Goal: Task Accomplishment & Management: Complete application form

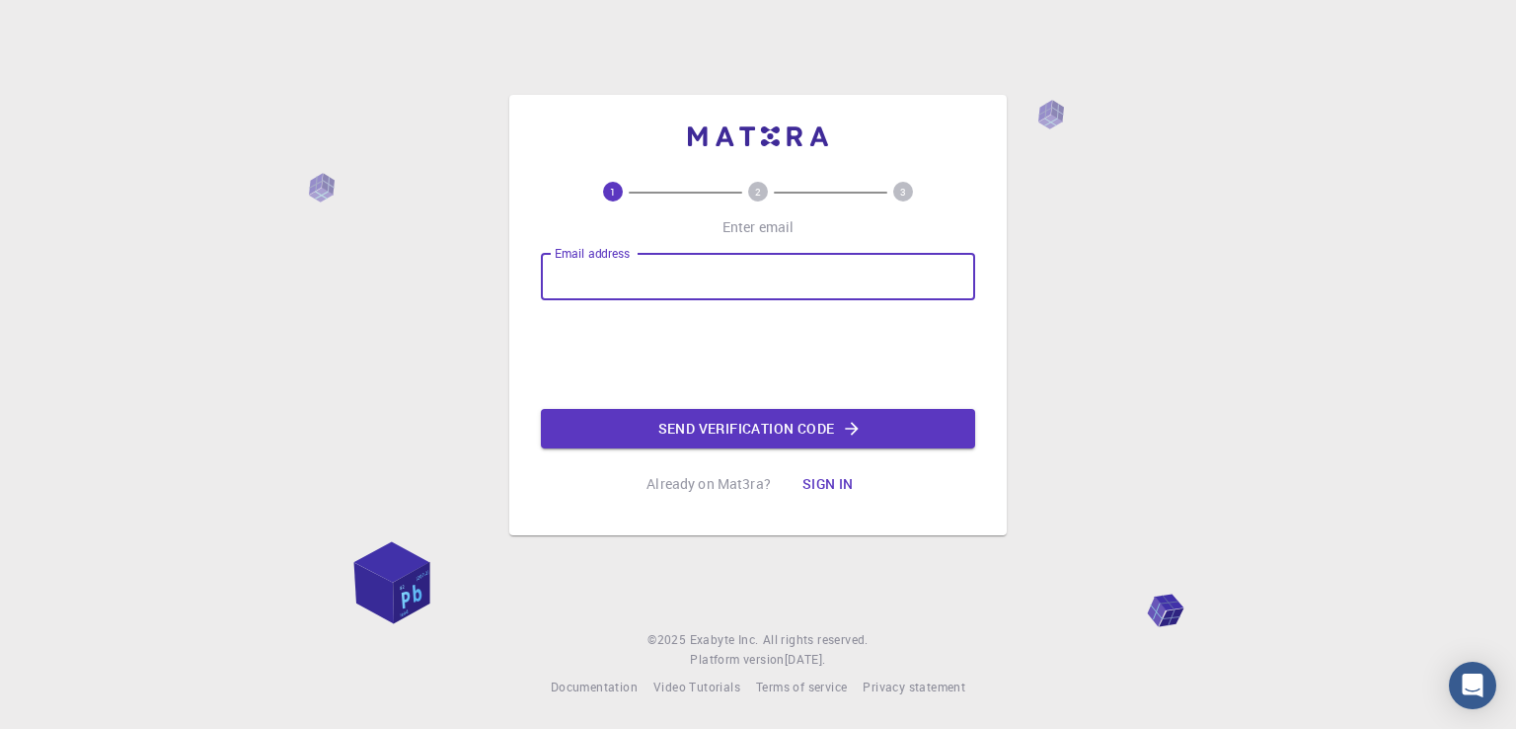
click at [809, 294] on input "Email address" at bounding box center [758, 276] width 434 height 47
type input "[EMAIL_ADDRESS][DOMAIN_NAME]"
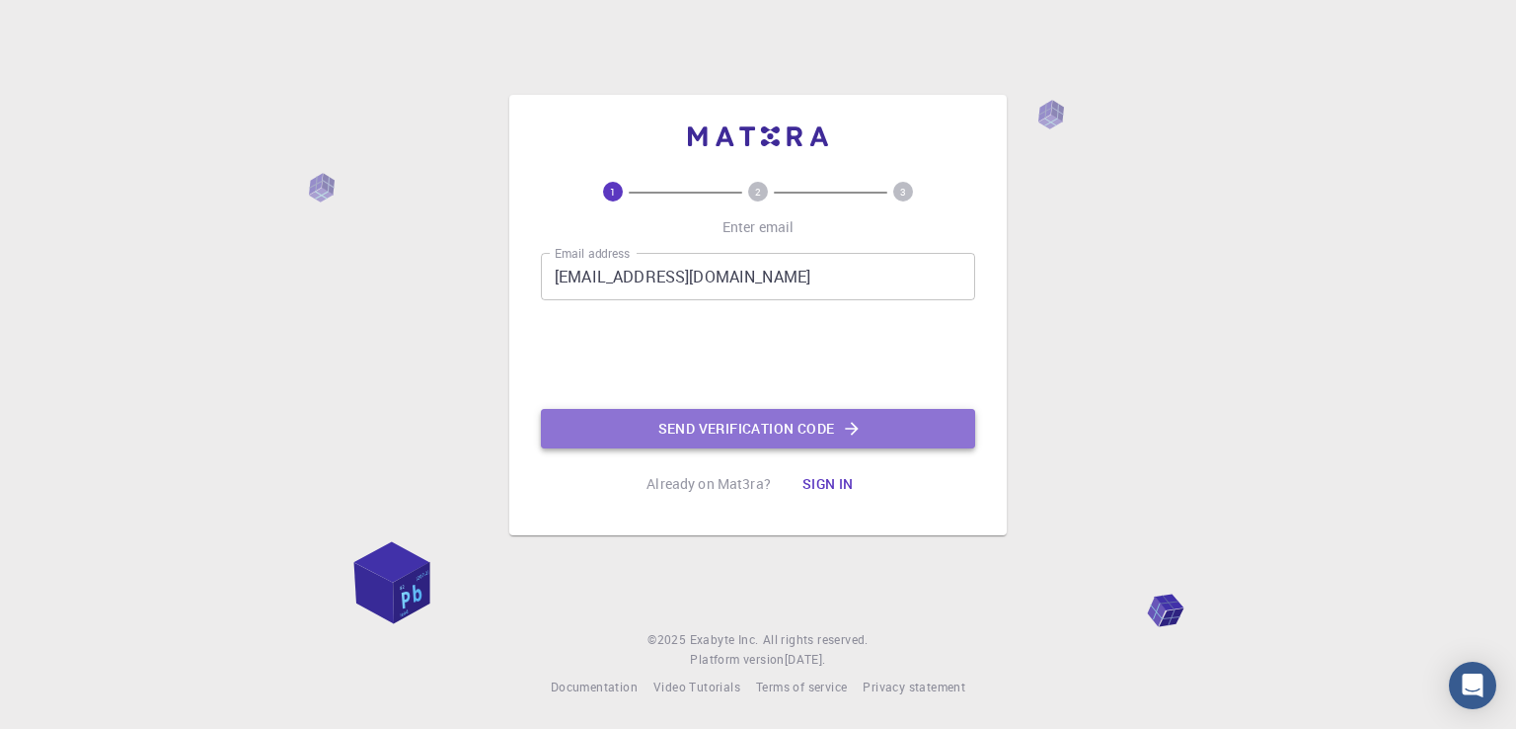
click at [677, 417] on button "Send verification code" at bounding box center [758, 428] width 434 height 39
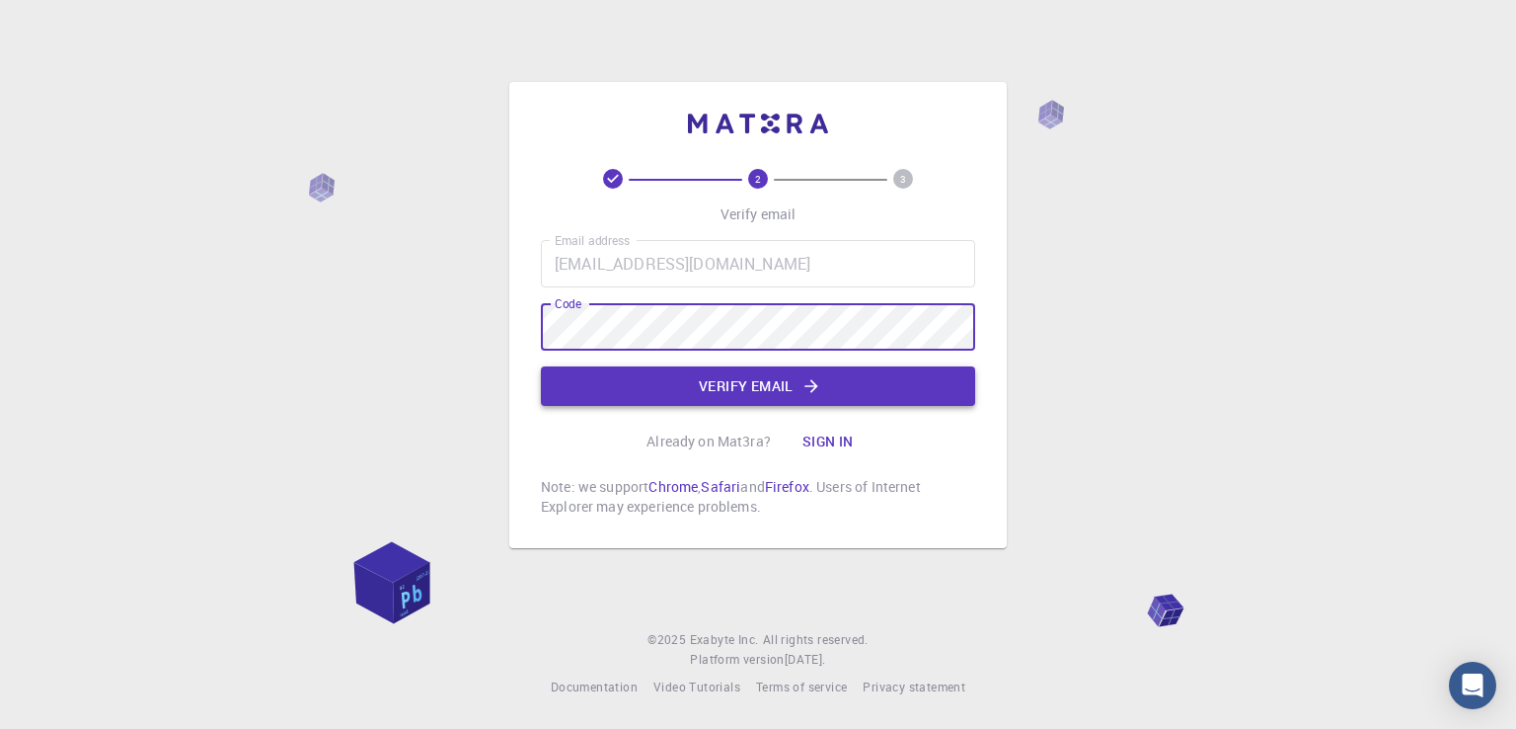
click at [671, 383] on button "Verify email" at bounding box center [758, 385] width 434 height 39
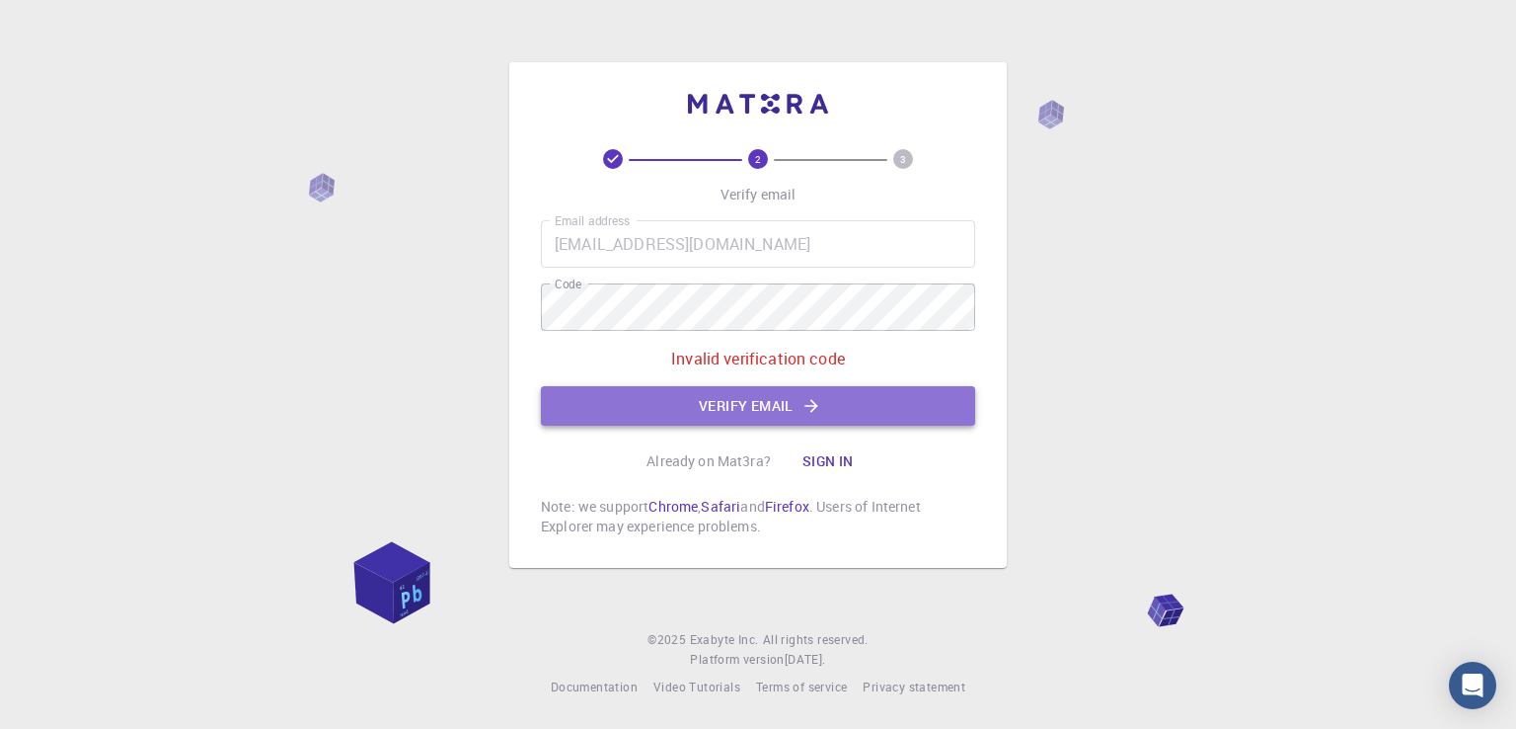
click at [603, 386] on button "Verify email" at bounding box center [758, 405] width 434 height 39
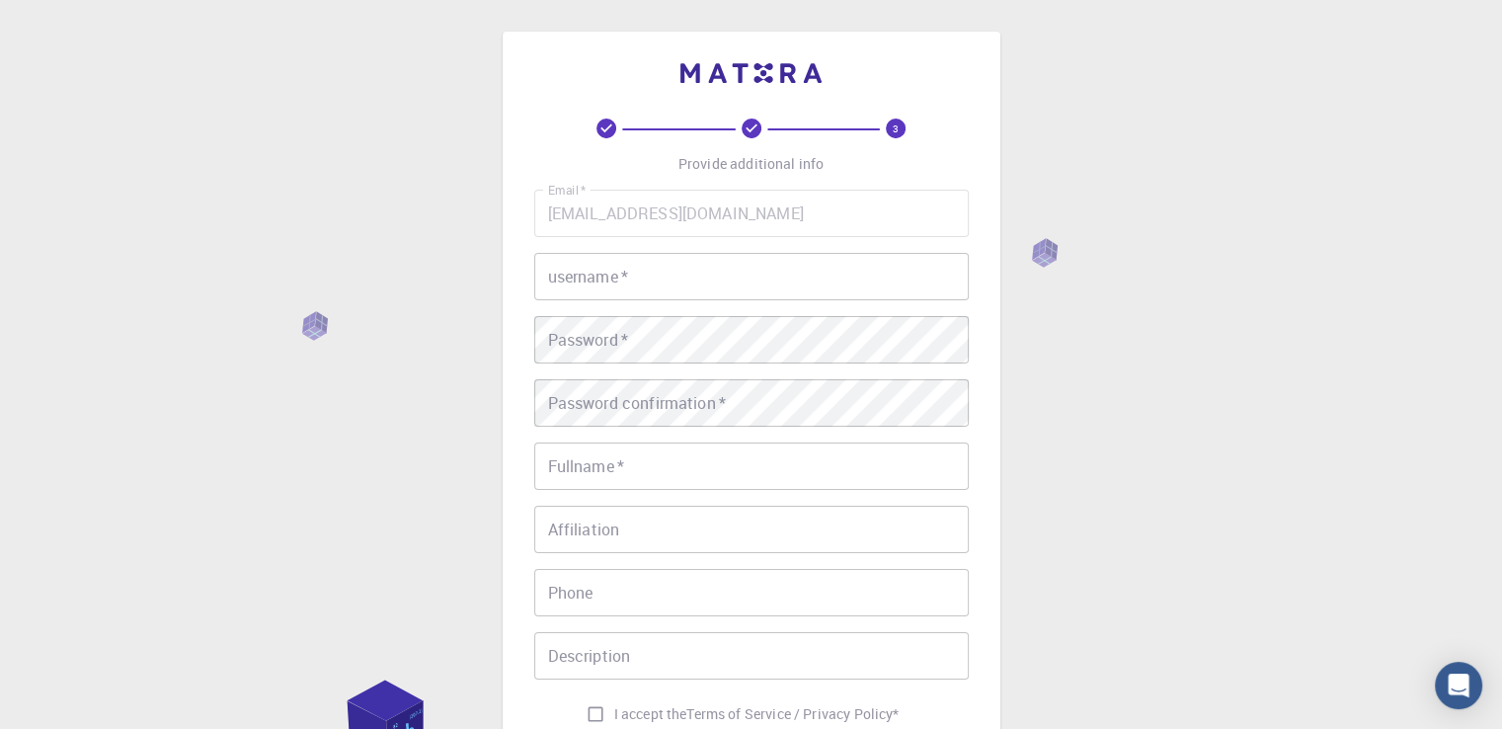
click at [721, 282] on input "username   *" at bounding box center [751, 276] width 434 height 47
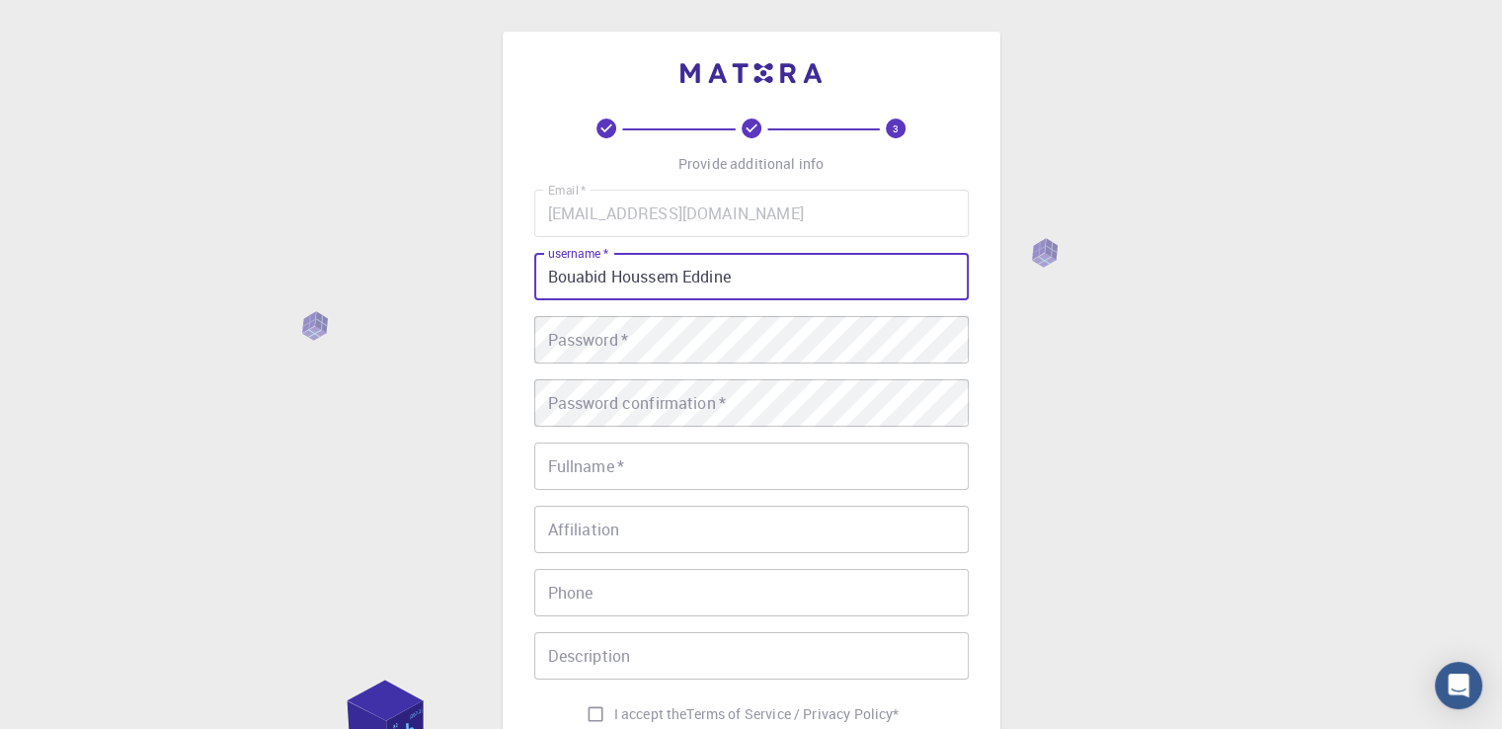
type input "Bouabid Houssem Eddine"
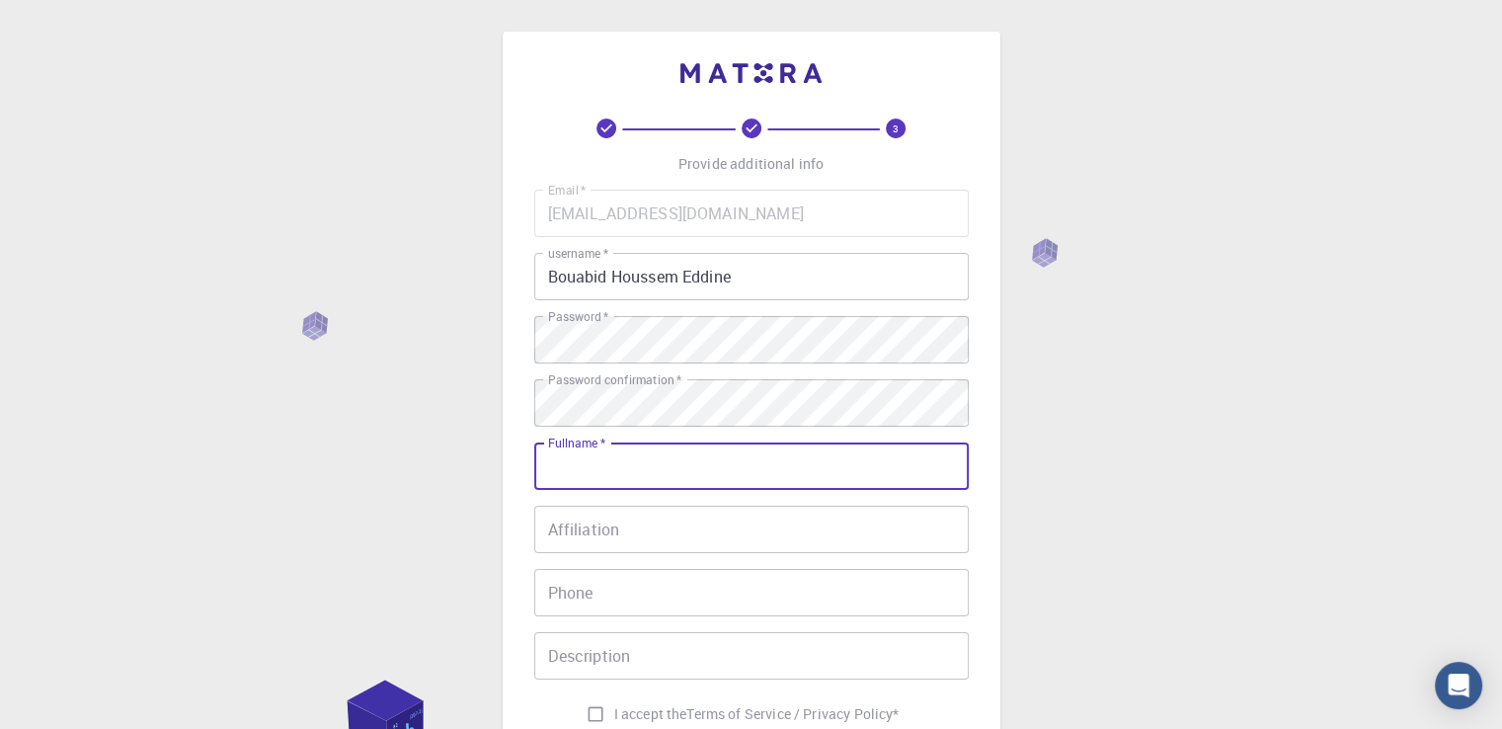
click at [680, 455] on input "Fullname   *" at bounding box center [751, 465] width 434 height 47
type input "[PERSON_NAME]"
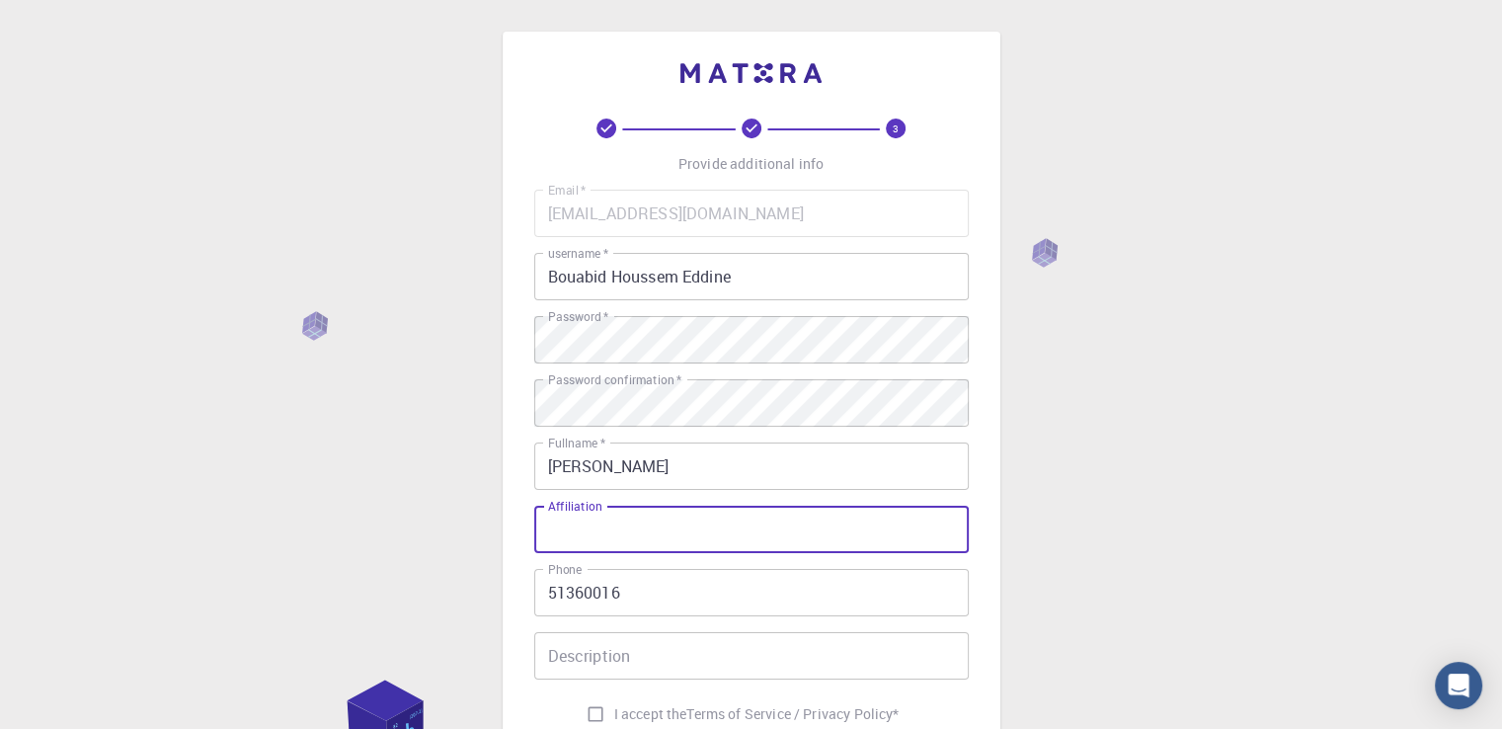
click at [679, 524] on input "Affiliation" at bounding box center [751, 528] width 434 height 47
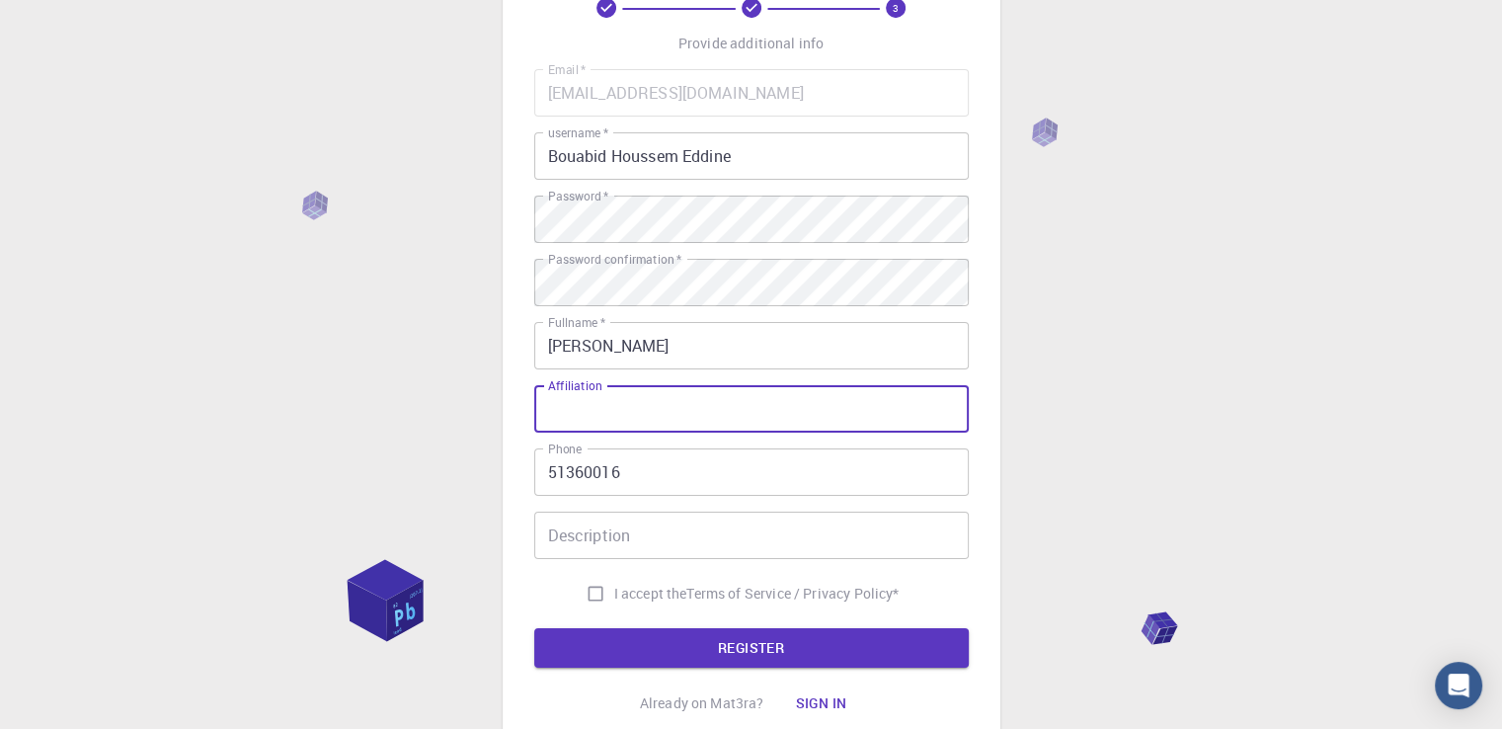
scroll to position [121, 0]
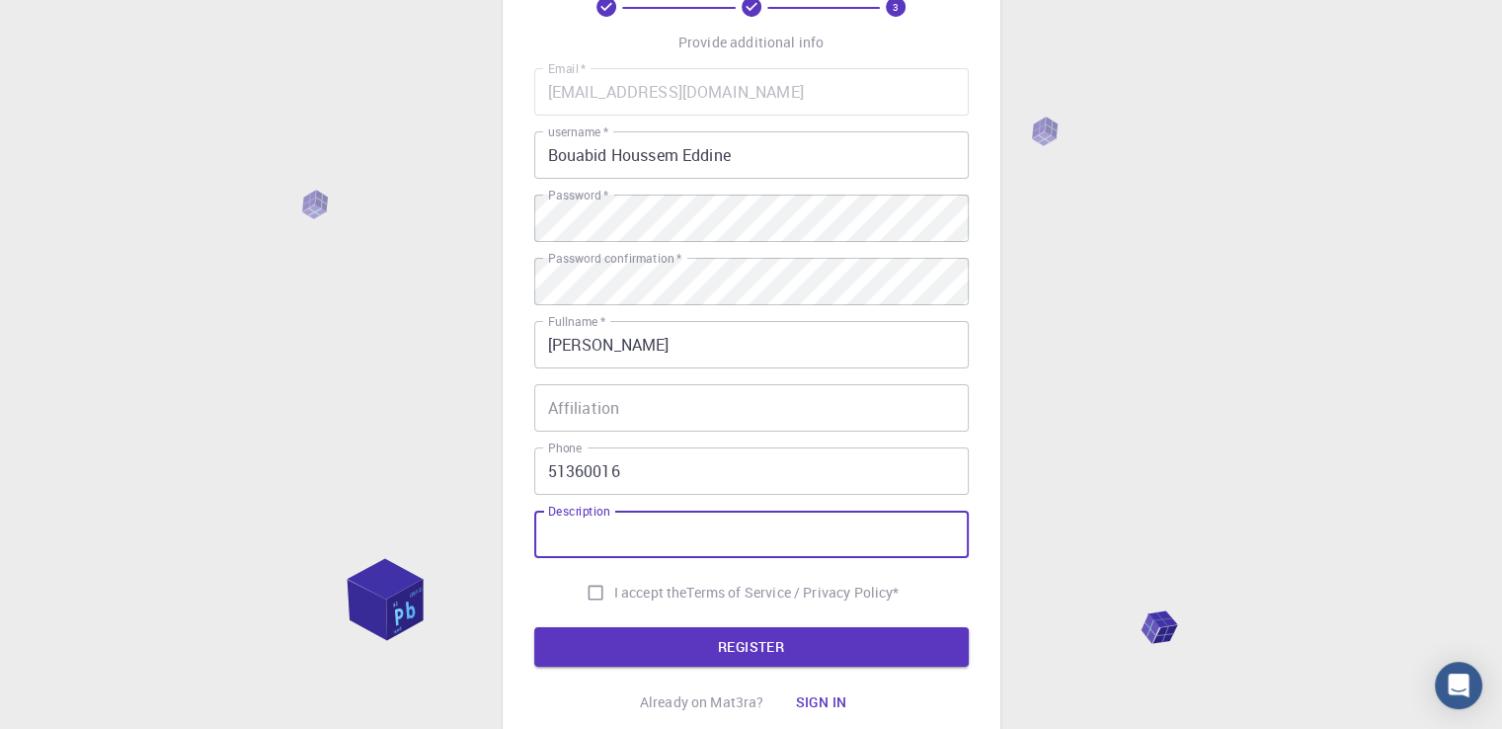
click at [679, 524] on input "Description" at bounding box center [751, 533] width 434 height 47
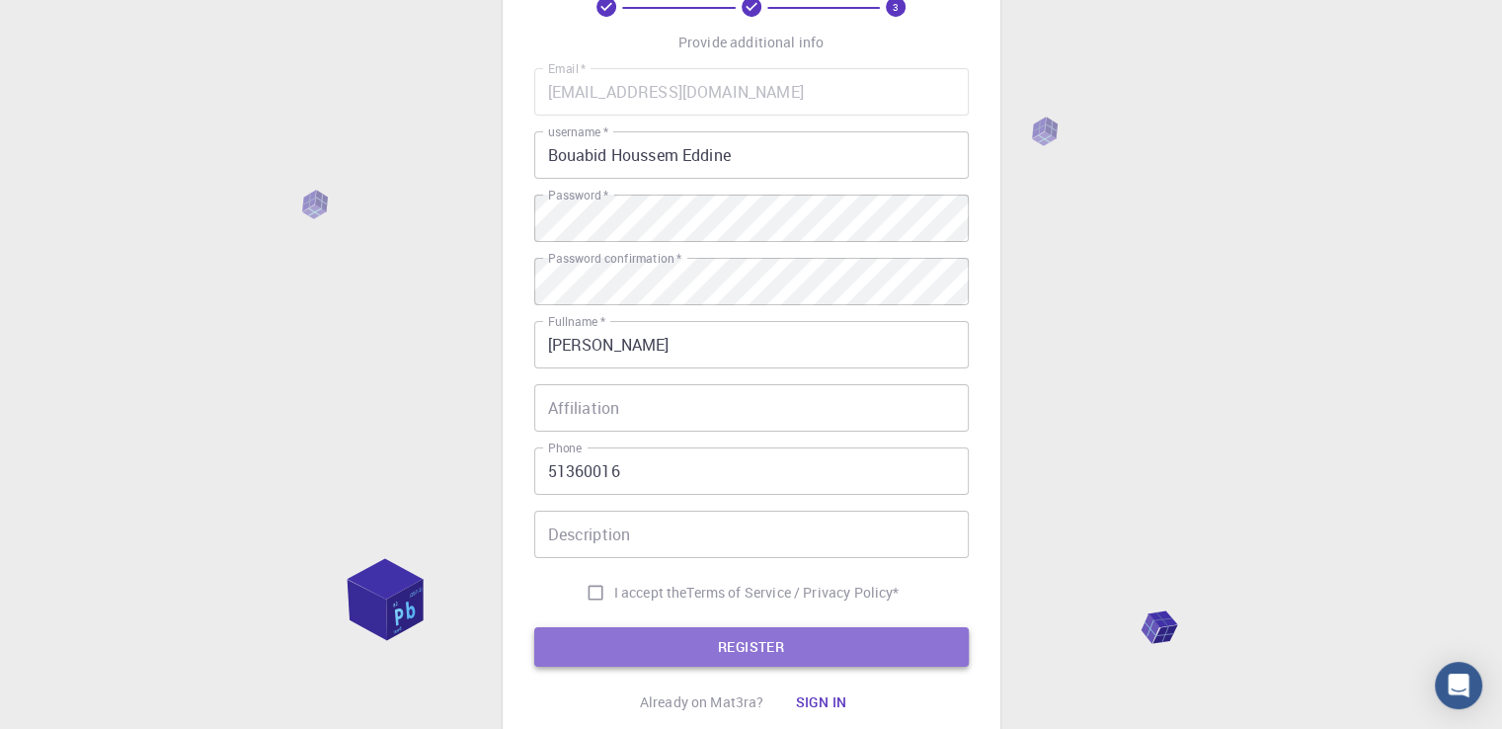
click at [670, 660] on button "REGISTER" at bounding box center [751, 646] width 434 height 39
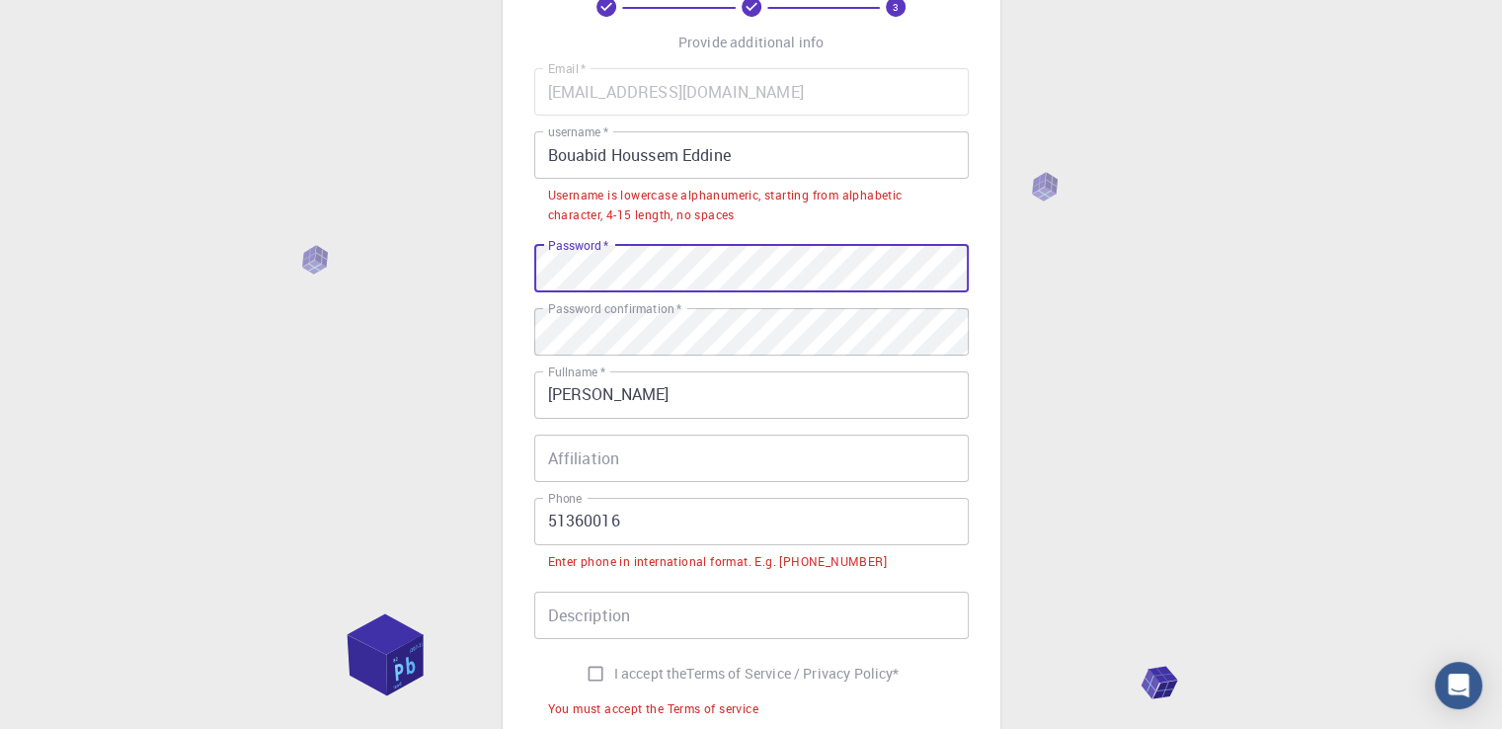
click at [622, 315] on label "Password confirmation   *" at bounding box center [614, 308] width 133 height 17
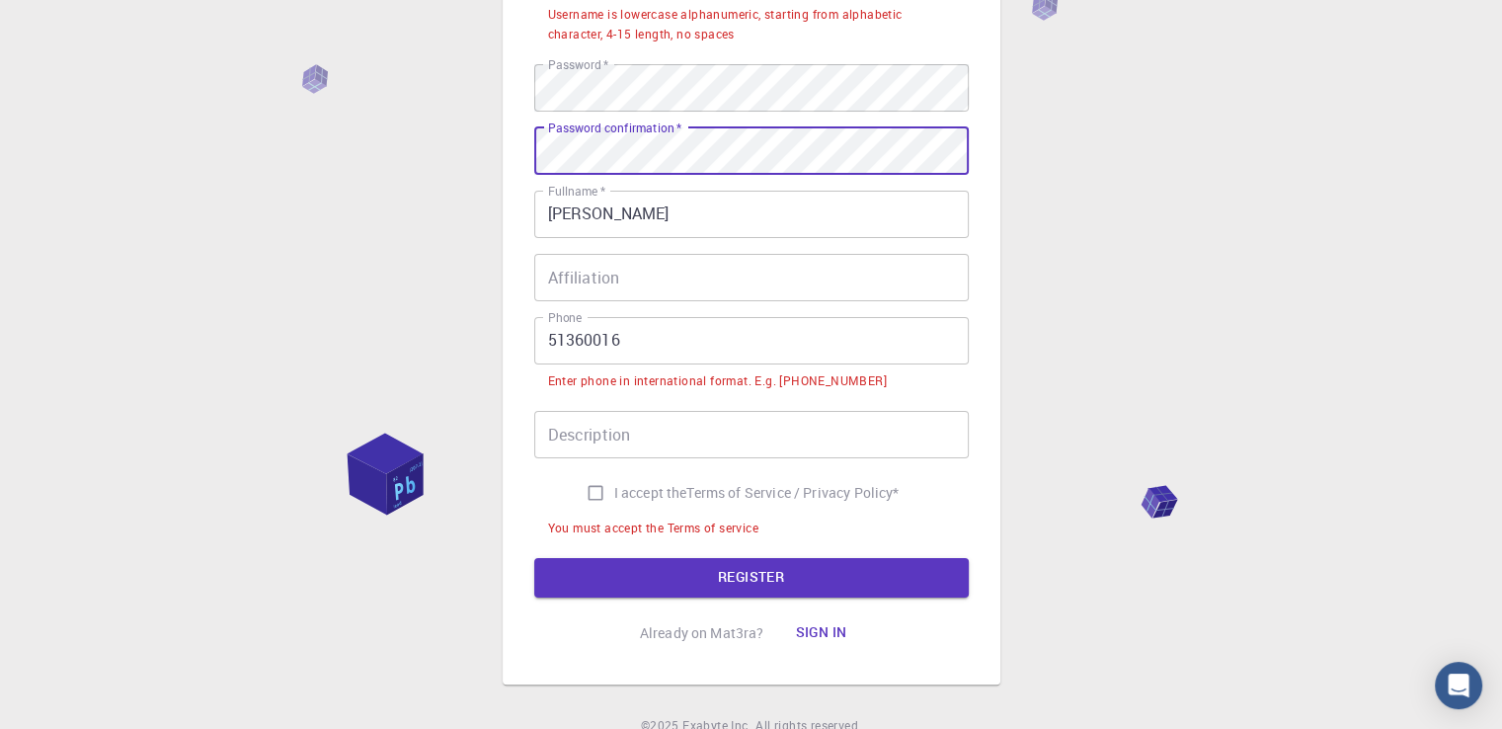
scroll to position [303, 0]
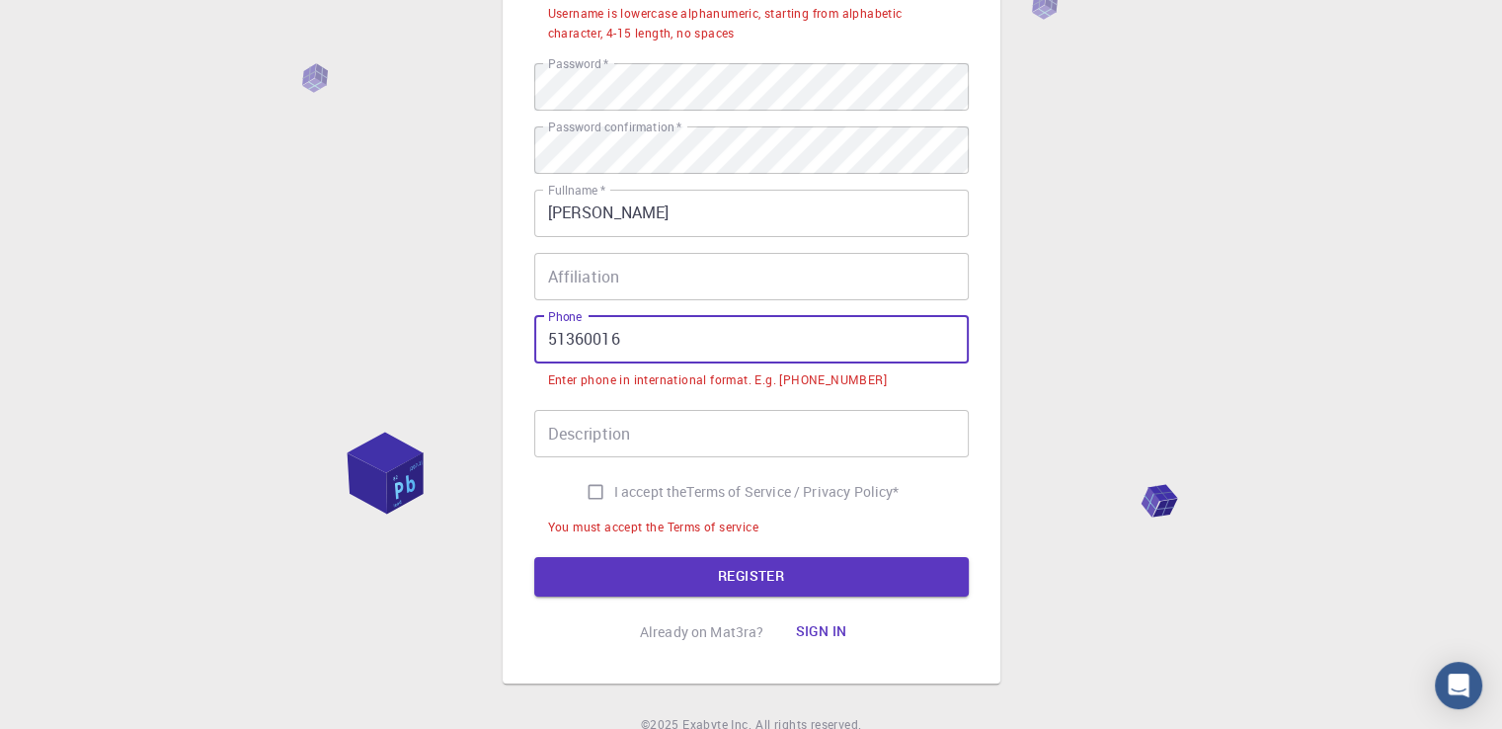
click at [545, 337] on input "51360016" at bounding box center [751, 339] width 434 height 47
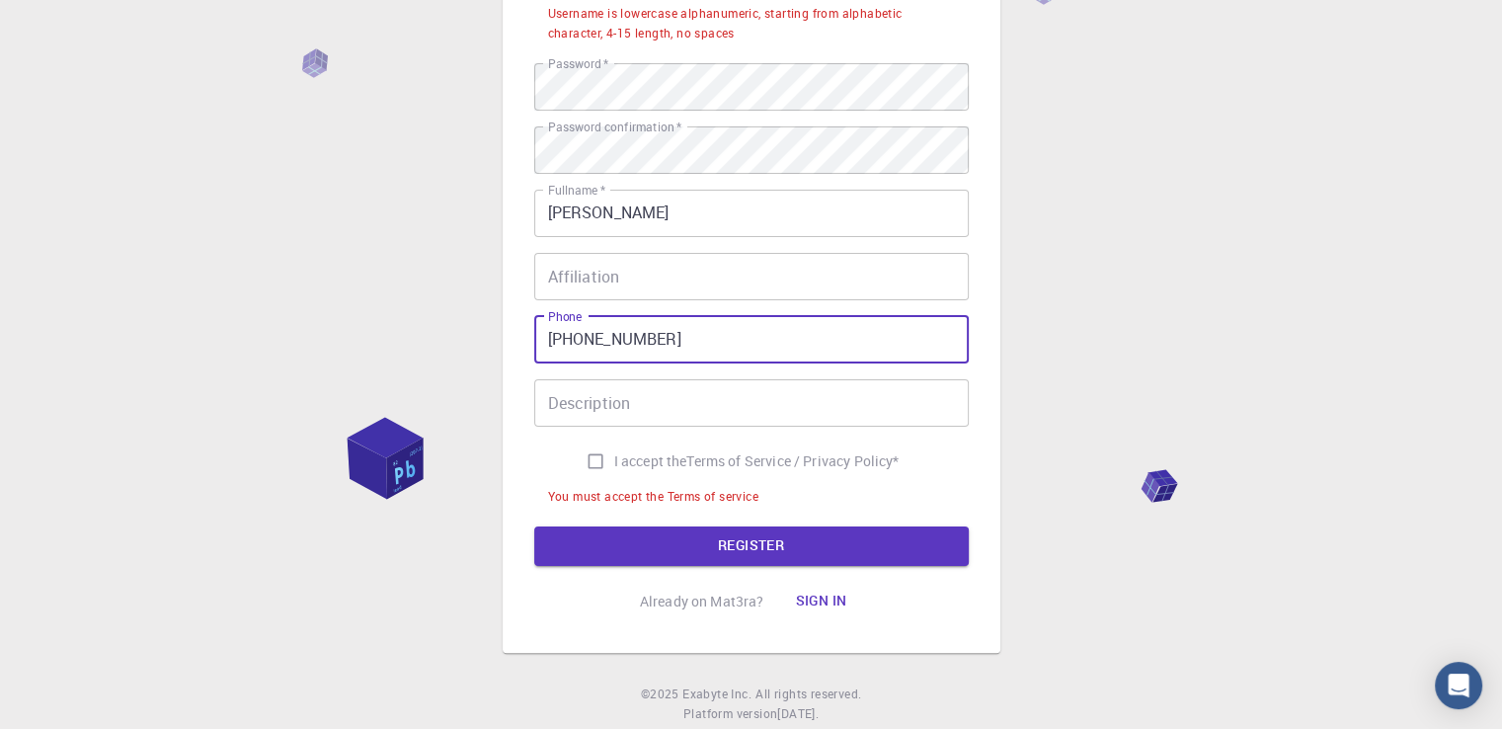
click at [630, 338] on input "[PHONE_NUMBER]" at bounding box center [751, 339] width 434 height 47
type input "[PHONE_NUMBER]"
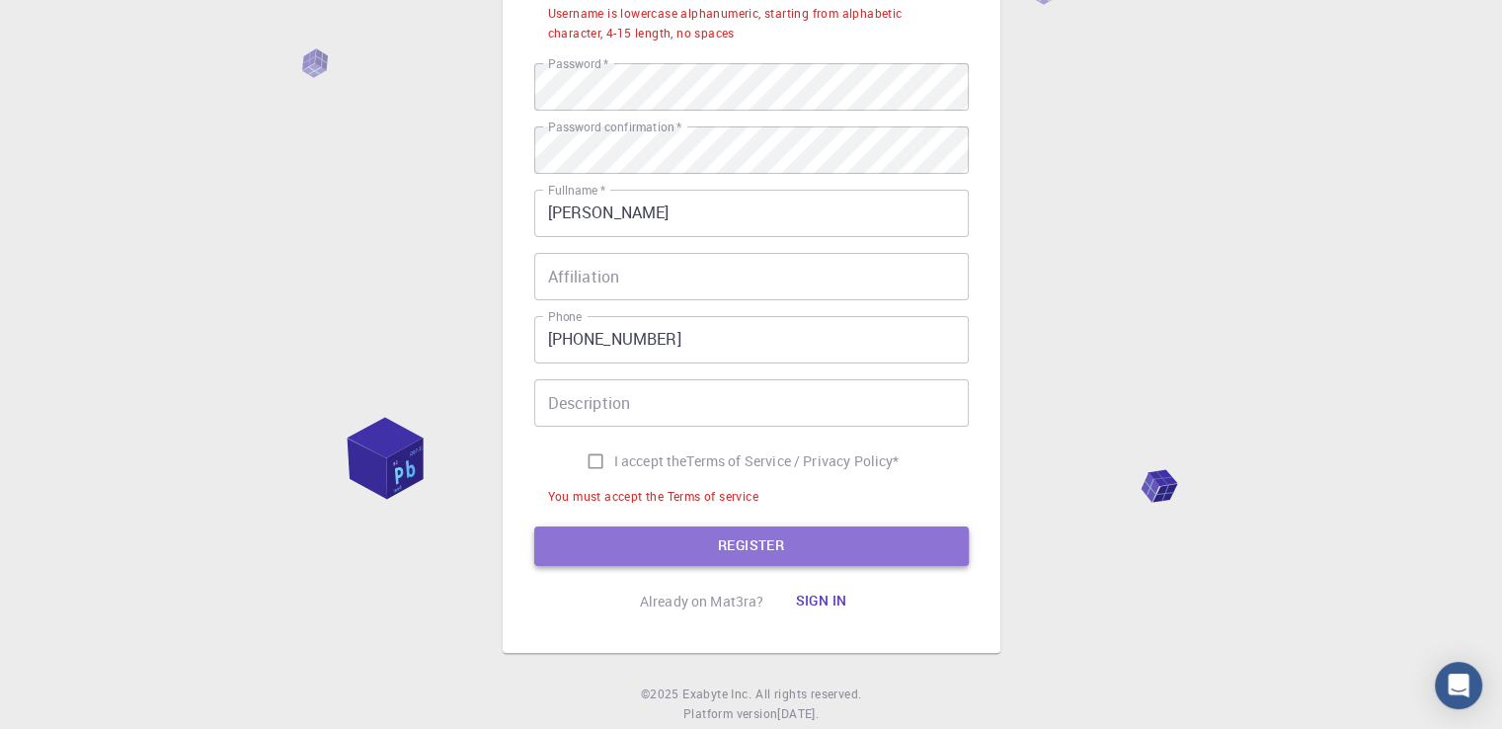
click at [679, 532] on button "REGISTER" at bounding box center [751, 545] width 434 height 39
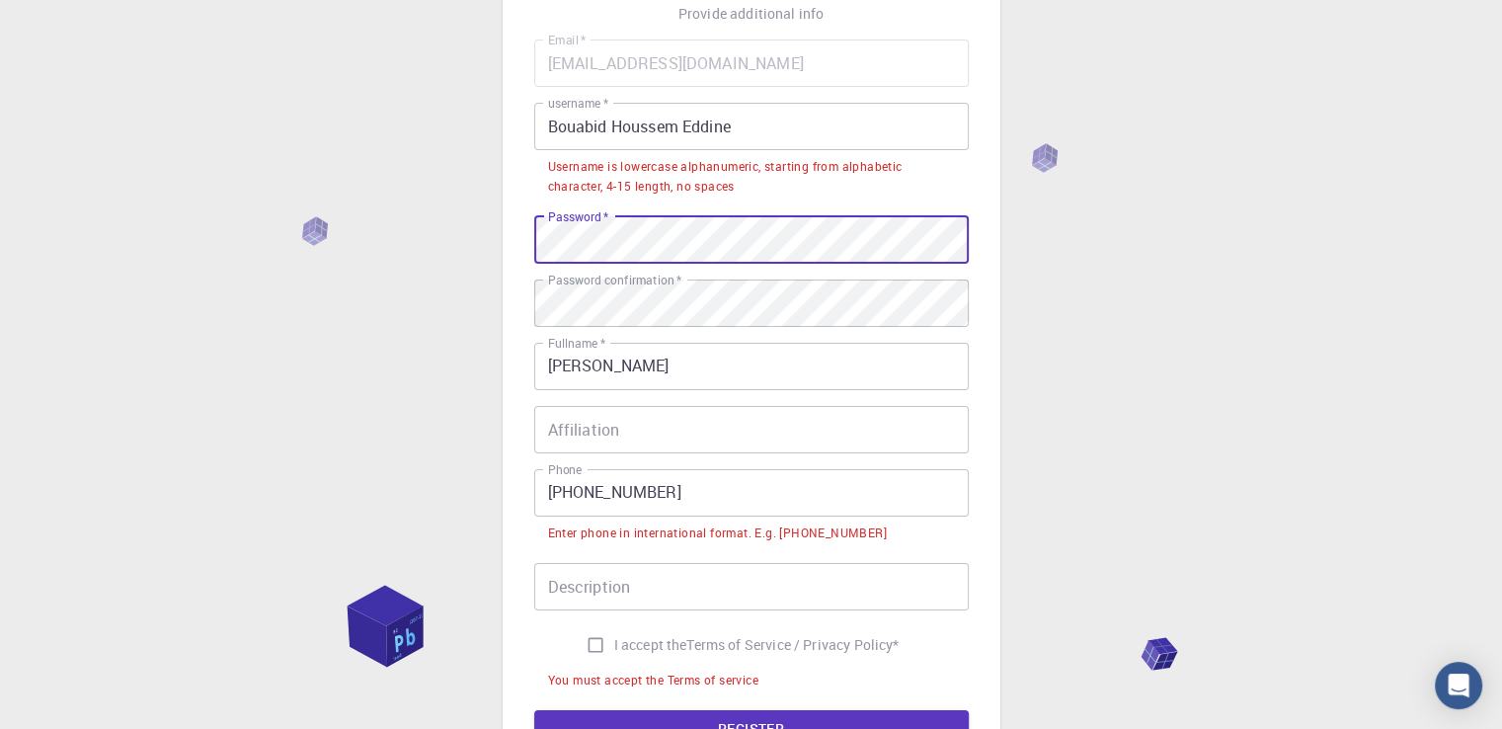
scroll to position [105, 0]
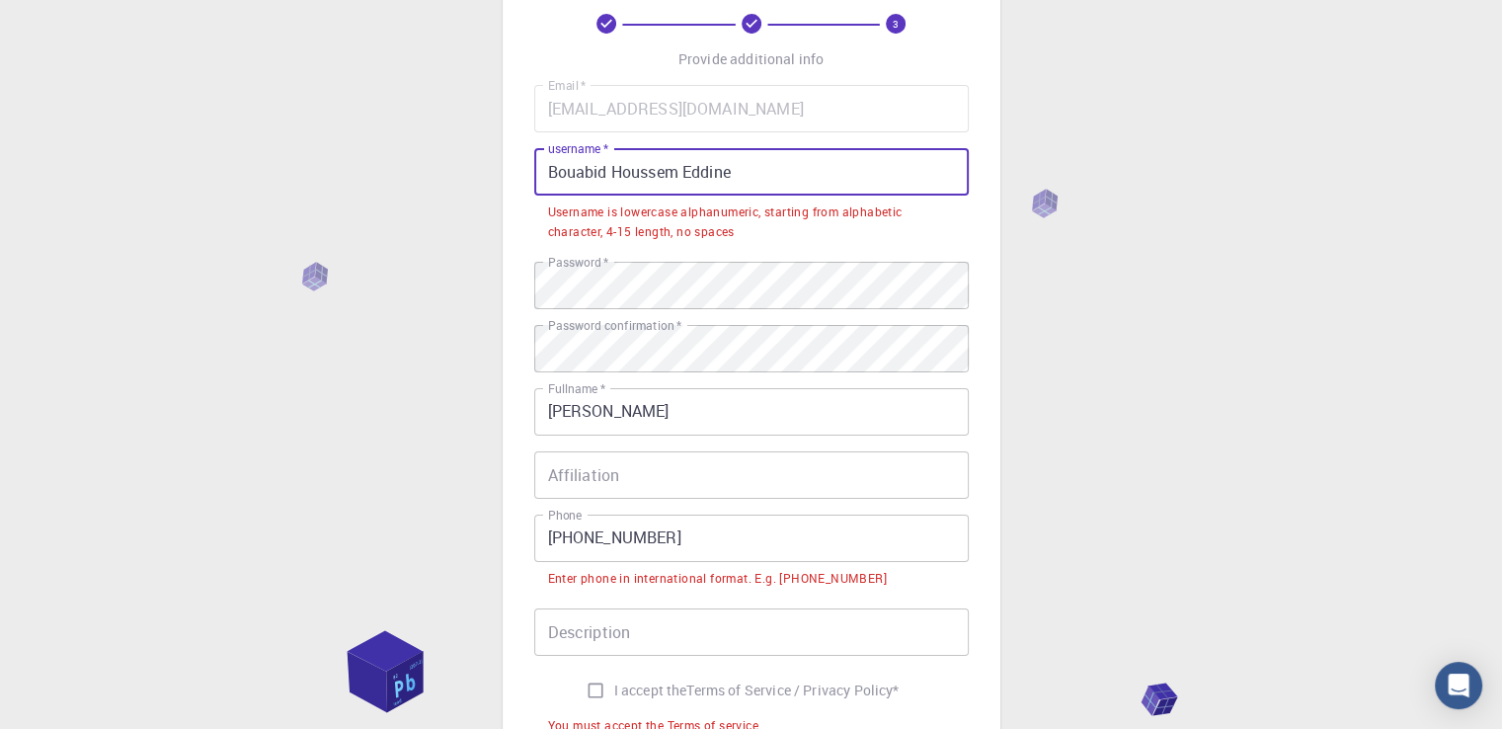
drag, startPoint x: 795, startPoint y: 165, endPoint x: 537, endPoint y: 170, distance: 257.7
click at [537, 170] on input "Bouabid Houssem Eddine" at bounding box center [751, 171] width 434 height 47
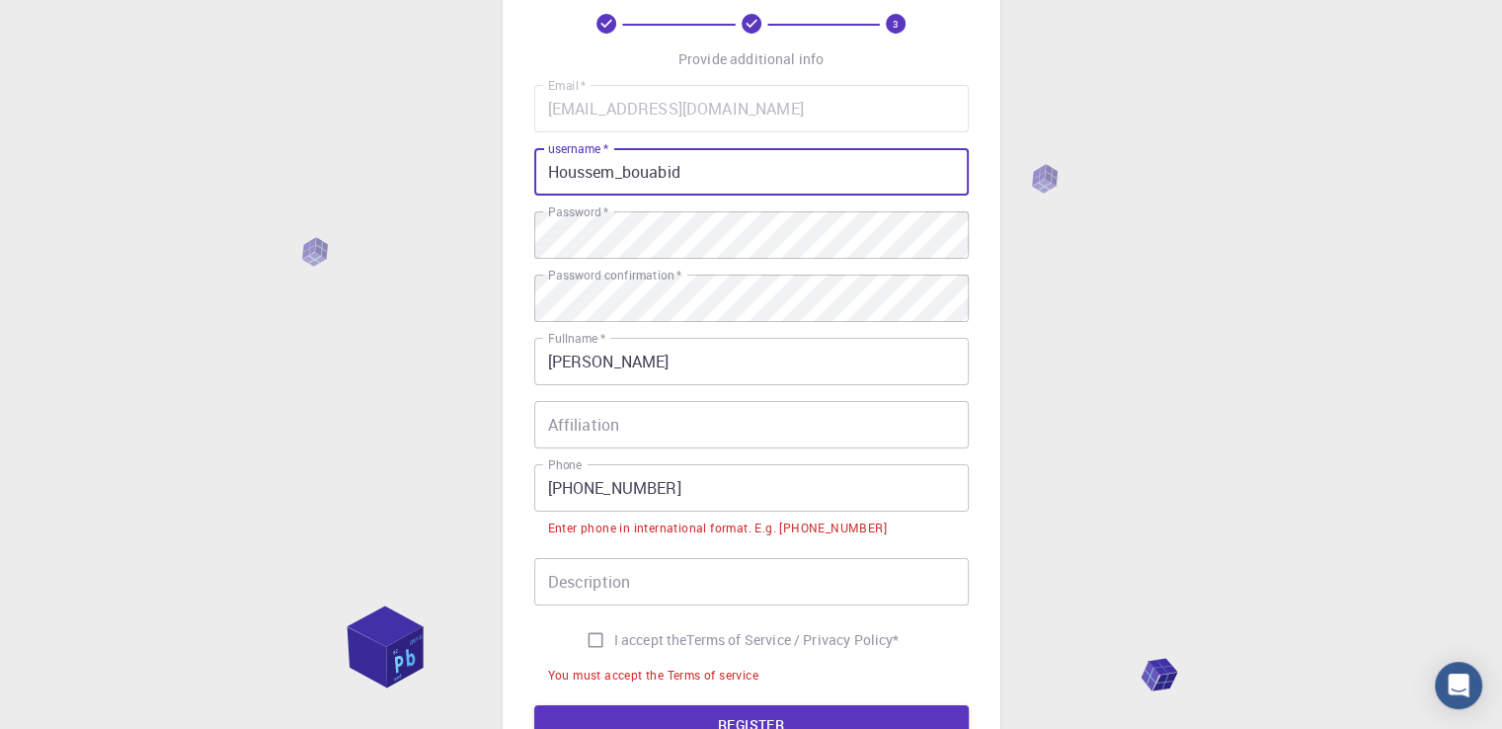
scroll to position [337, 0]
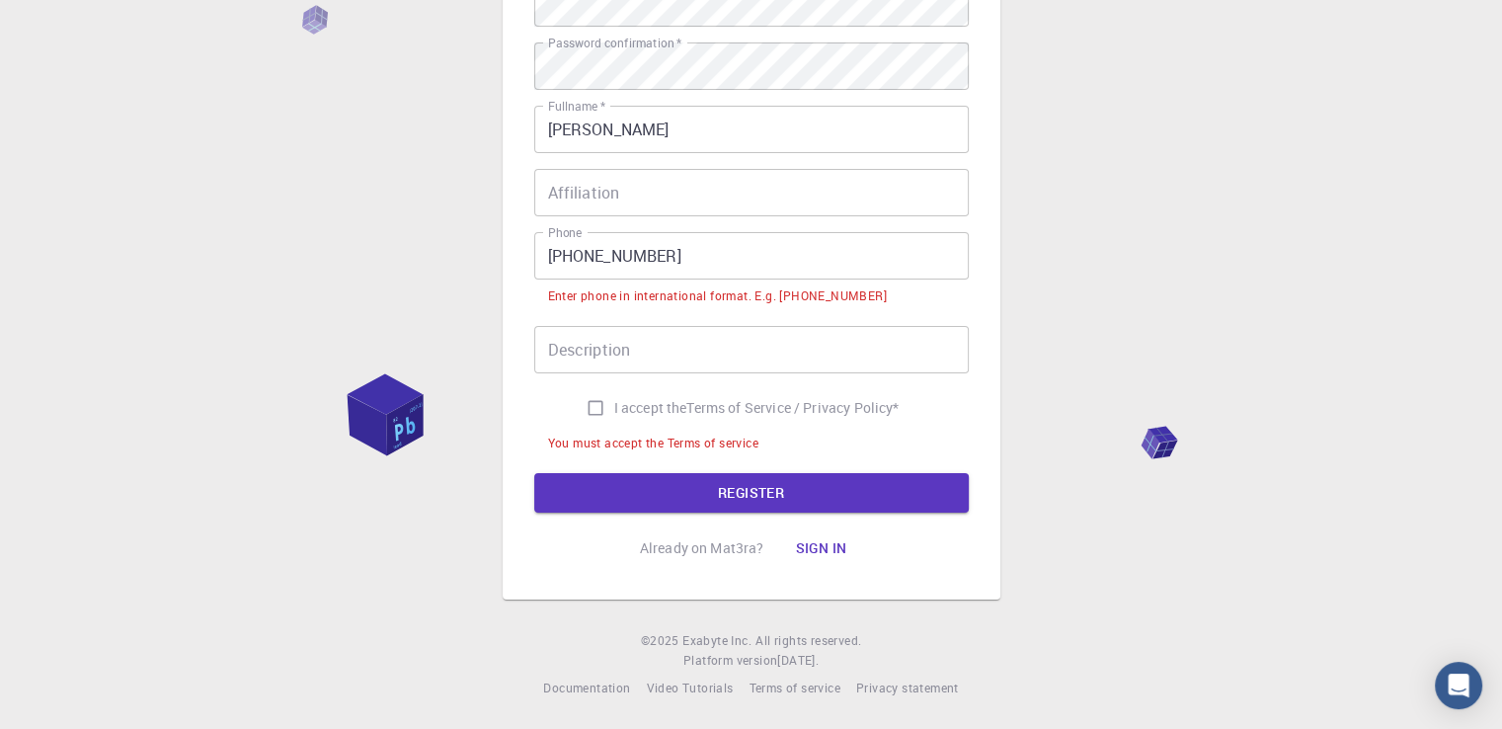
type input "Houssem_bouabid"
click at [582, 416] on input "I accept the Terms of Service / Privacy Policy *" at bounding box center [596, 408] width 38 height 38
checkbox input "true"
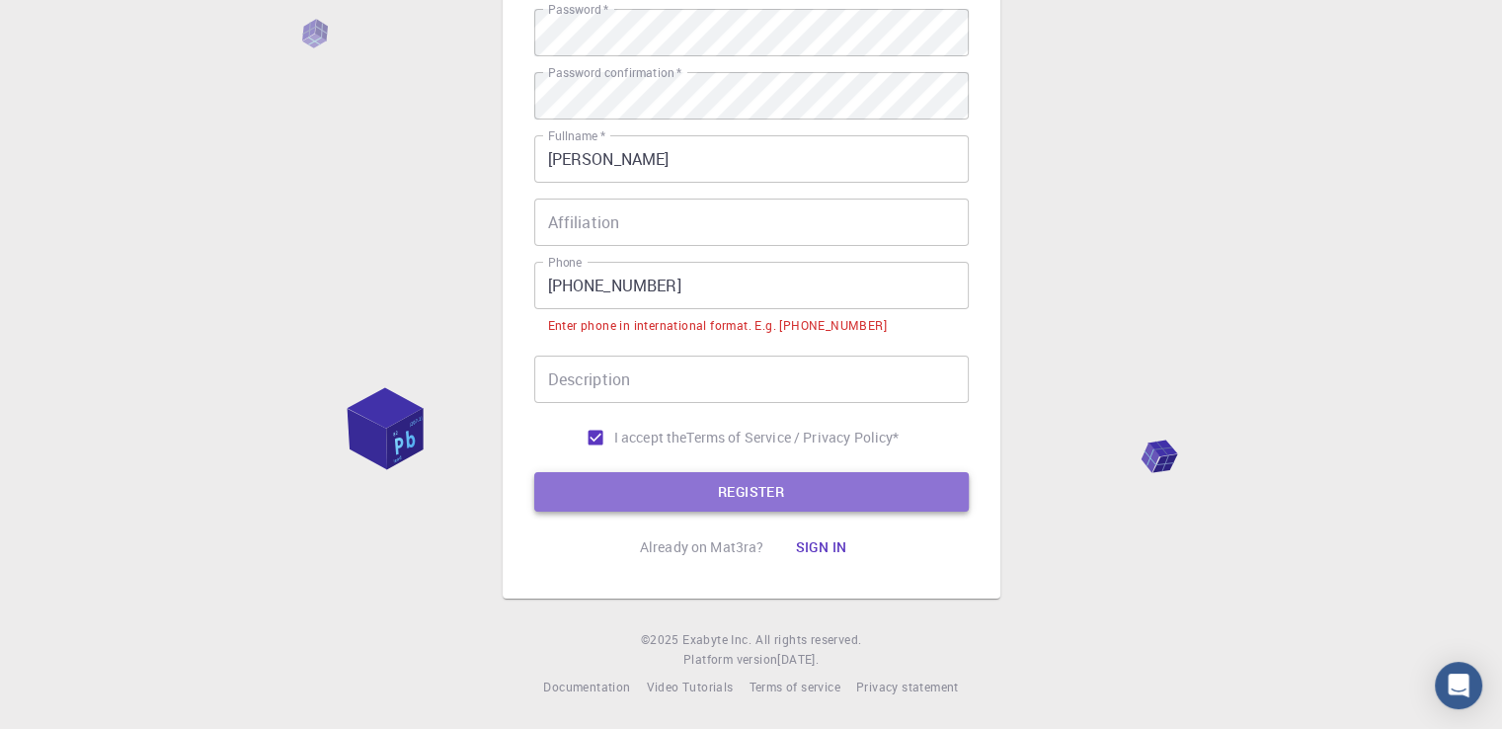
click at [602, 476] on button "REGISTER" at bounding box center [751, 491] width 434 height 39
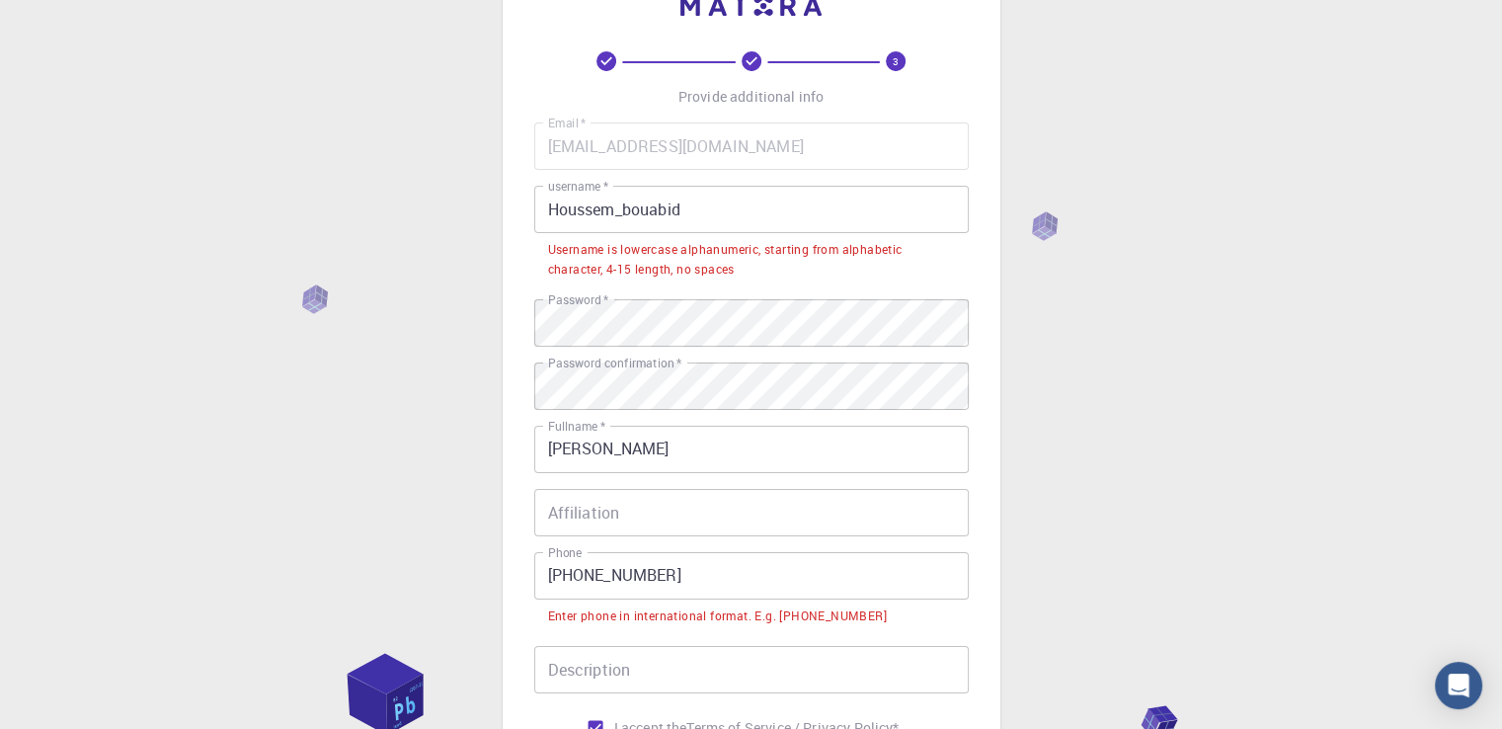
scroll to position [71, 0]
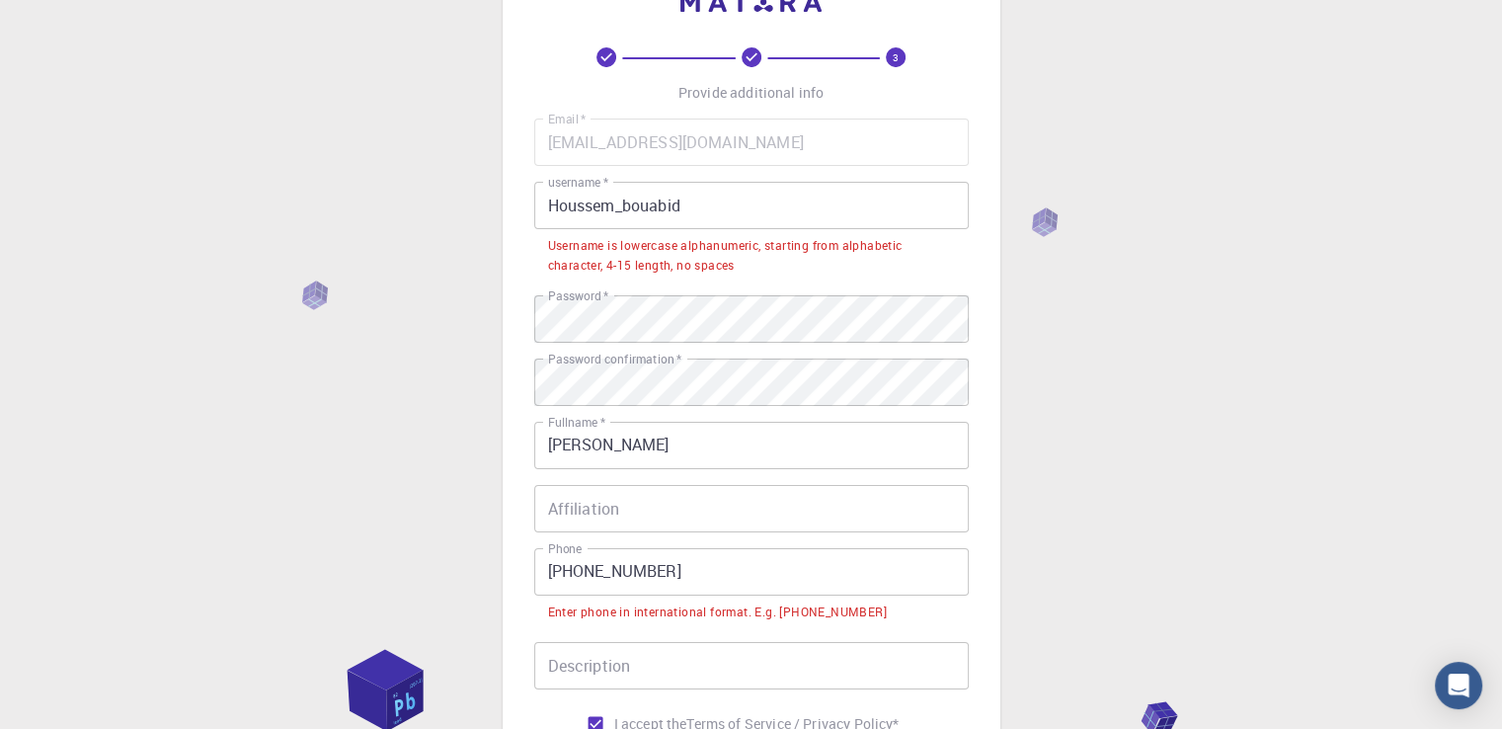
click at [563, 206] on input "Houssem_bouabid" at bounding box center [751, 205] width 434 height 47
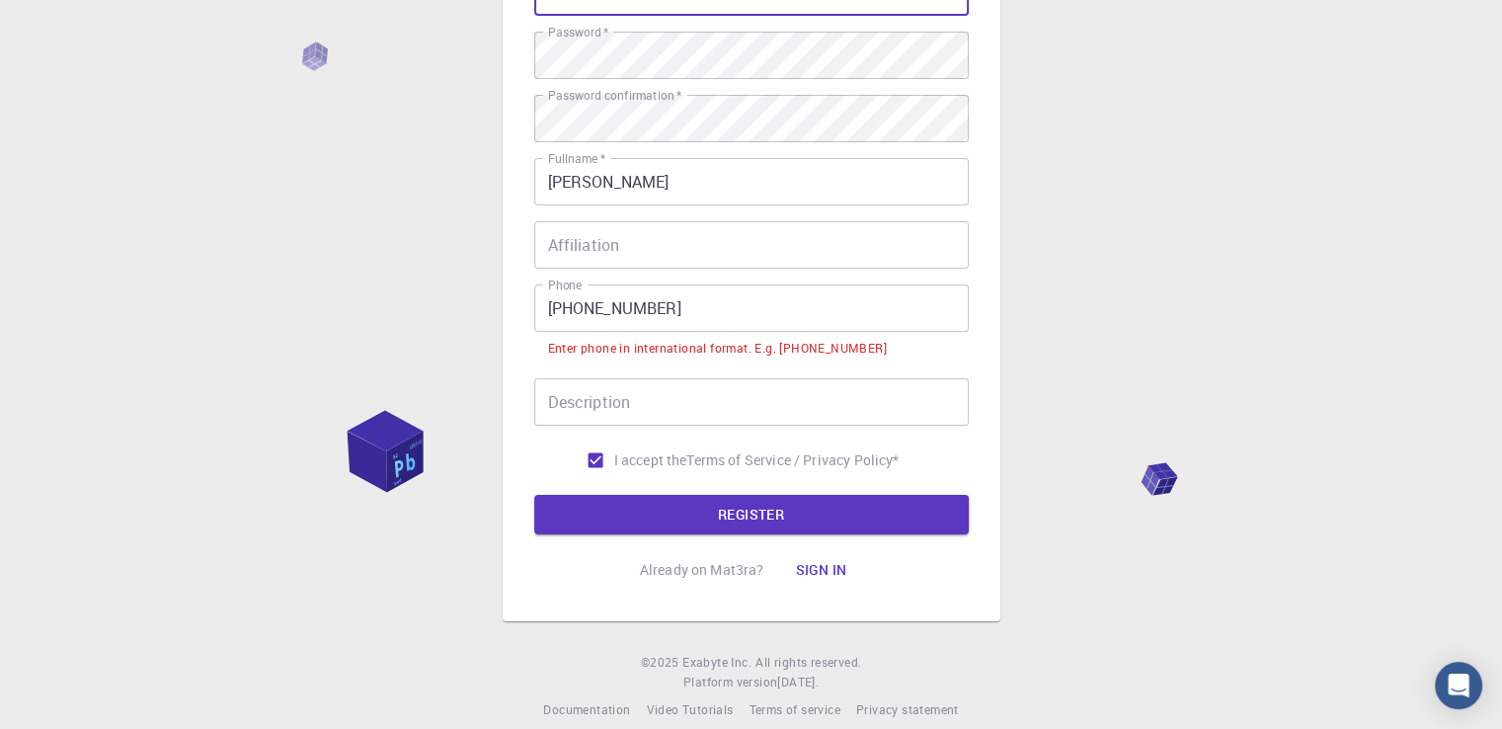
scroll to position [284, 0]
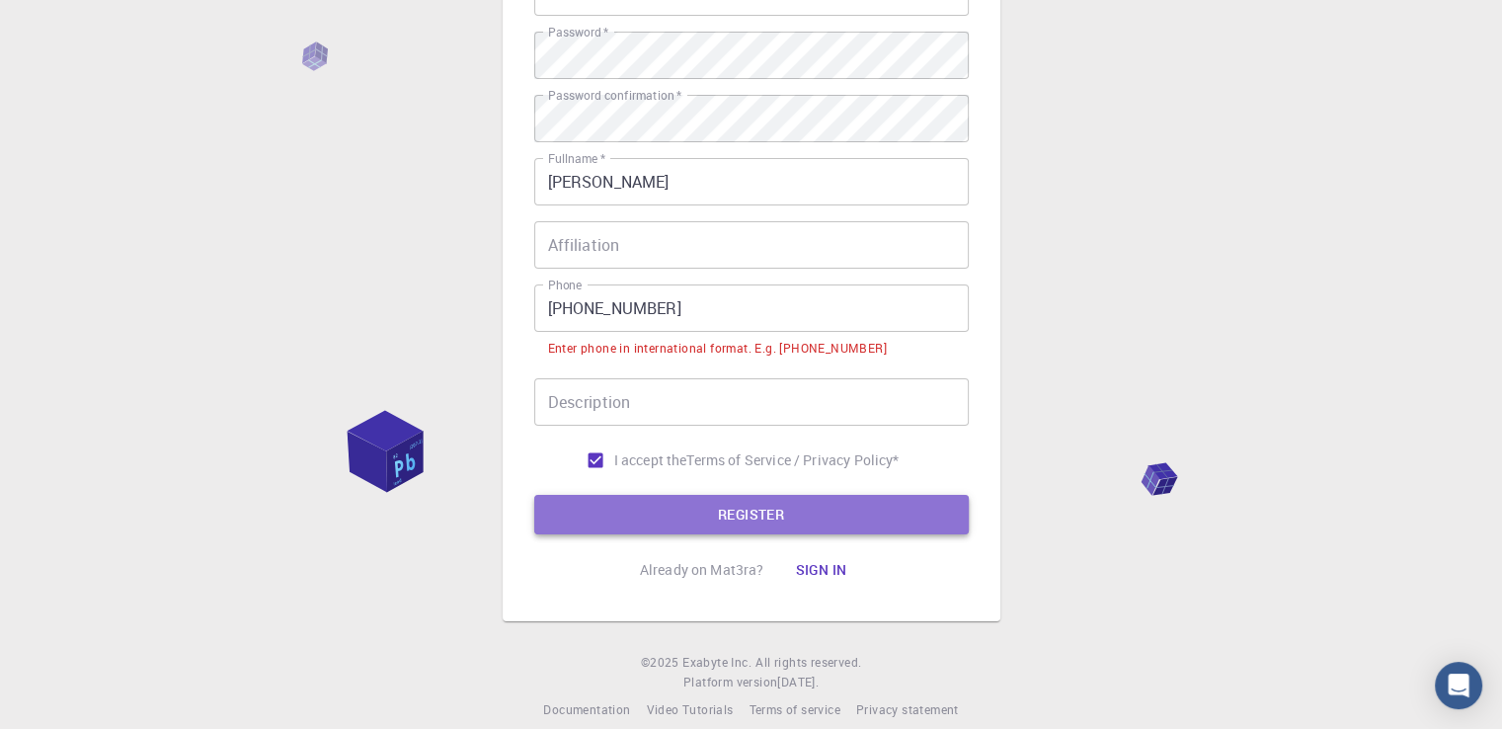
click at [688, 506] on button "REGISTER" at bounding box center [751, 514] width 434 height 39
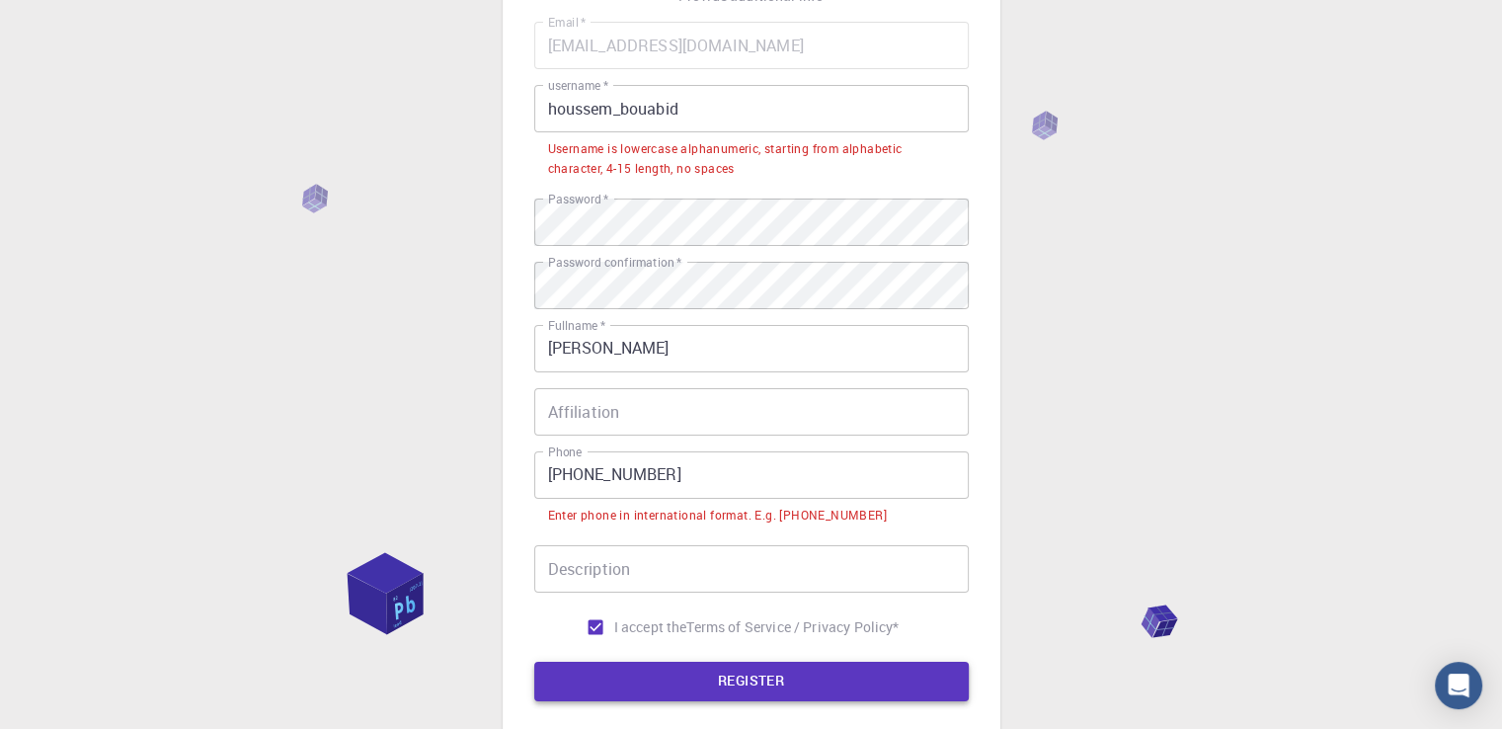
scroll to position [167, 0]
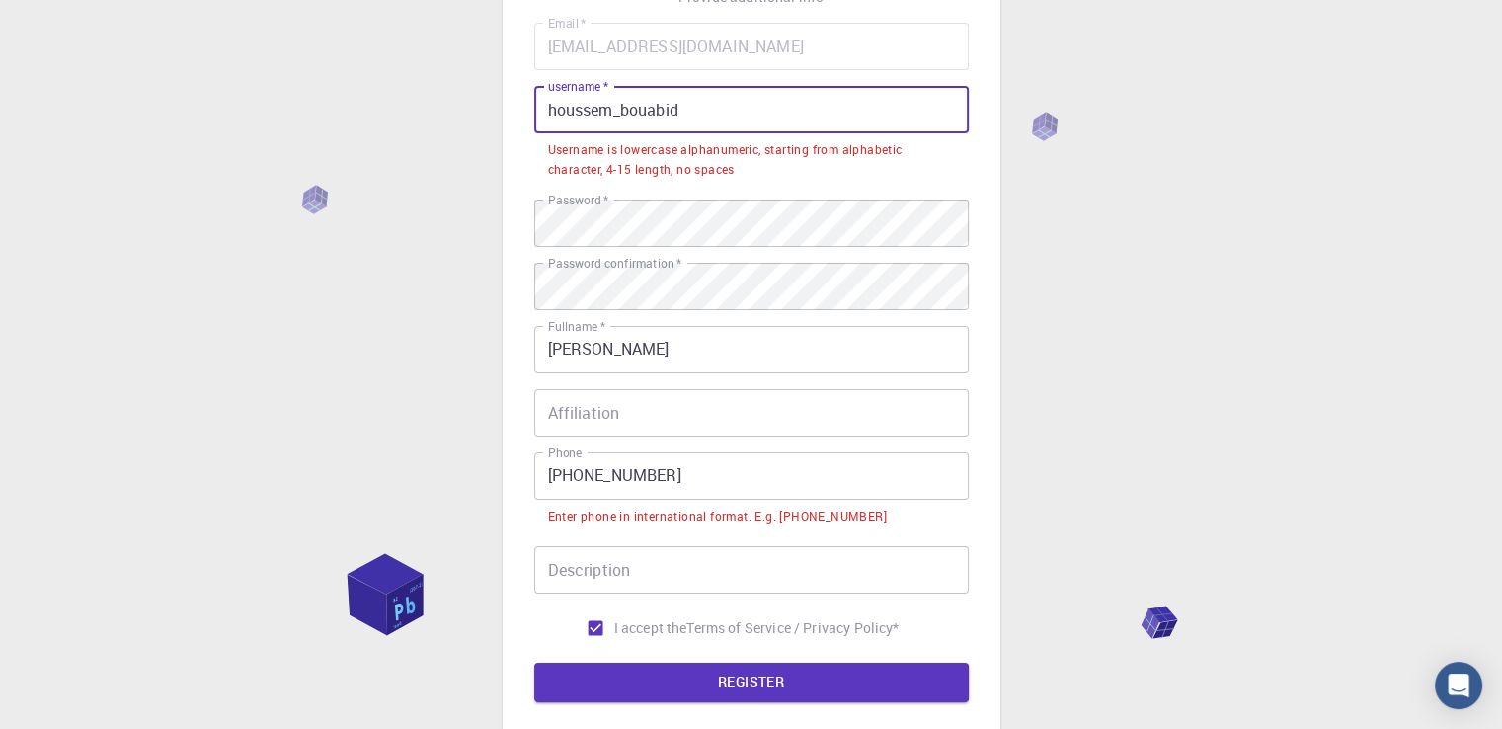
click at [623, 111] on input "houssem_bouabid" at bounding box center [751, 109] width 434 height 47
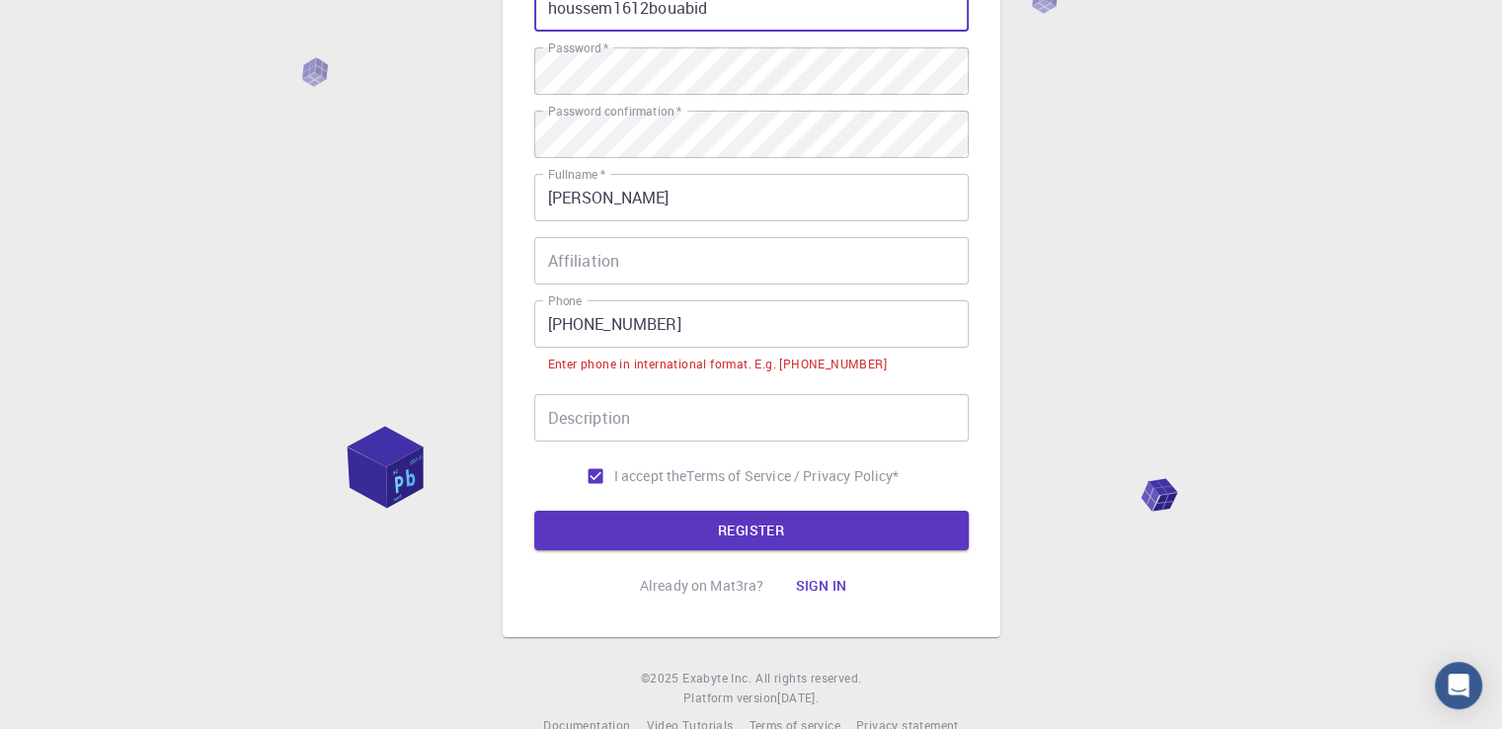
scroll to position [270, 0]
click at [679, 516] on button "REGISTER" at bounding box center [751, 528] width 434 height 39
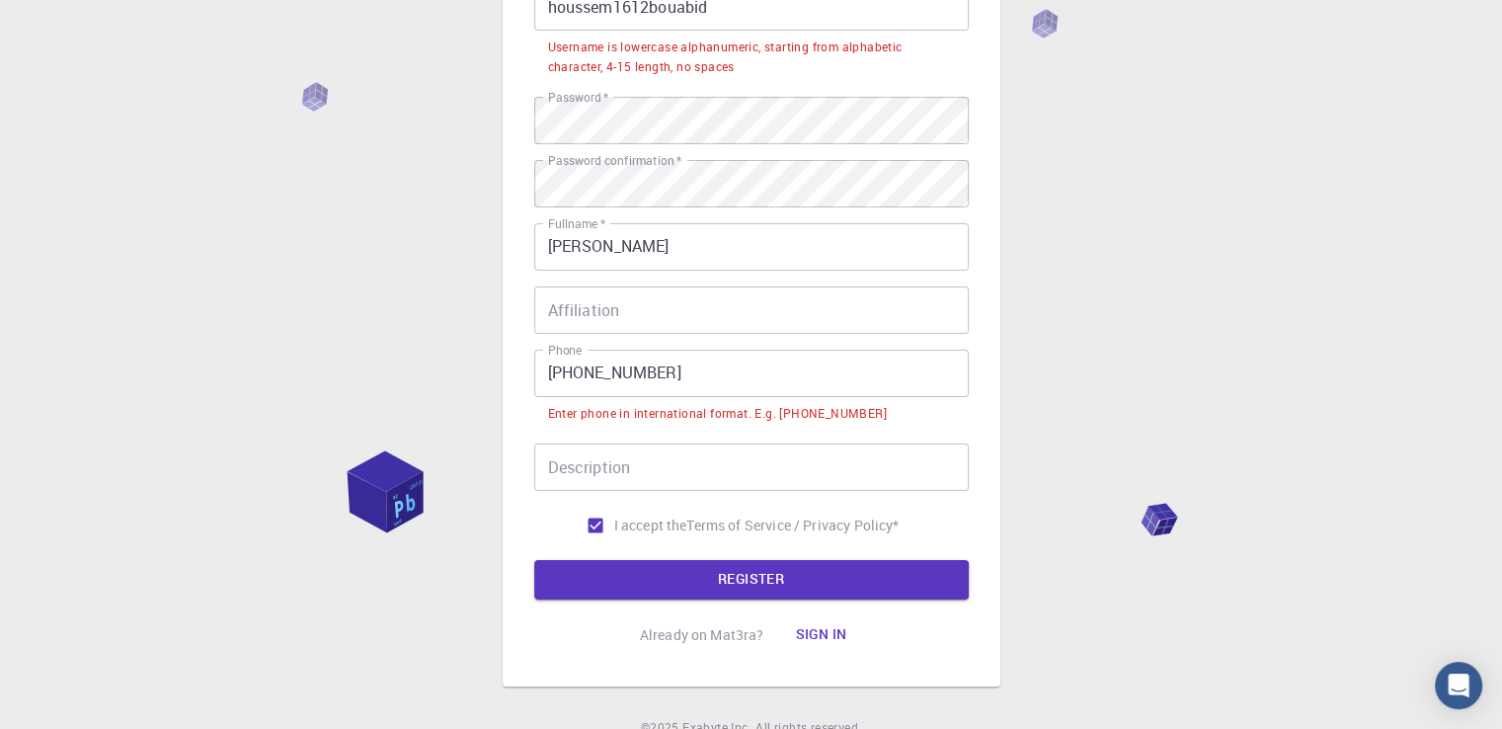
click at [643, 379] on input "[PHONE_NUMBER]" at bounding box center [751, 372] width 434 height 47
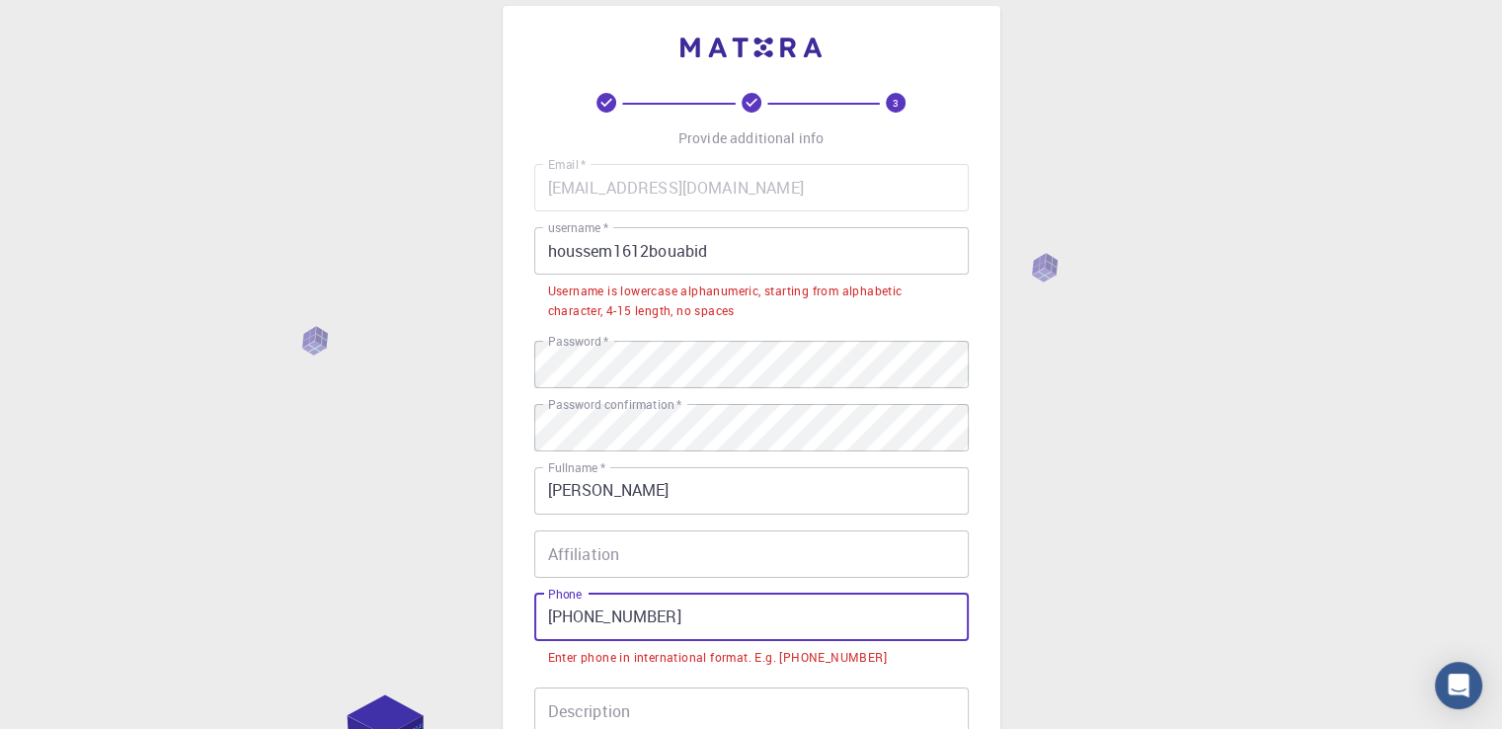
scroll to position [28, 0]
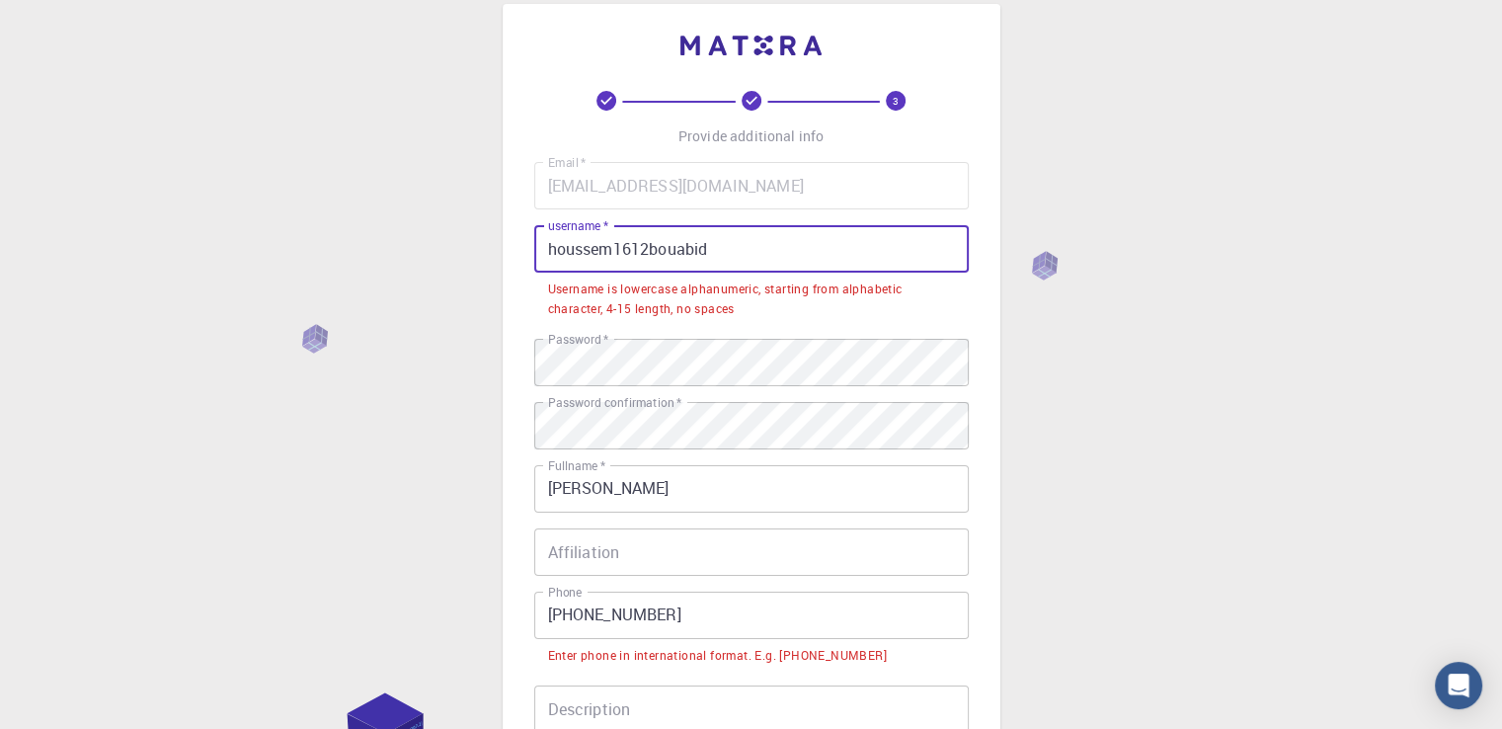
drag, startPoint x: 715, startPoint y: 248, endPoint x: 618, endPoint y: 242, distance: 96.9
click at [618, 242] on input "houssem1612bouabid" at bounding box center [751, 248] width 434 height 47
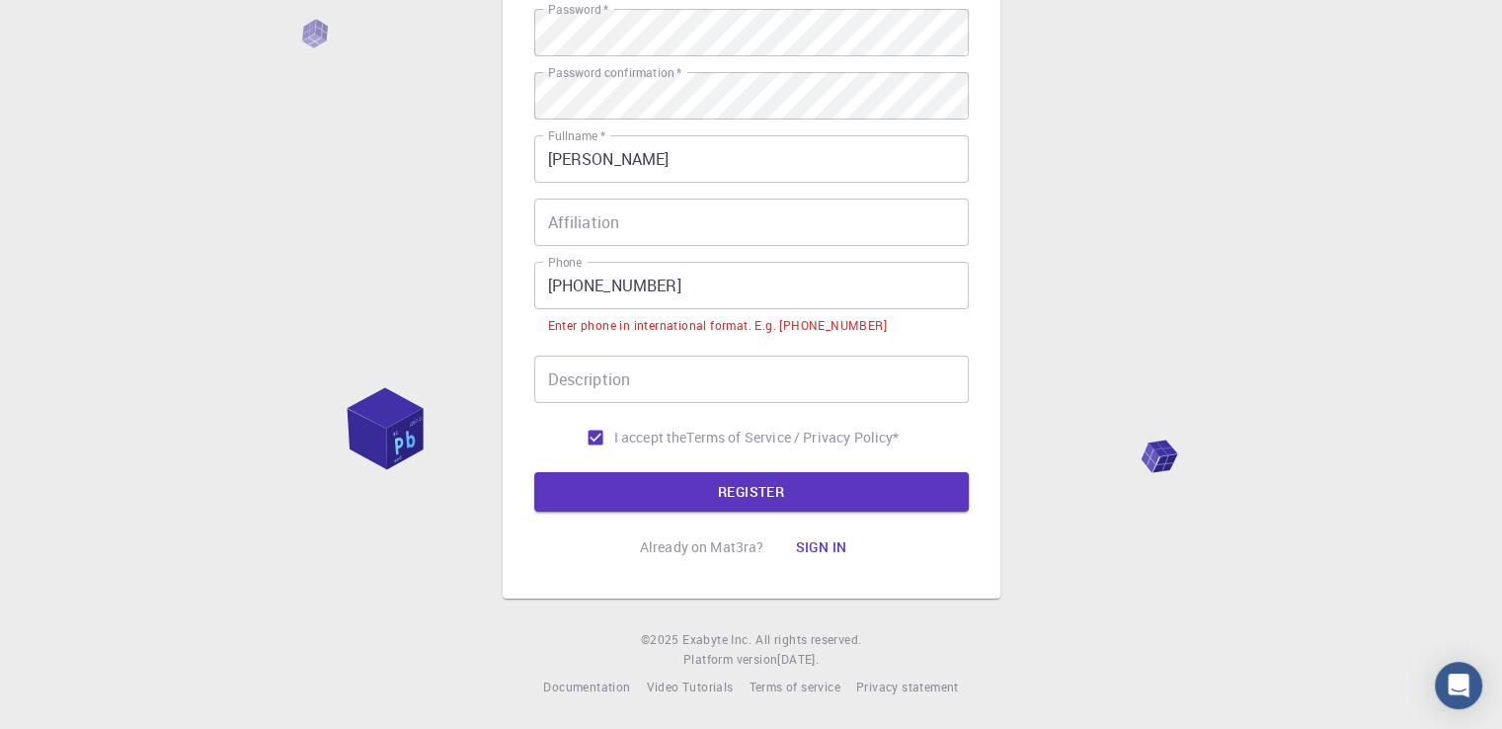
scroll to position [306, 0]
type input "houssem1612"
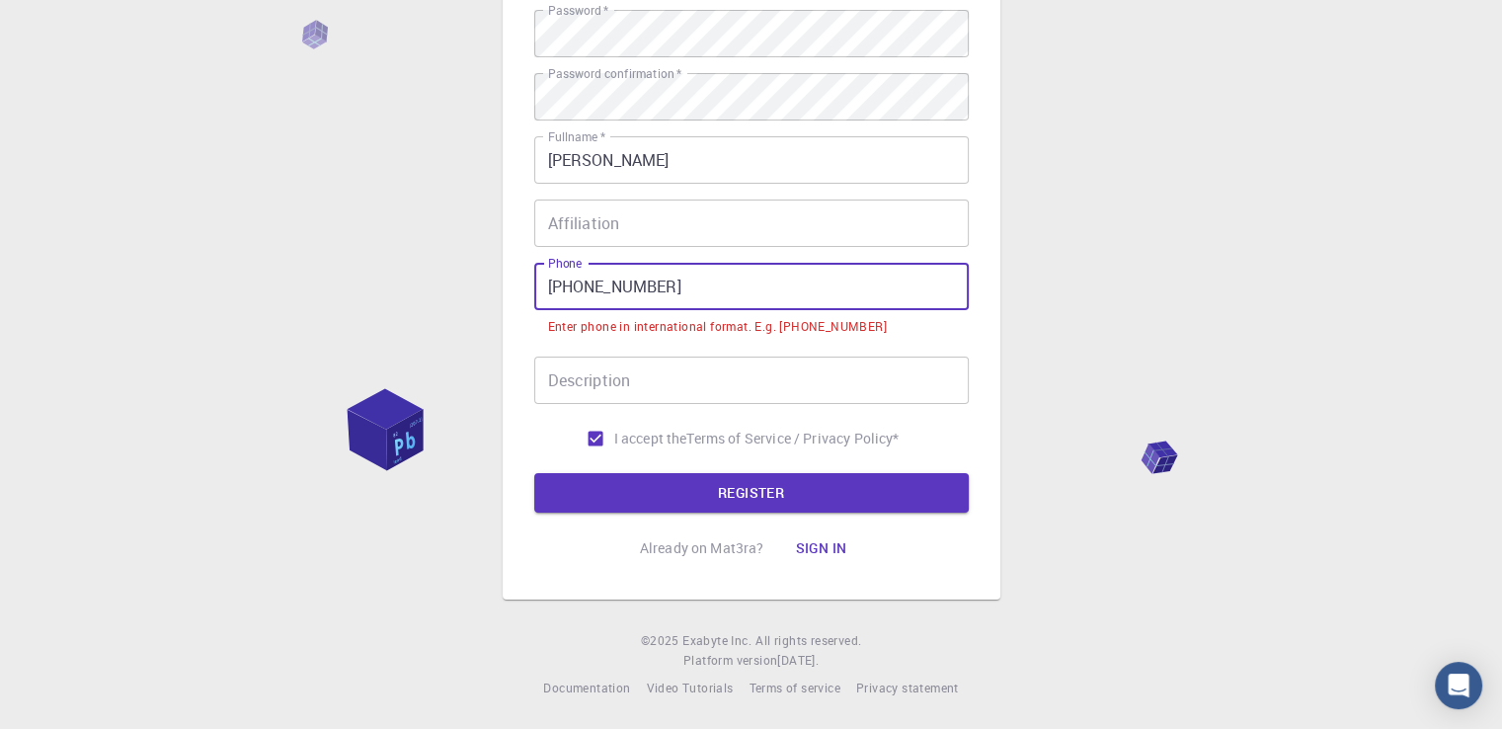
click at [637, 286] on input "[PHONE_NUMBER]" at bounding box center [751, 286] width 434 height 47
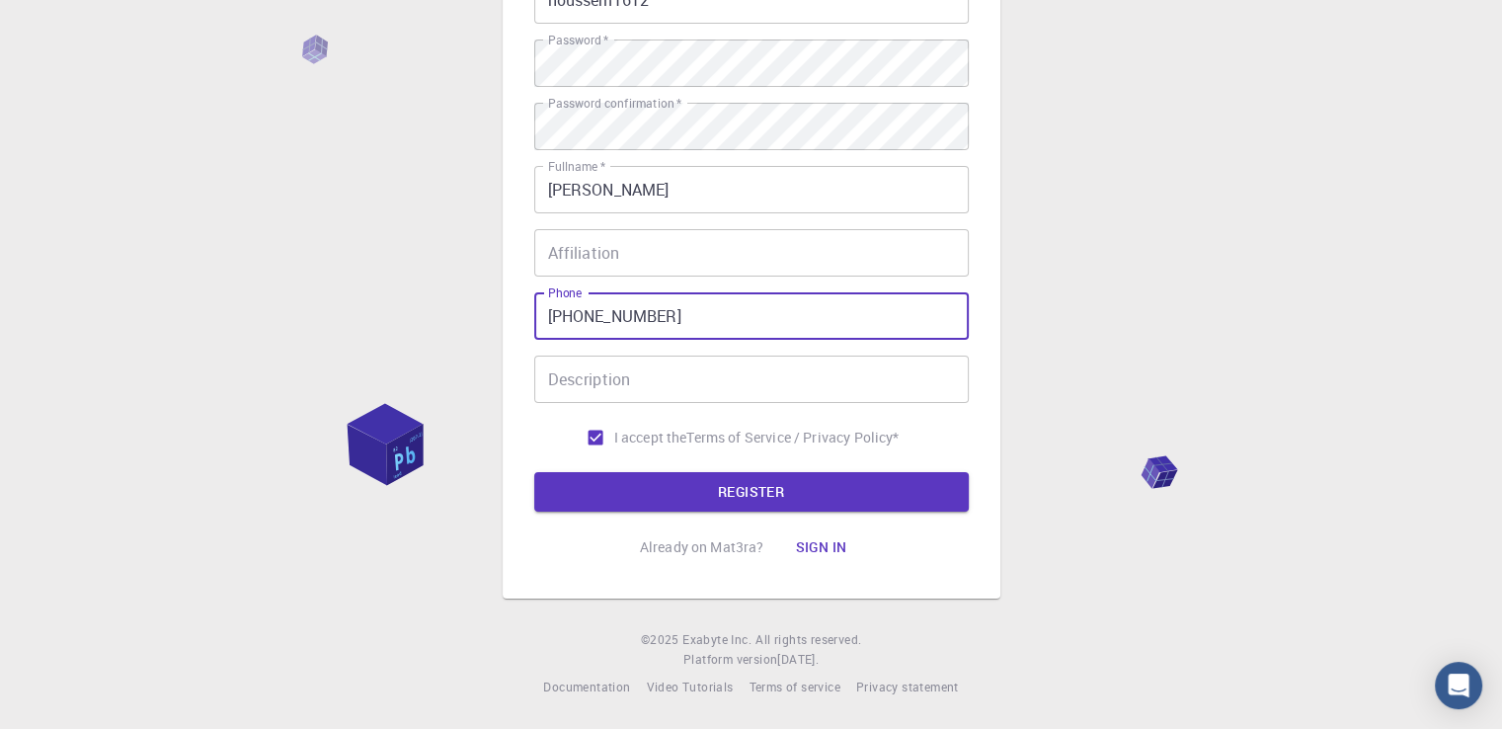
click at [588, 311] on input "[PHONE_NUMBER]" at bounding box center [751, 315] width 434 height 47
type input "[PHONE_NUMBER]"
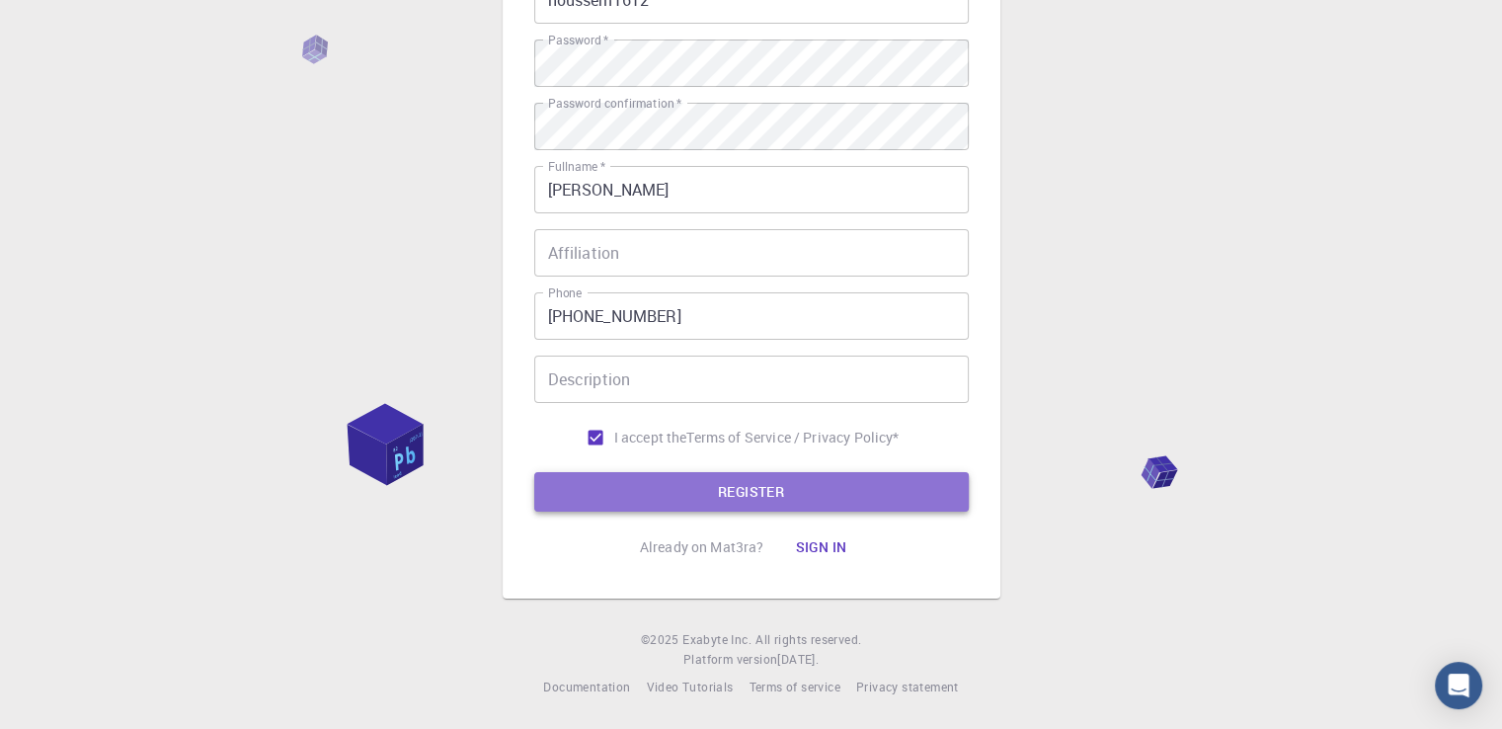
click at [660, 485] on button "REGISTER" at bounding box center [751, 491] width 434 height 39
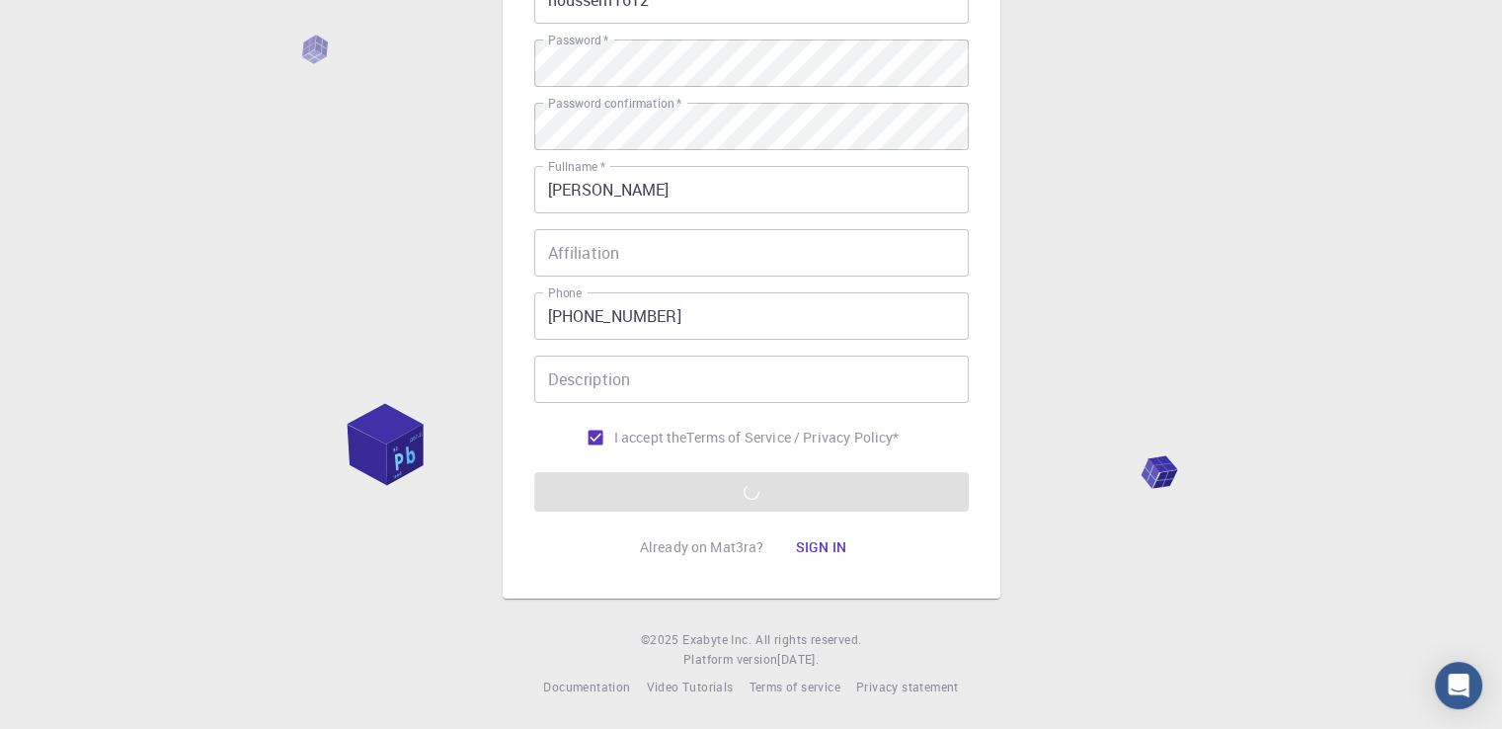
click at [815, 488] on form "Email   * [EMAIL_ADDRESS][DOMAIN_NAME] Email   * username   * houssem1612 usern…" at bounding box center [751, 212] width 434 height 598
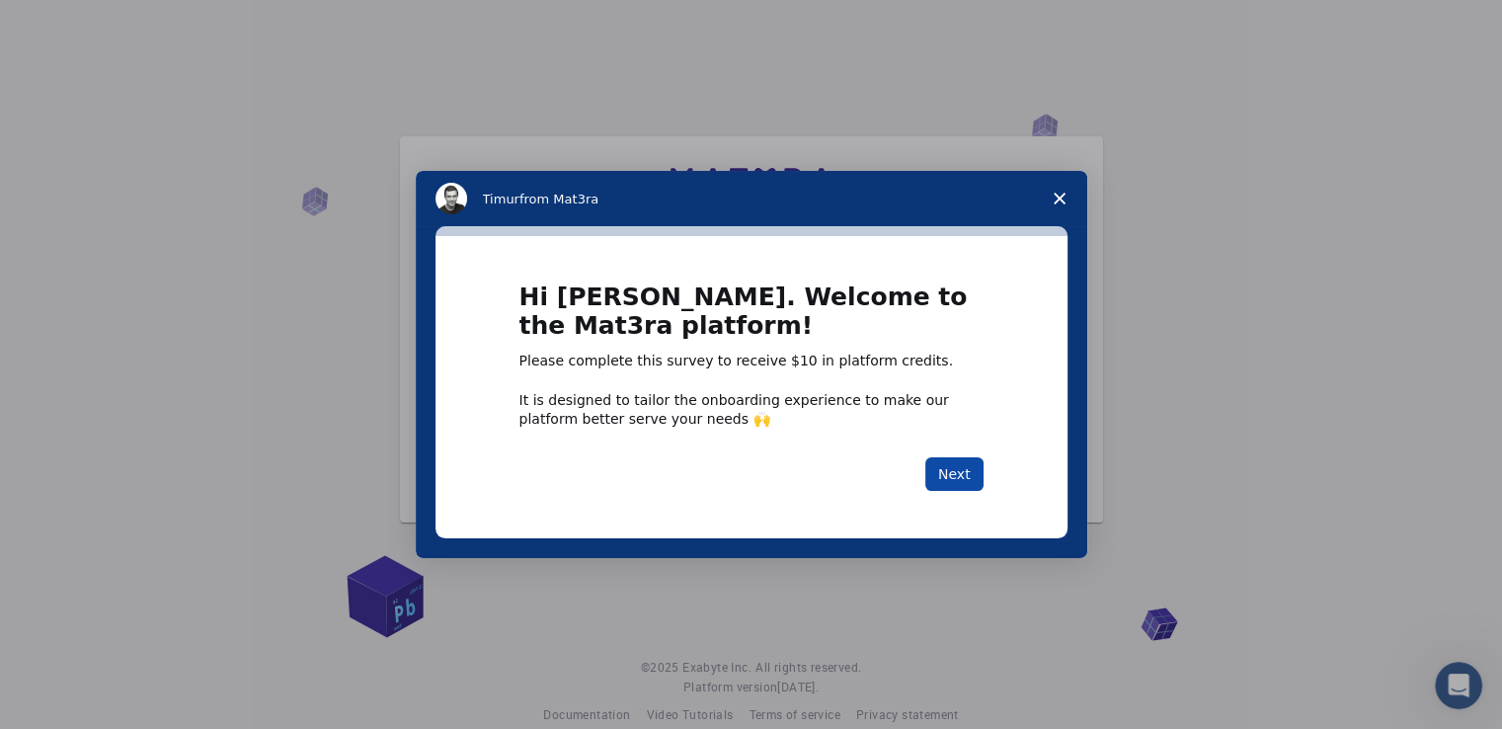
click at [950, 463] on button "Next" at bounding box center [954, 474] width 58 height 34
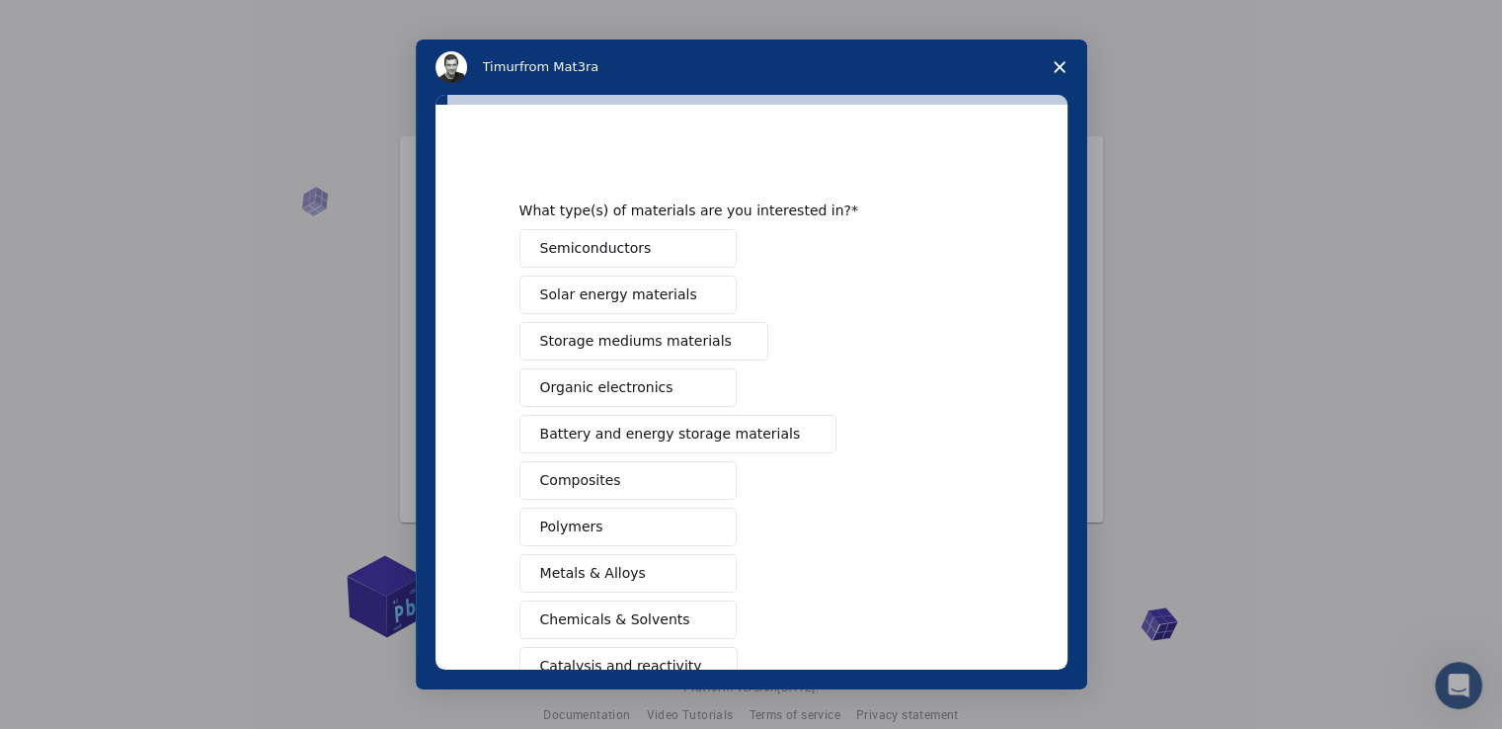
click at [654, 242] on button "Semiconductors" at bounding box center [627, 248] width 217 height 39
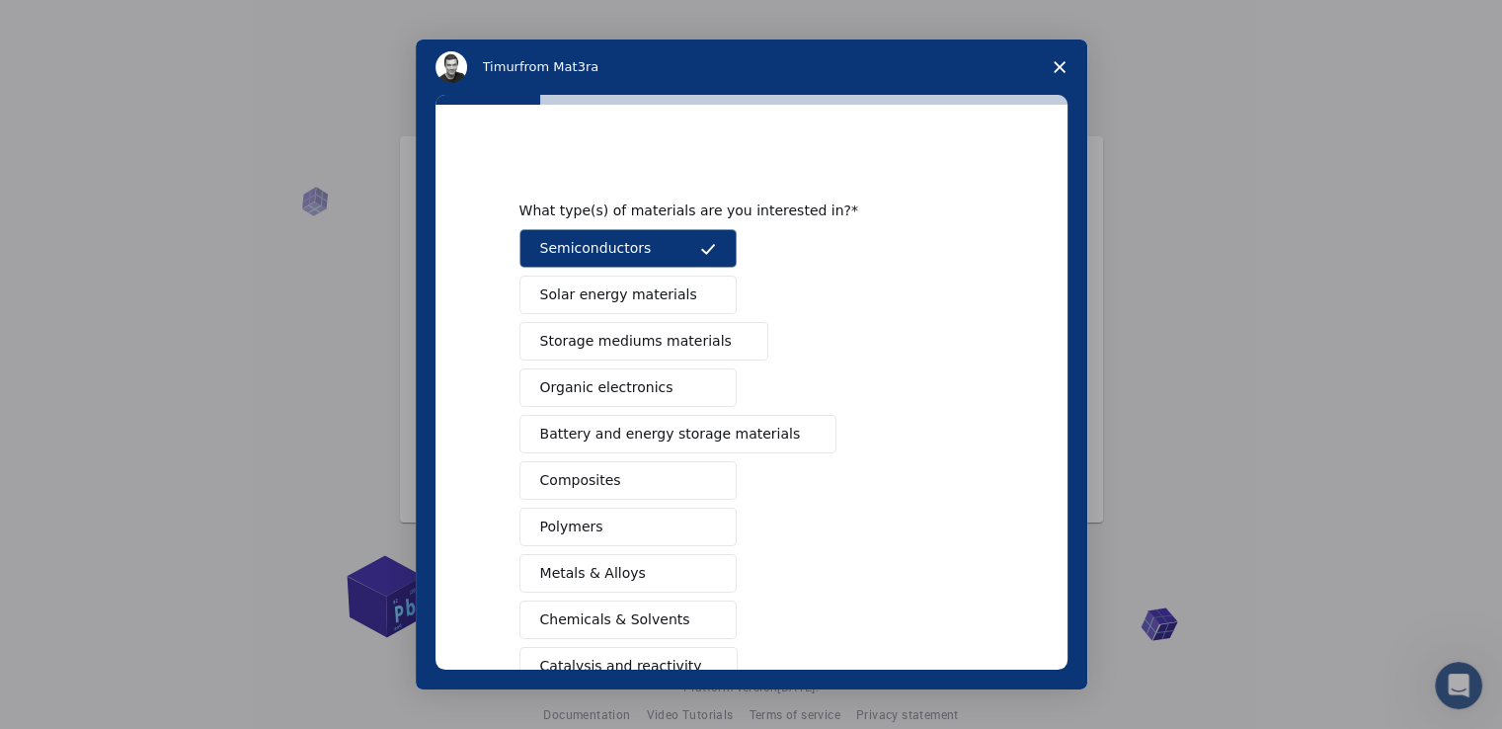
click at [648, 294] on span "Solar energy materials" at bounding box center [618, 294] width 157 height 21
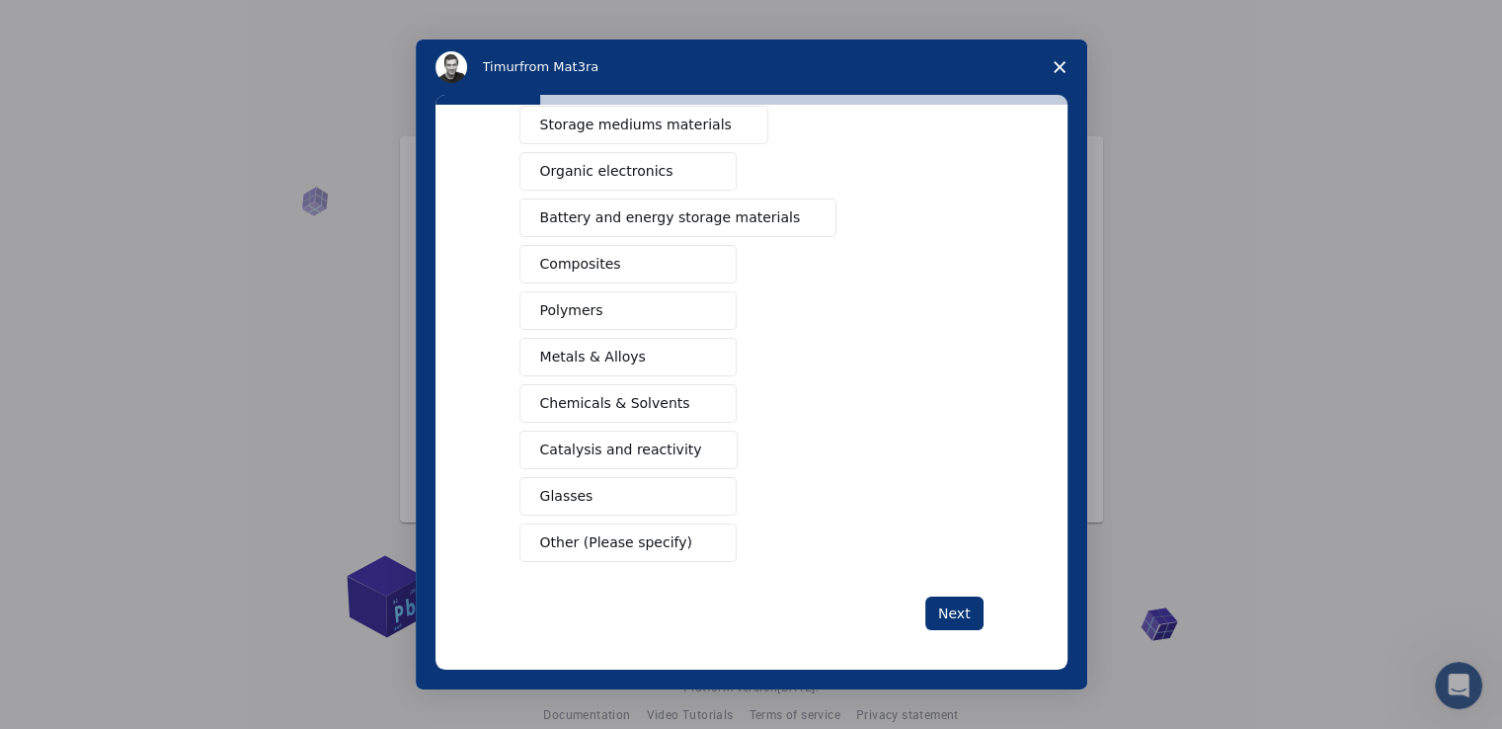
scroll to position [219, 0]
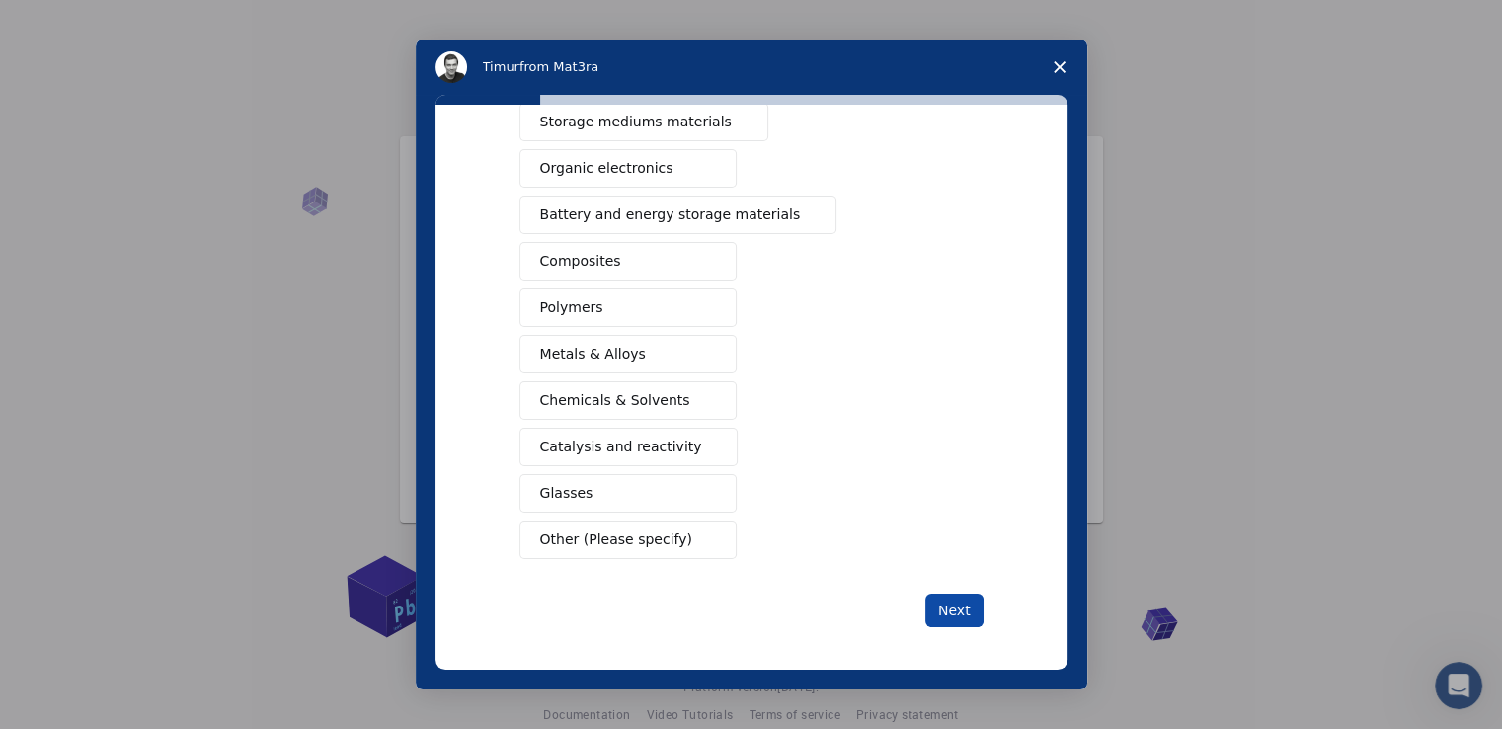
click at [952, 606] on button "Next" at bounding box center [954, 610] width 58 height 34
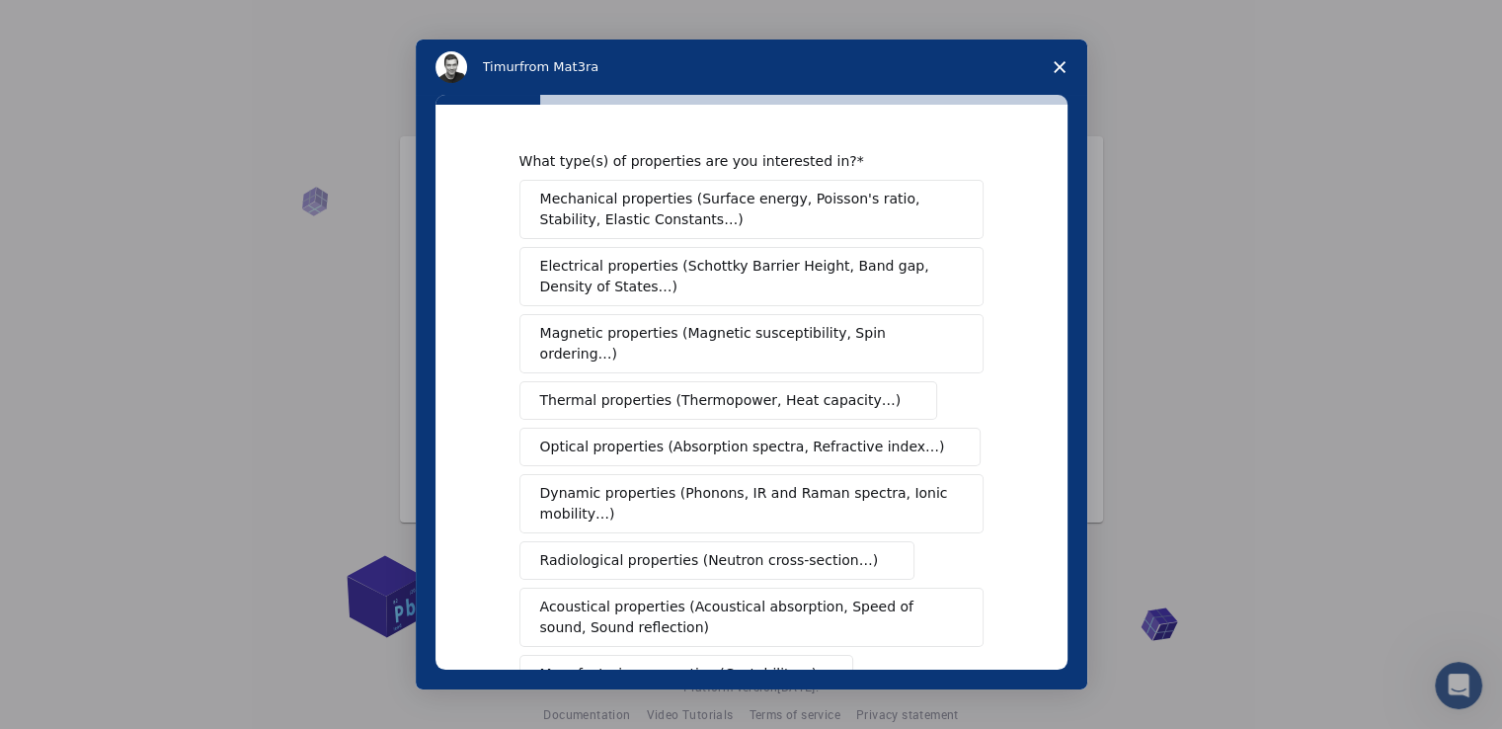
click at [732, 216] on span "Mechanical properties (Surface energy, Poisson's ratio, Stability, Elastic Cons…" at bounding box center [746, 209] width 412 height 41
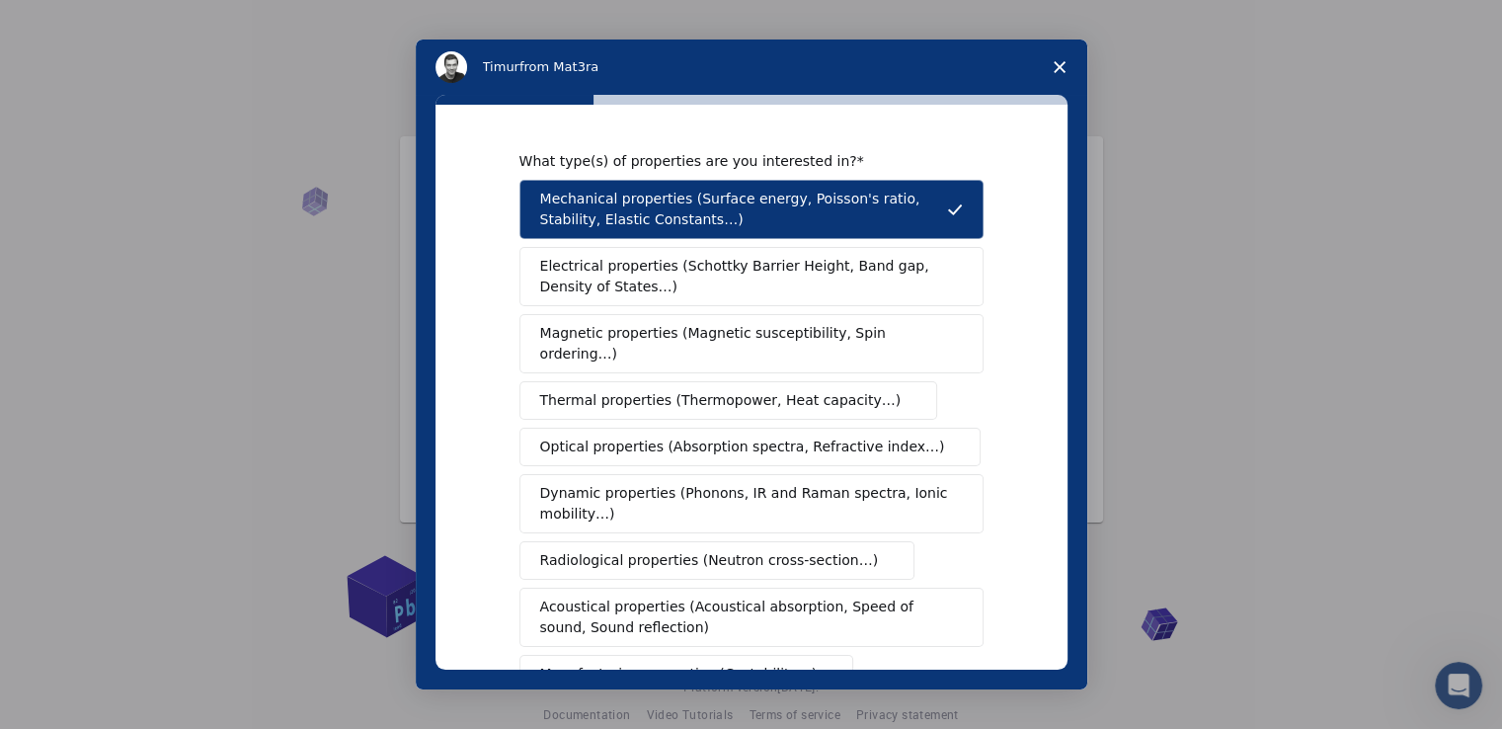
click at [697, 321] on button "Magnetic properties (Magnetic susceptibility, Spin ordering…)" at bounding box center [751, 343] width 464 height 59
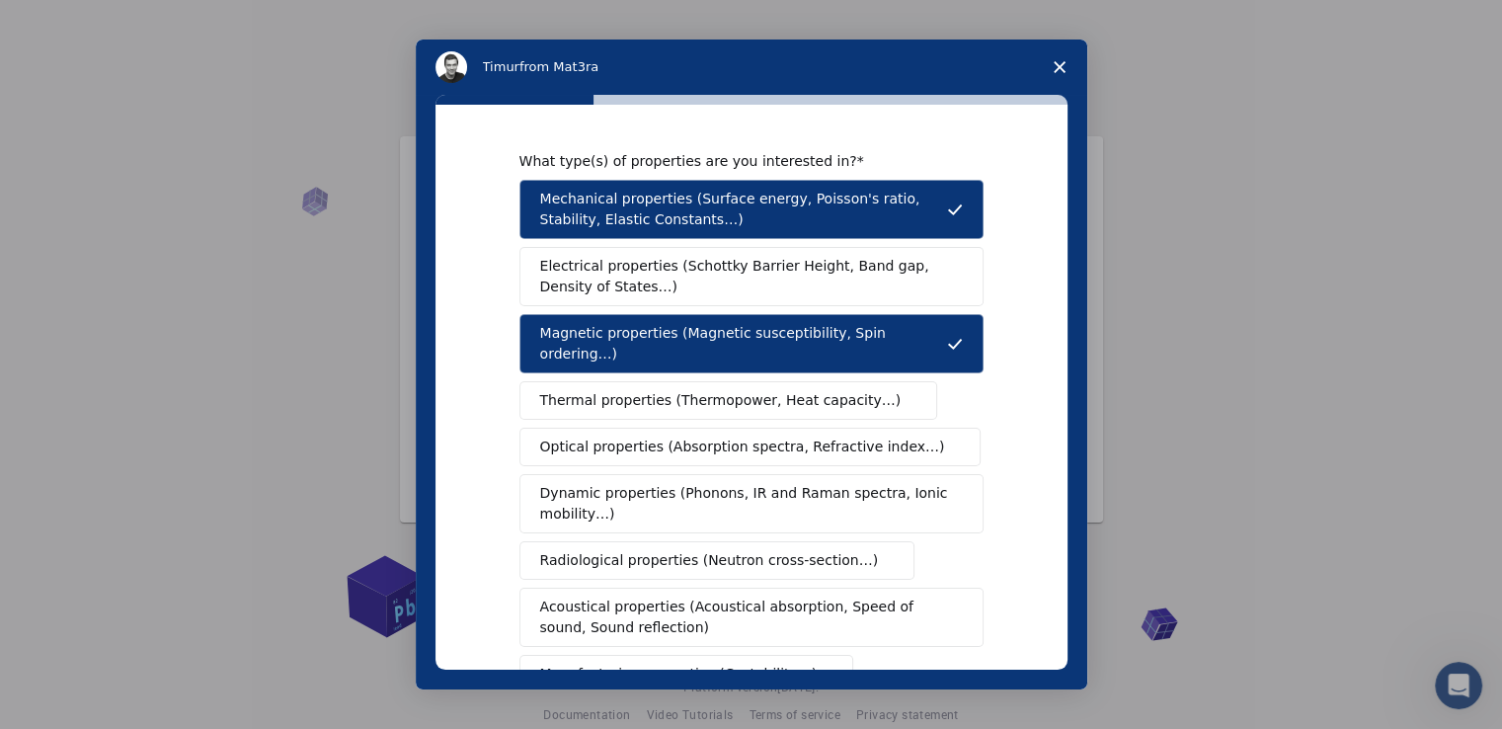
click at [711, 286] on span "Electrical properties (Schottky Barrier Height, Band gap, Density of States…)" at bounding box center [745, 276] width 411 height 41
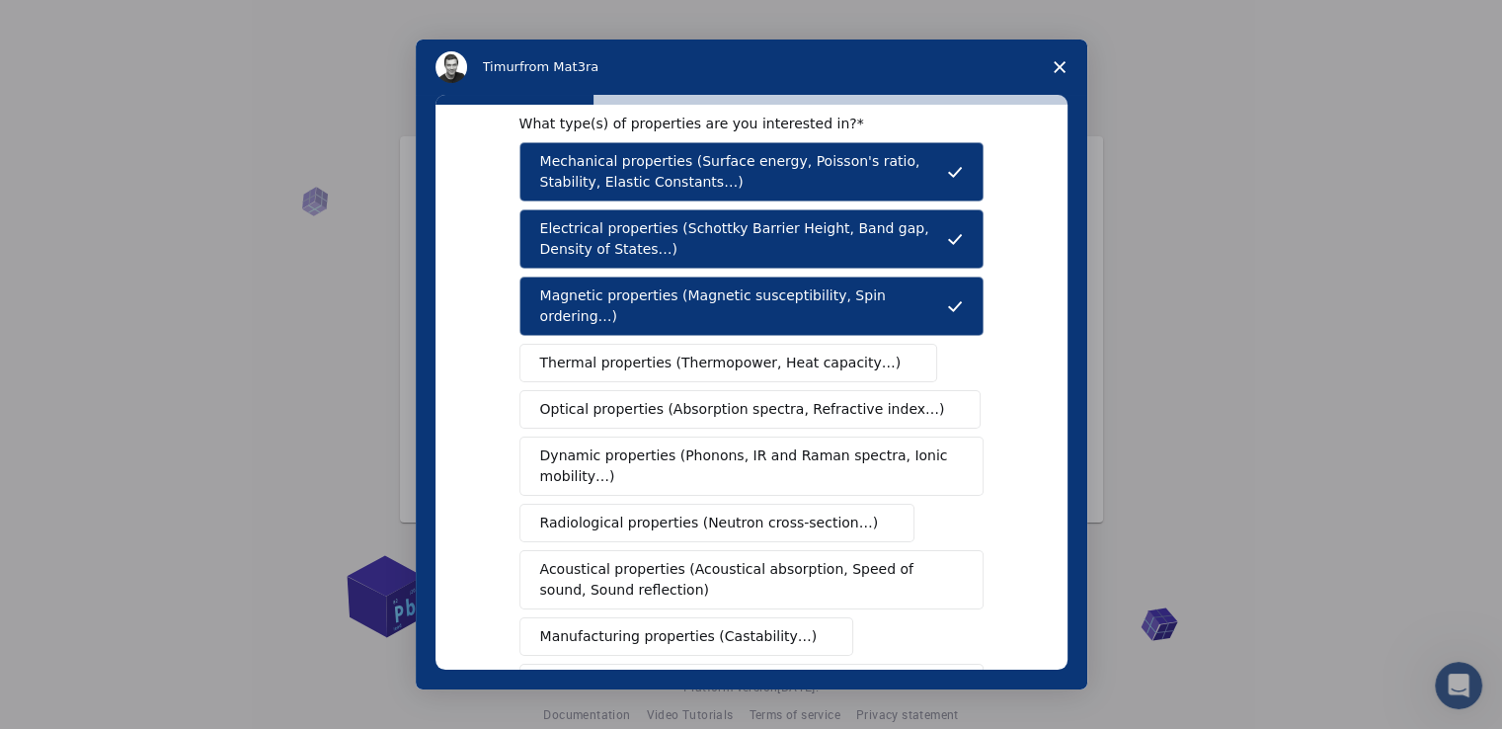
scroll to position [39, 0]
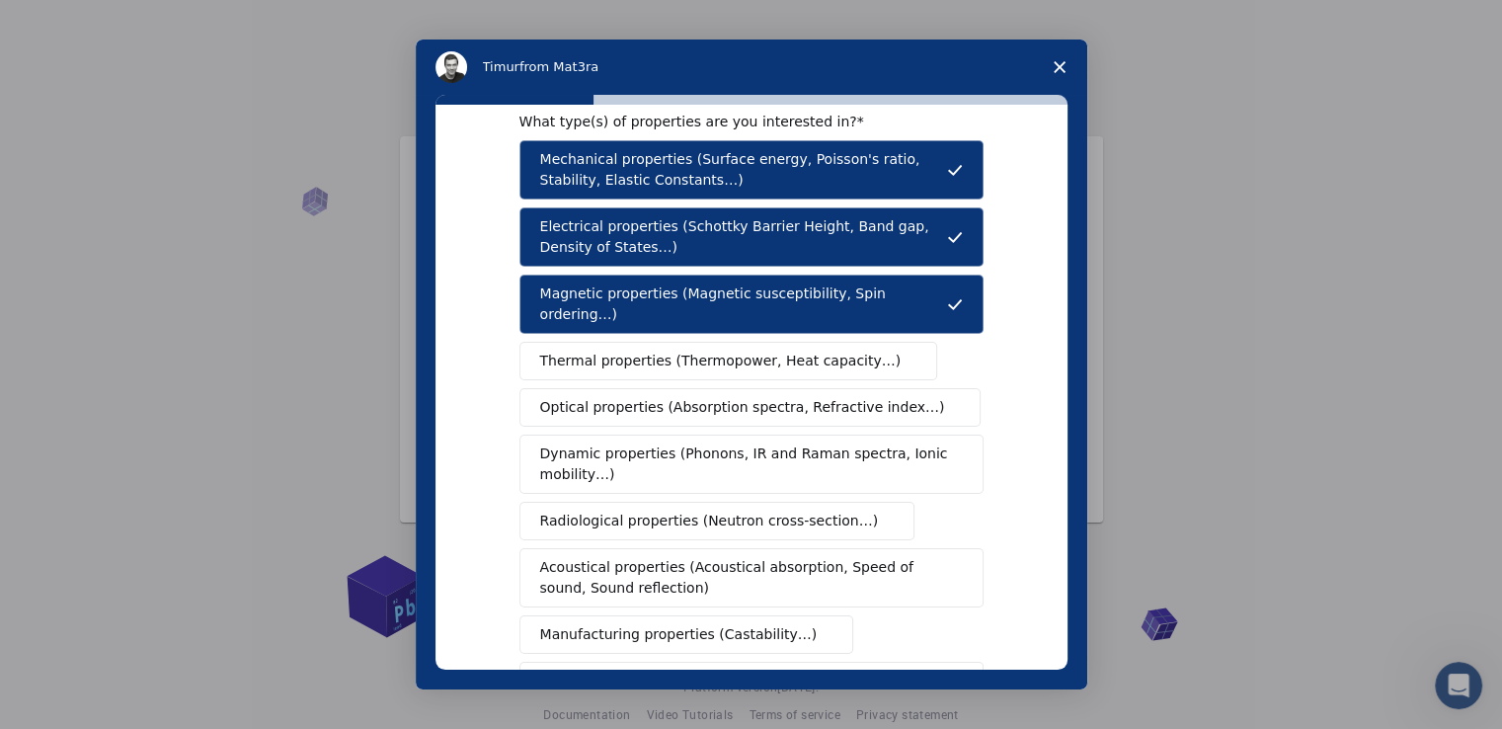
click at [712, 350] on span "Thermal properties (Thermopower, Heat capacity…)" at bounding box center [720, 360] width 361 height 21
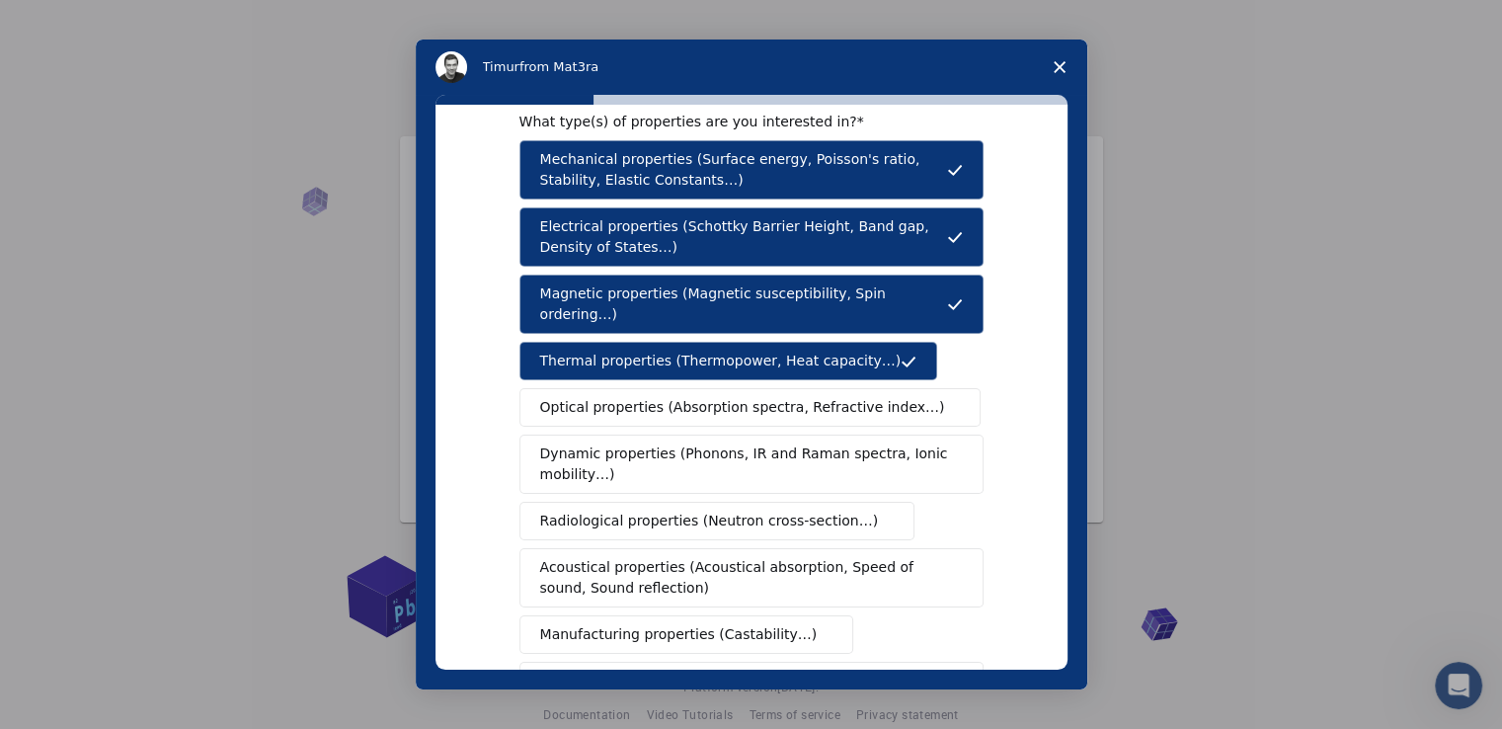
click at [714, 456] on span "Dynamic properties (Phonons, IR and Raman spectra, Ionic mobility…)" at bounding box center [745, 463] width 410 height 41
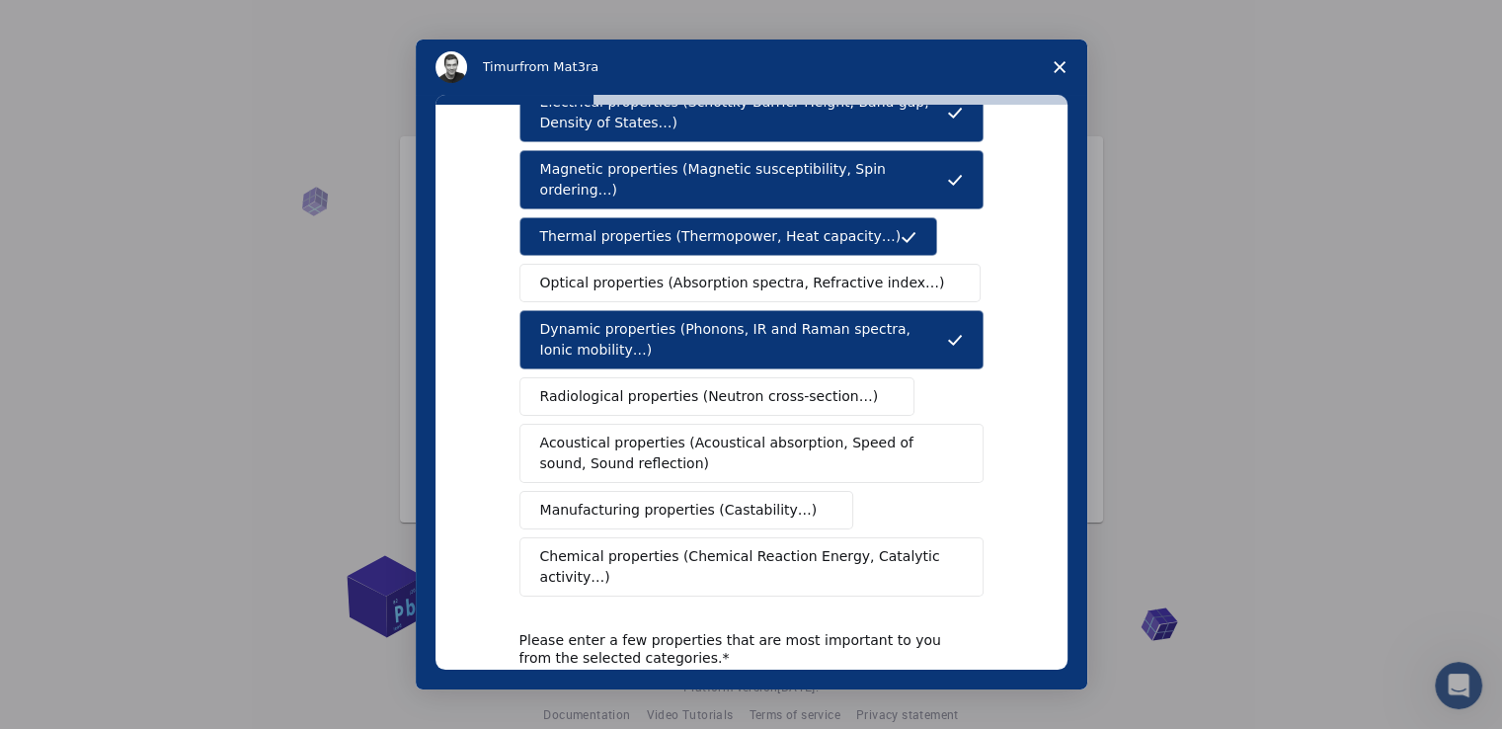
scroll to position [165, 0]
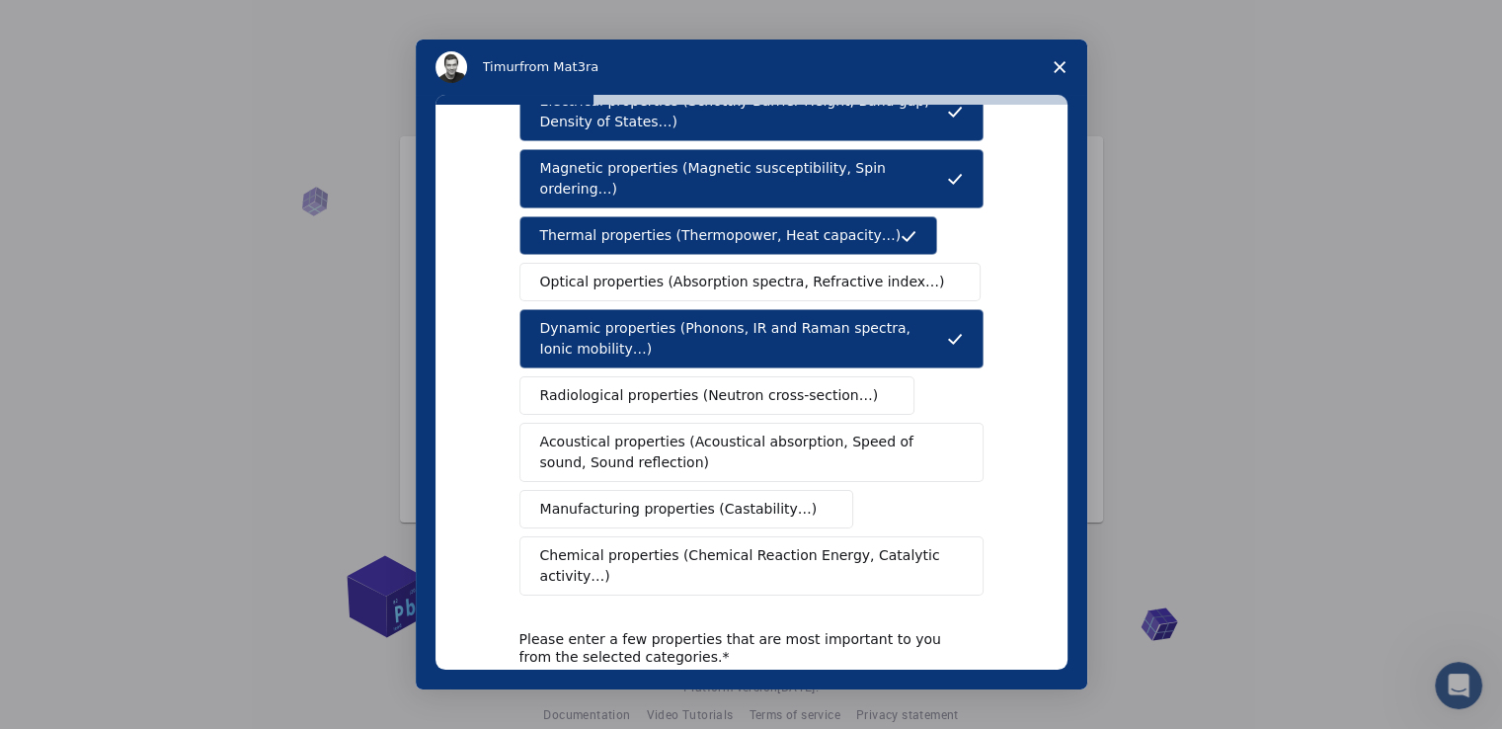
click at [677, 499] on span "Manufacturing properties (Castability…)" at bounding box center [678, 509] width 277 height 21
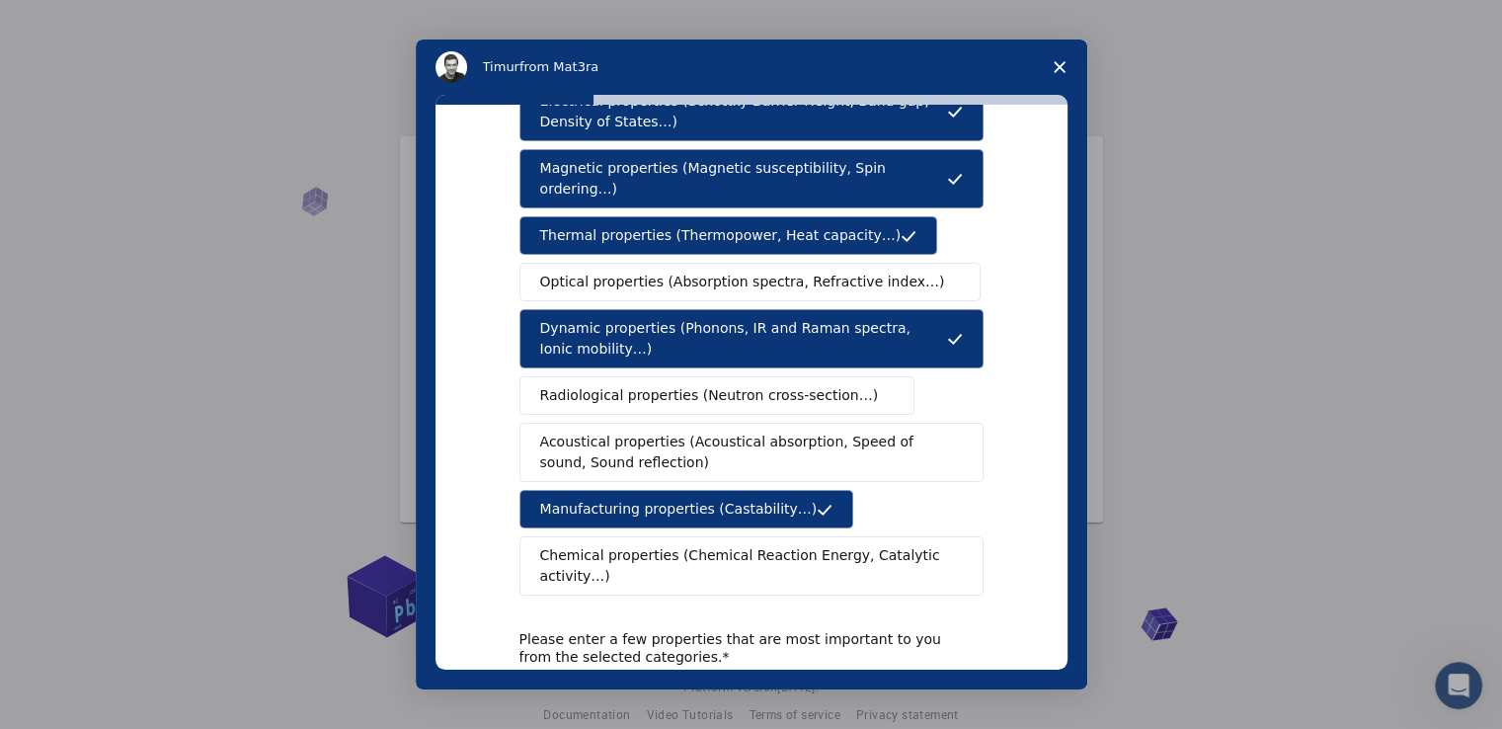
click at [677, 499] on span "Manufacturing properties (Castability…)" at bounding box center [678, 509] width 277 height 21
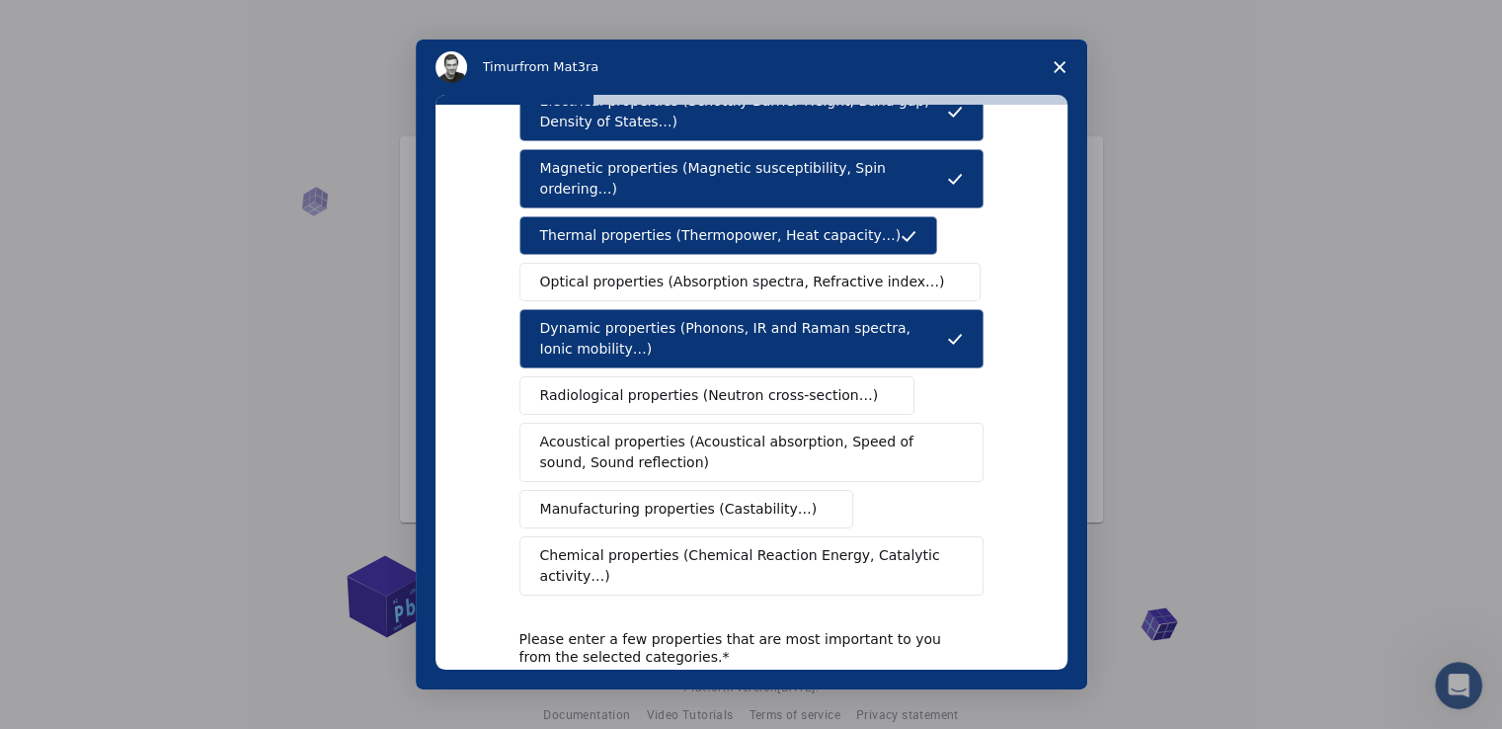
click at [699, 444] on span "Acoustical properties (Acoustical absorption, Speed of sound, Sound reflection)" at bounding box center [745, 451] width 411 height 41
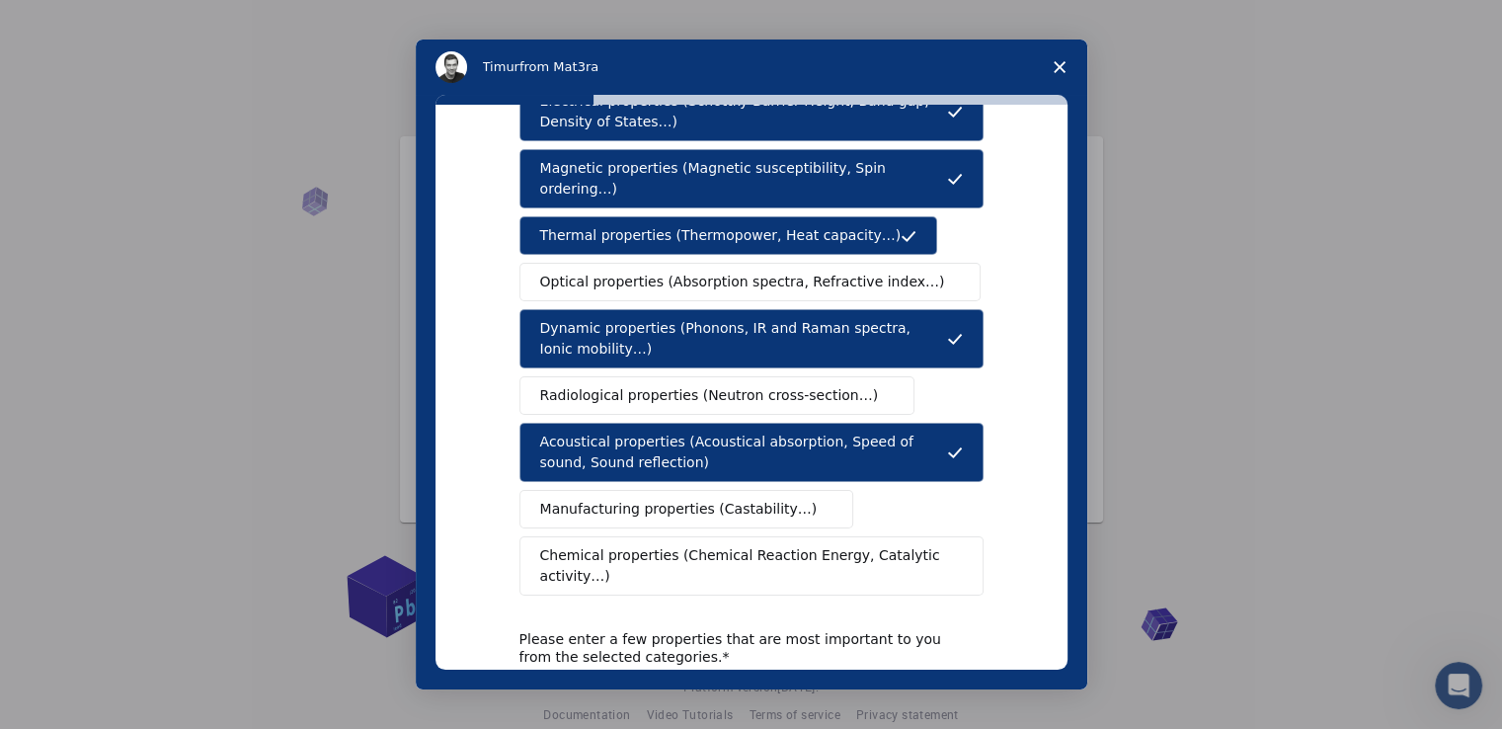
click at [693, 385] on span "Radiological properties (Neutron cross-section…)" at bounding box center [709, 395] width 339 height 21
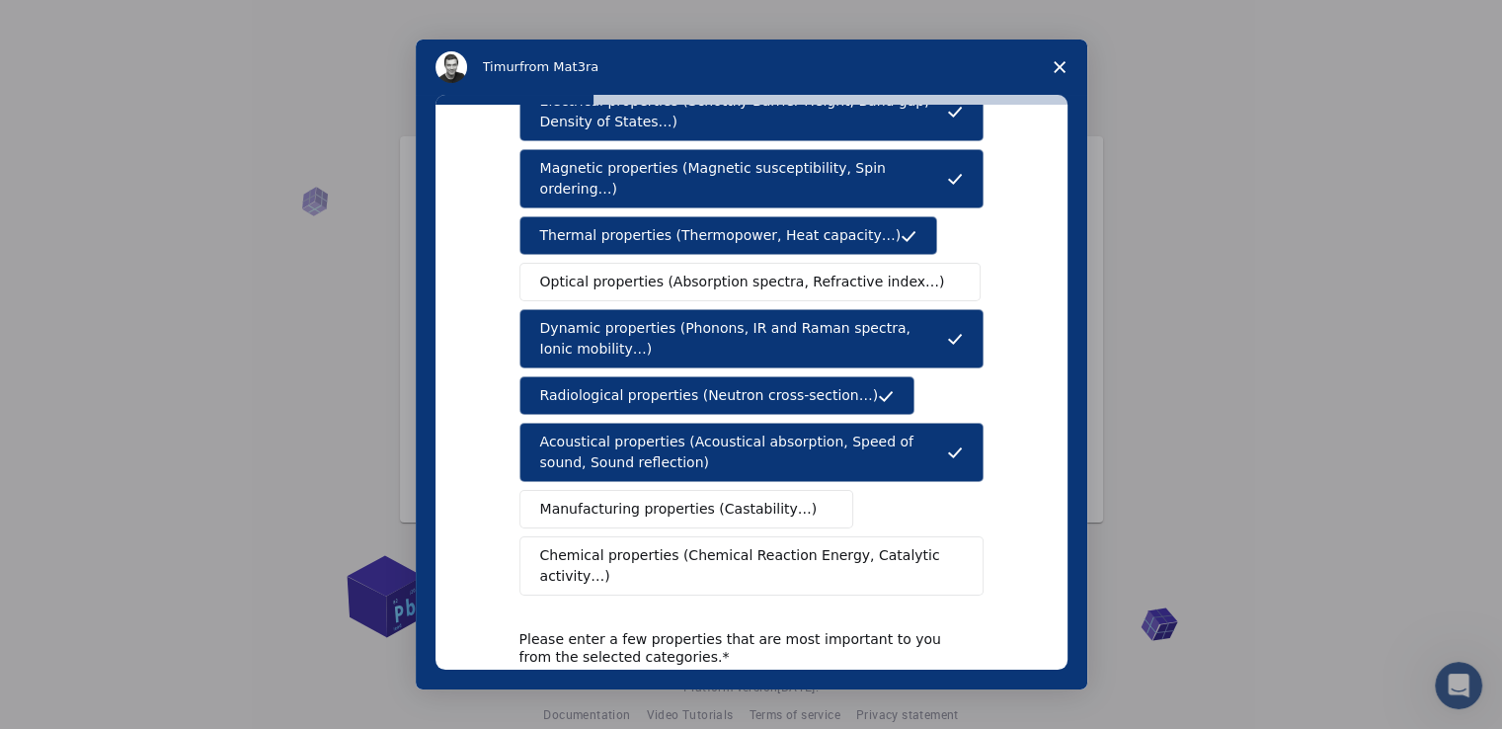
click at [710, 263] on button "Optical properties (Absorption spectra, Refractive index…)" at bounding box center [750, 282] width 462 height 39
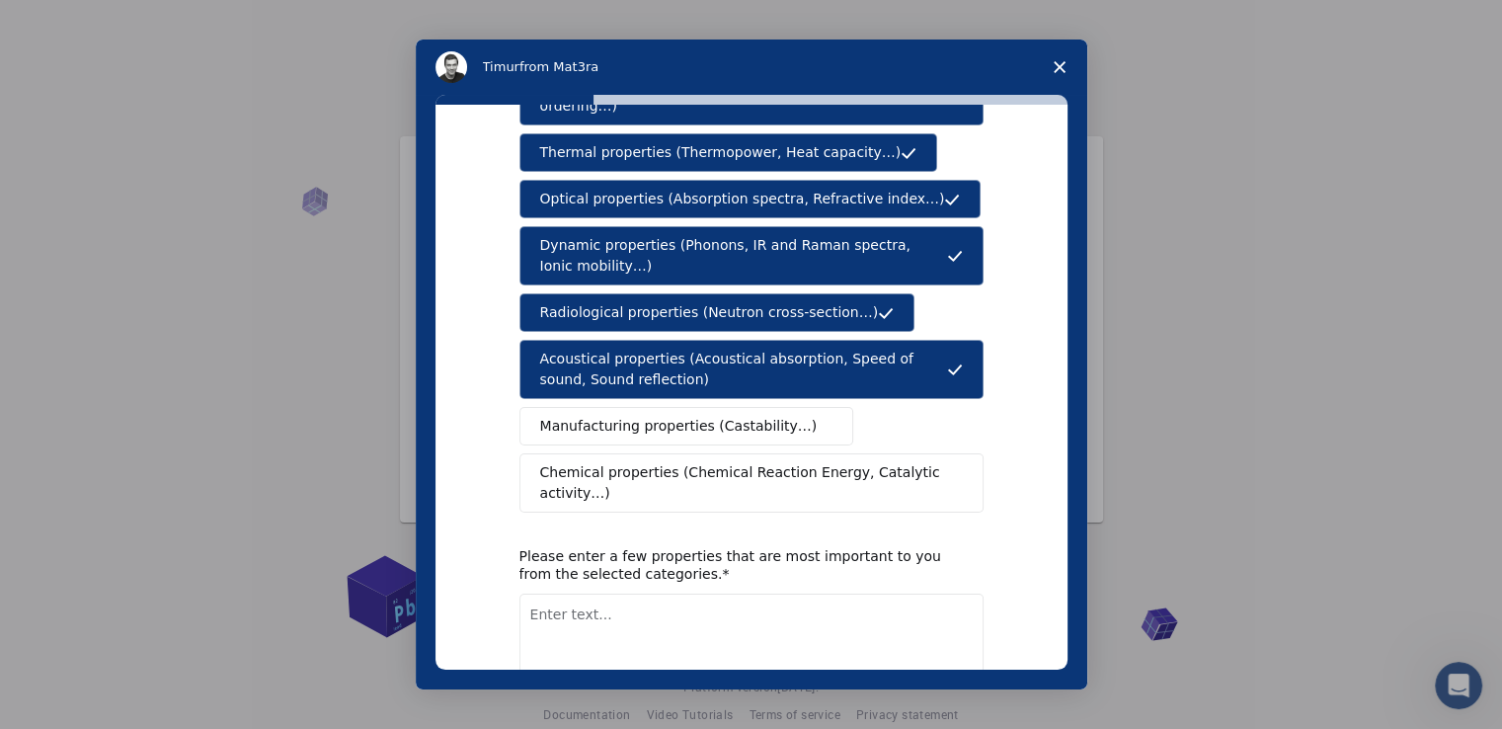
scroll to position [322, 0]
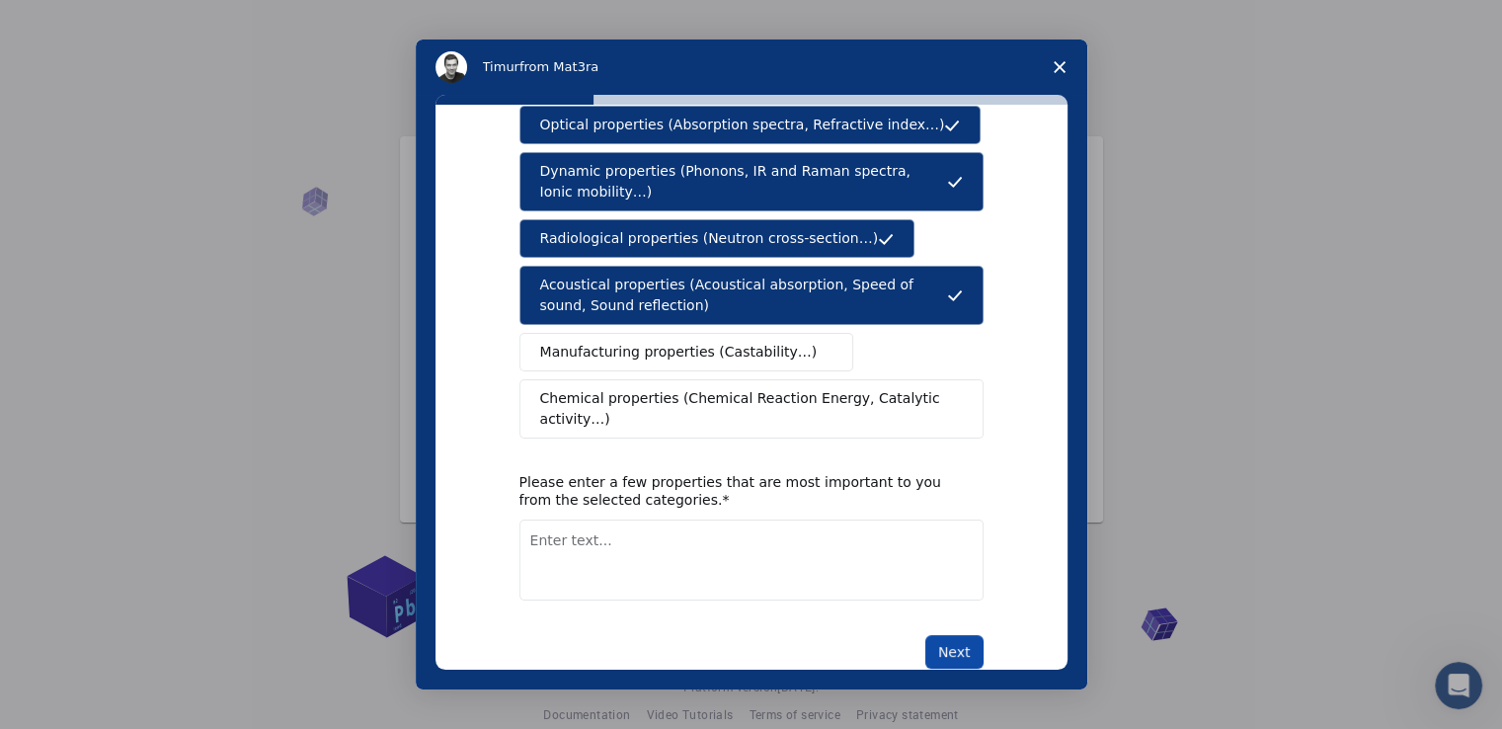
click at [976, 635] on button "Next" at bounding box center [954, 652] width 58 height 34
click at [775, 519] on textarea "Enter text..." at bounding box center [751, 559] width 464 height 81
click at [640, 519] on textarea "air resistance, high conductivity, low thermic conductivity" at bounding box center [751, 559] width 464 height 81
click at [925, 519] on textarea "air resistance, high electric conductivity, low thermic conductivity" at bounding box center [751, 559] width 464 height 81
type textarea "air resistance, high electric conductivity, low thermic conductivity"
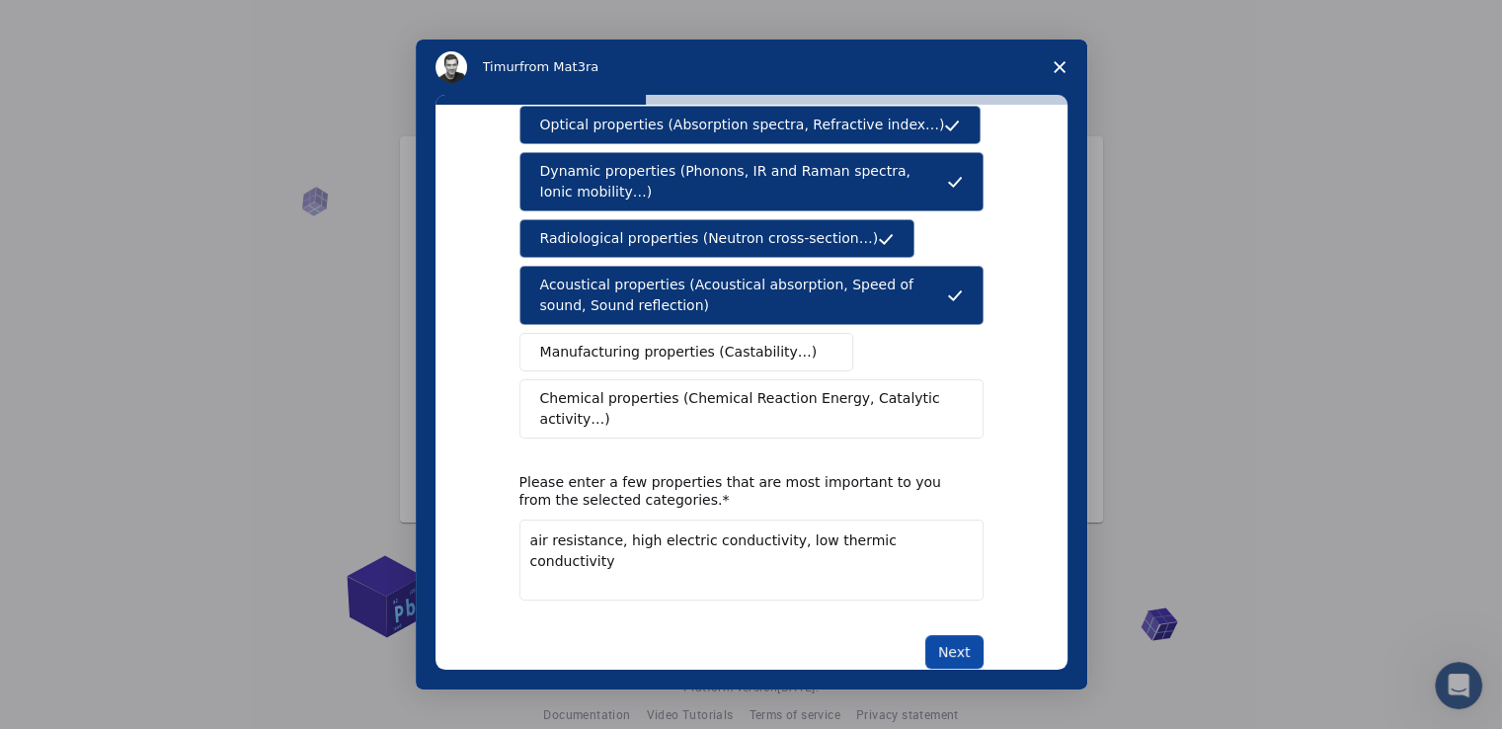
click at [956, 635] on button "Next" at bounding box center [954, 652] width 58 height 34
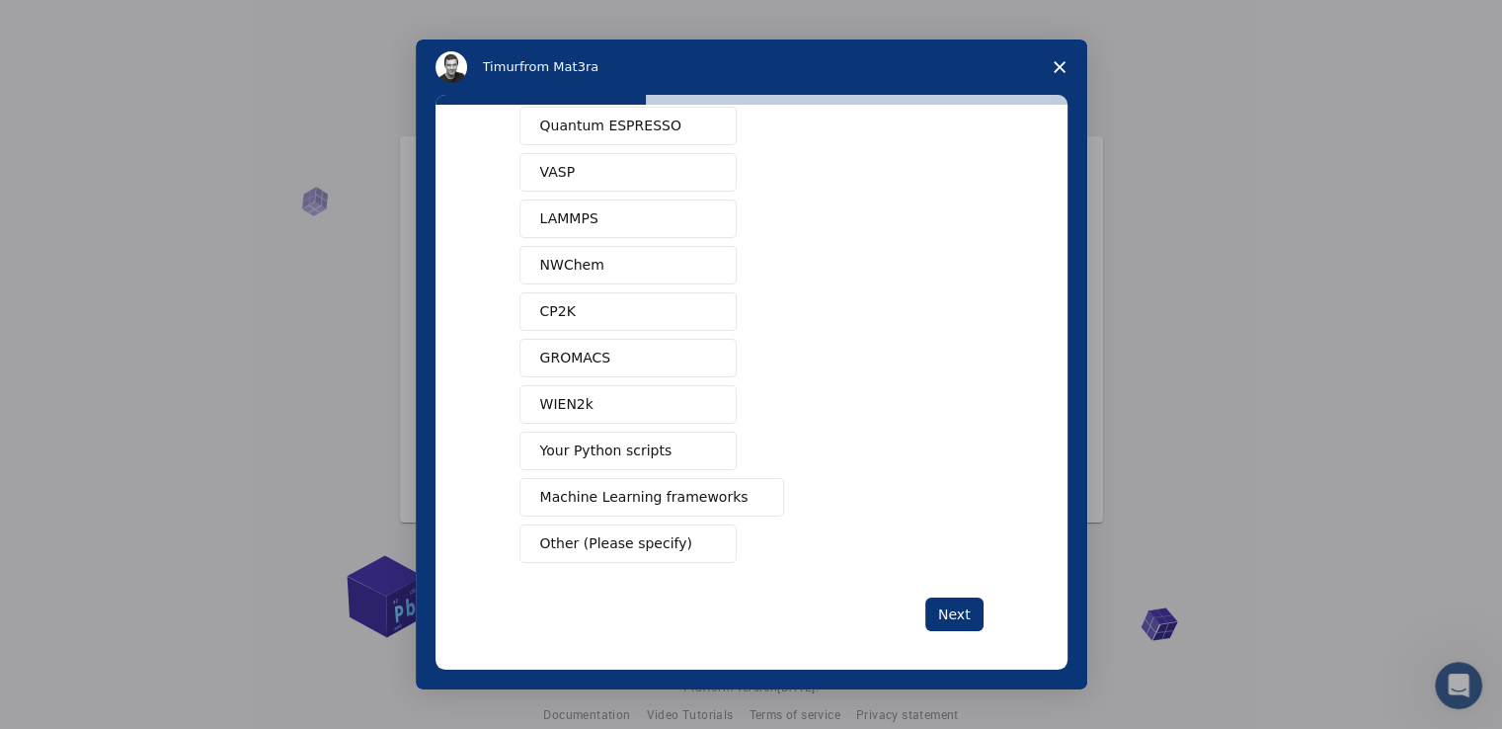
scroll to position [78, 0]
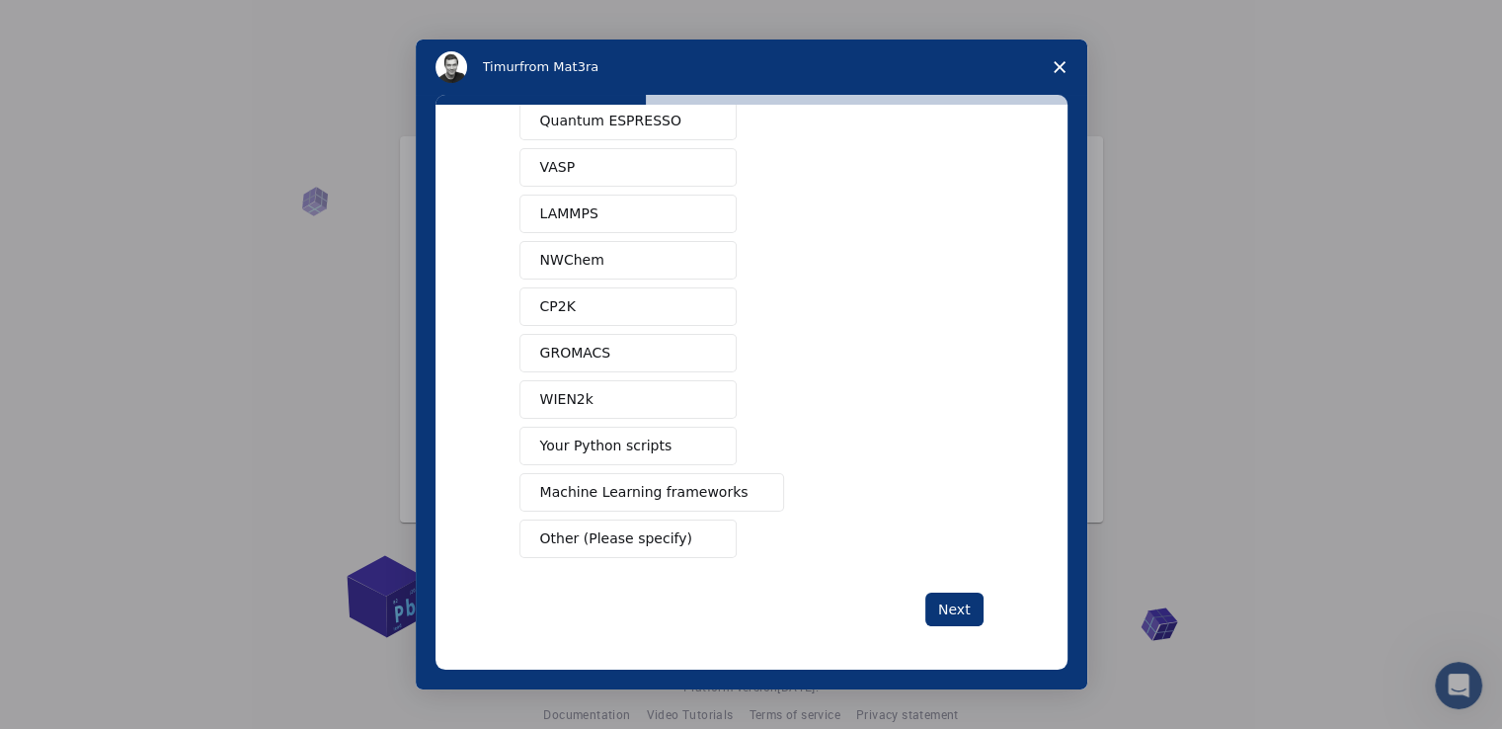
click at [618, 435] on span "Your Python scripts" at bounding box center [606, 445] width 132 height 21
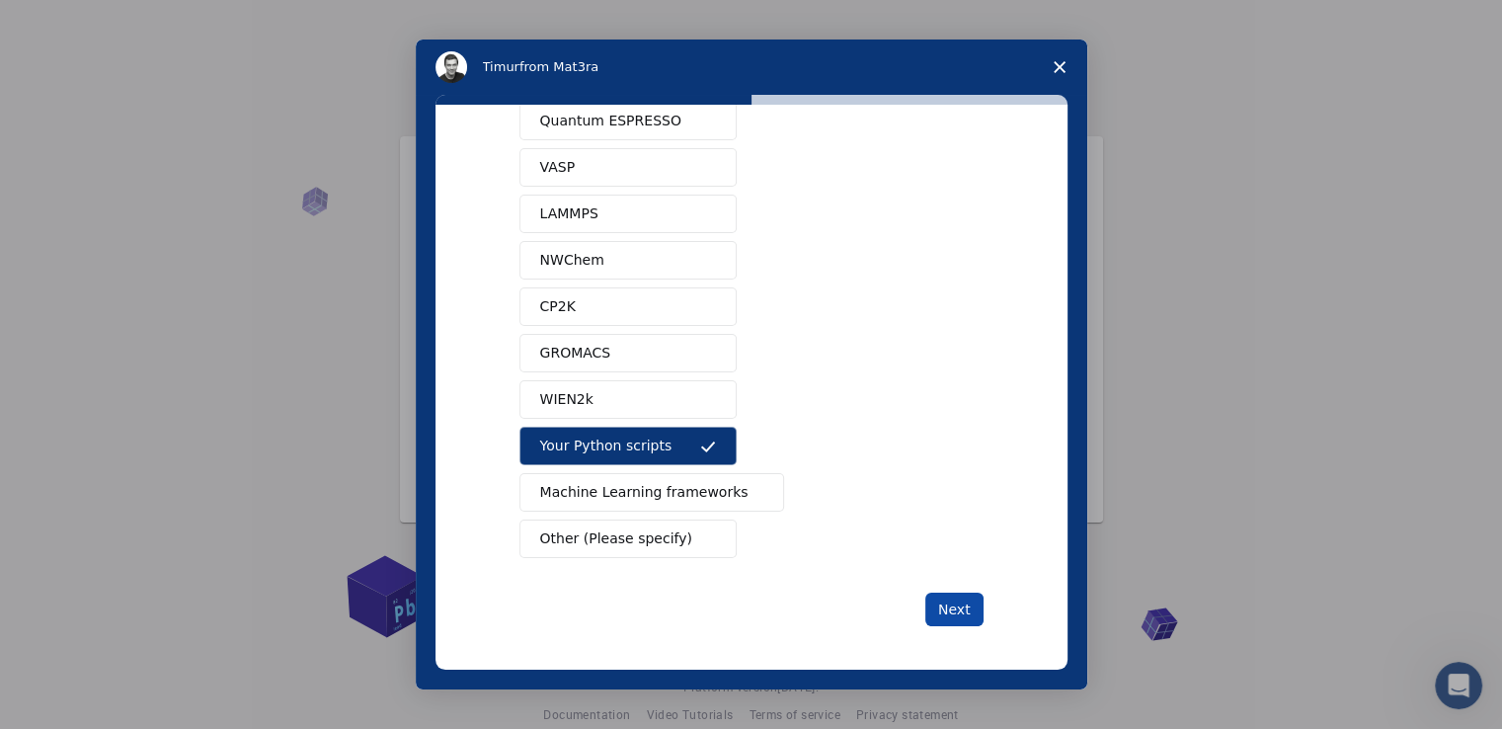
click at [942, 599] on button "Next" at bounding box center [954, 609] width 58 height 34
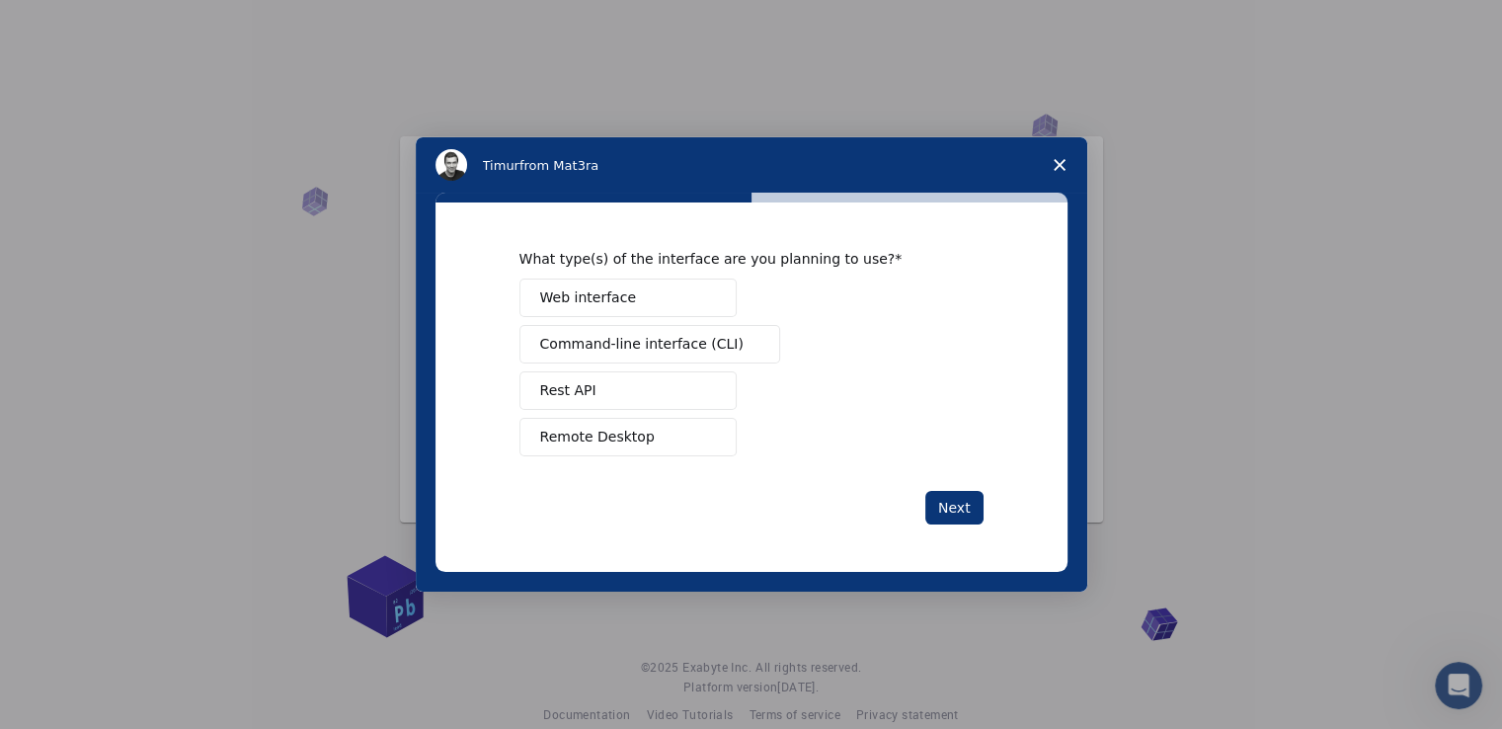
scroll to position [0, 0]
click at [625, 307] on button "Web interface" at bounding box center [627, 297] width 217 height 39
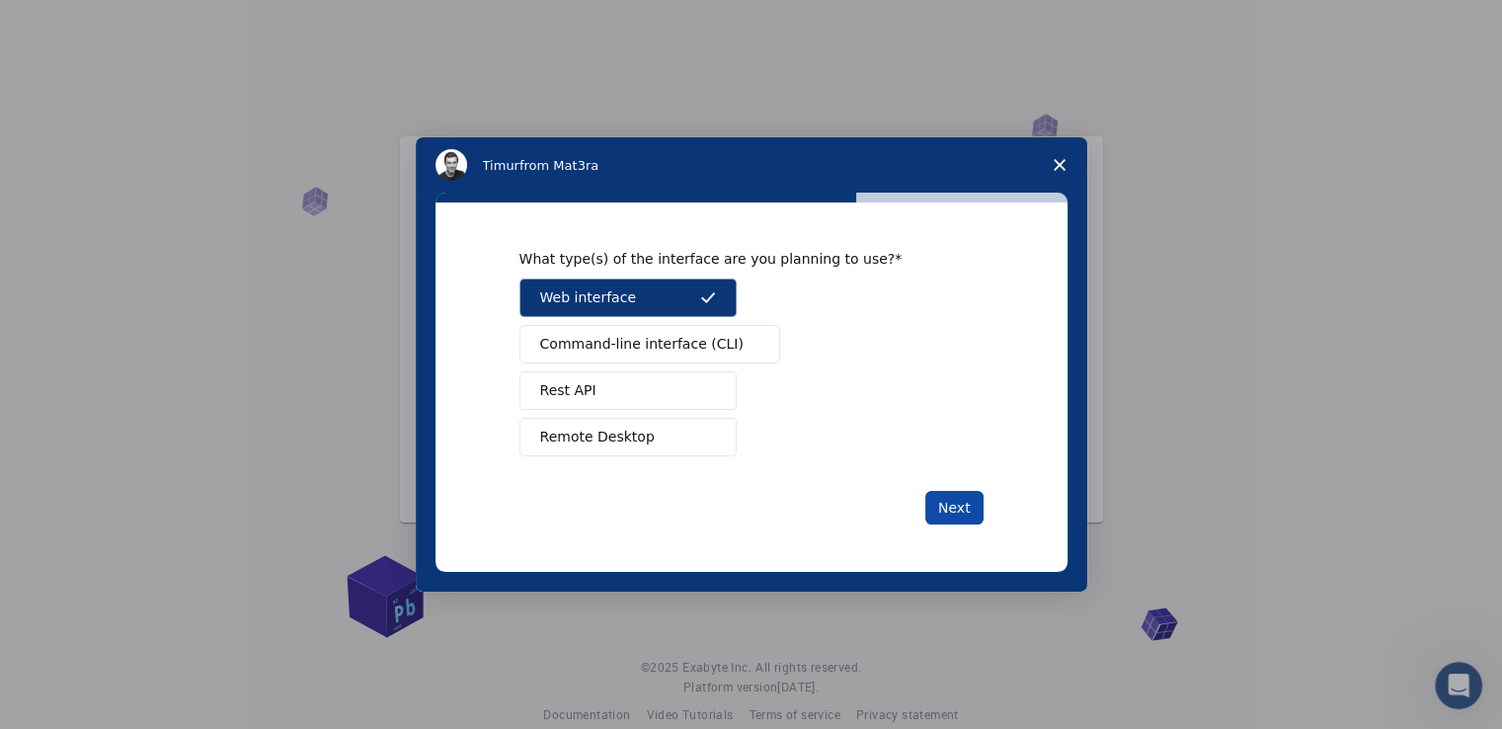
click at [936, 496] on button "Next" at bounding box center [954, 508] width 58 height 34
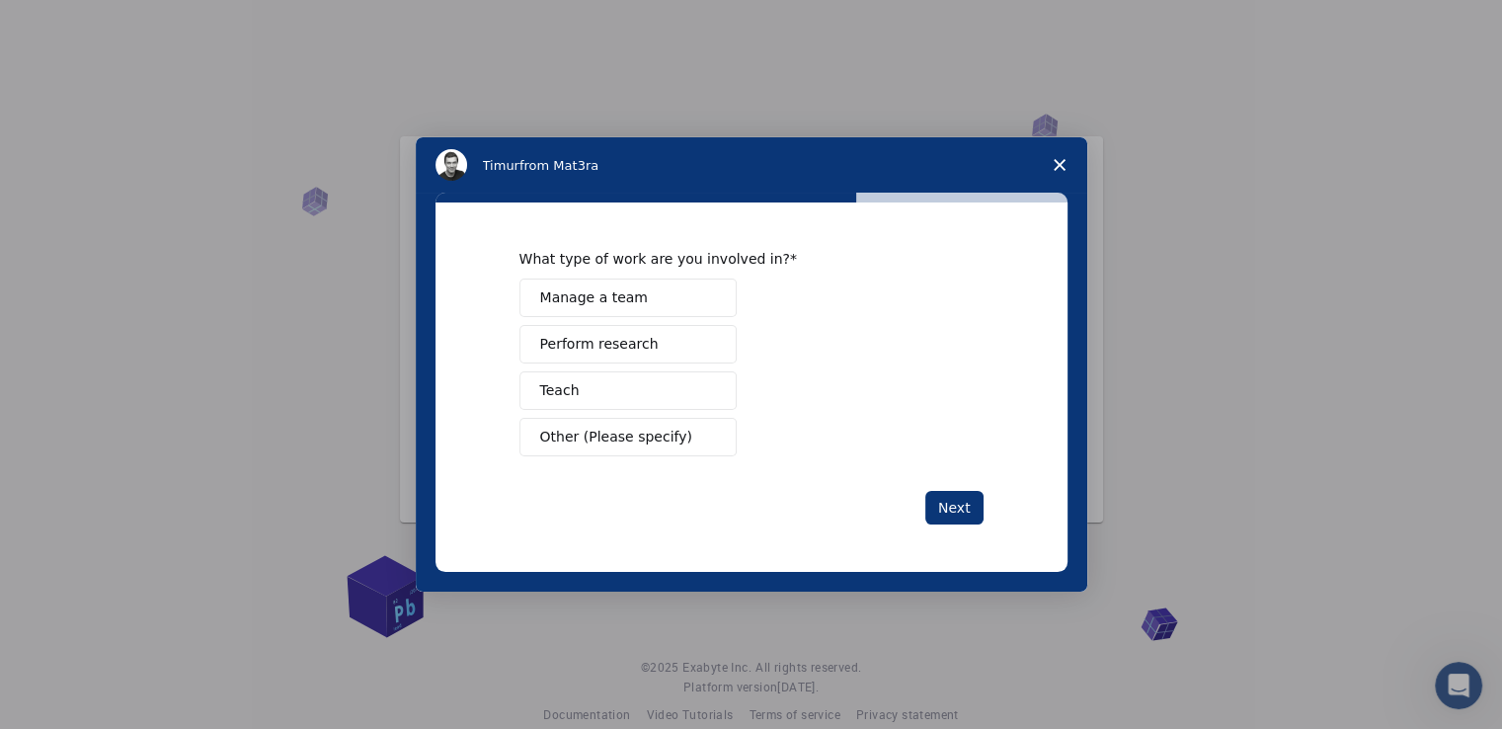
click at [625, 433] on span "Other (Please specify)" at bounding box center [616, 437] width 152 height 21
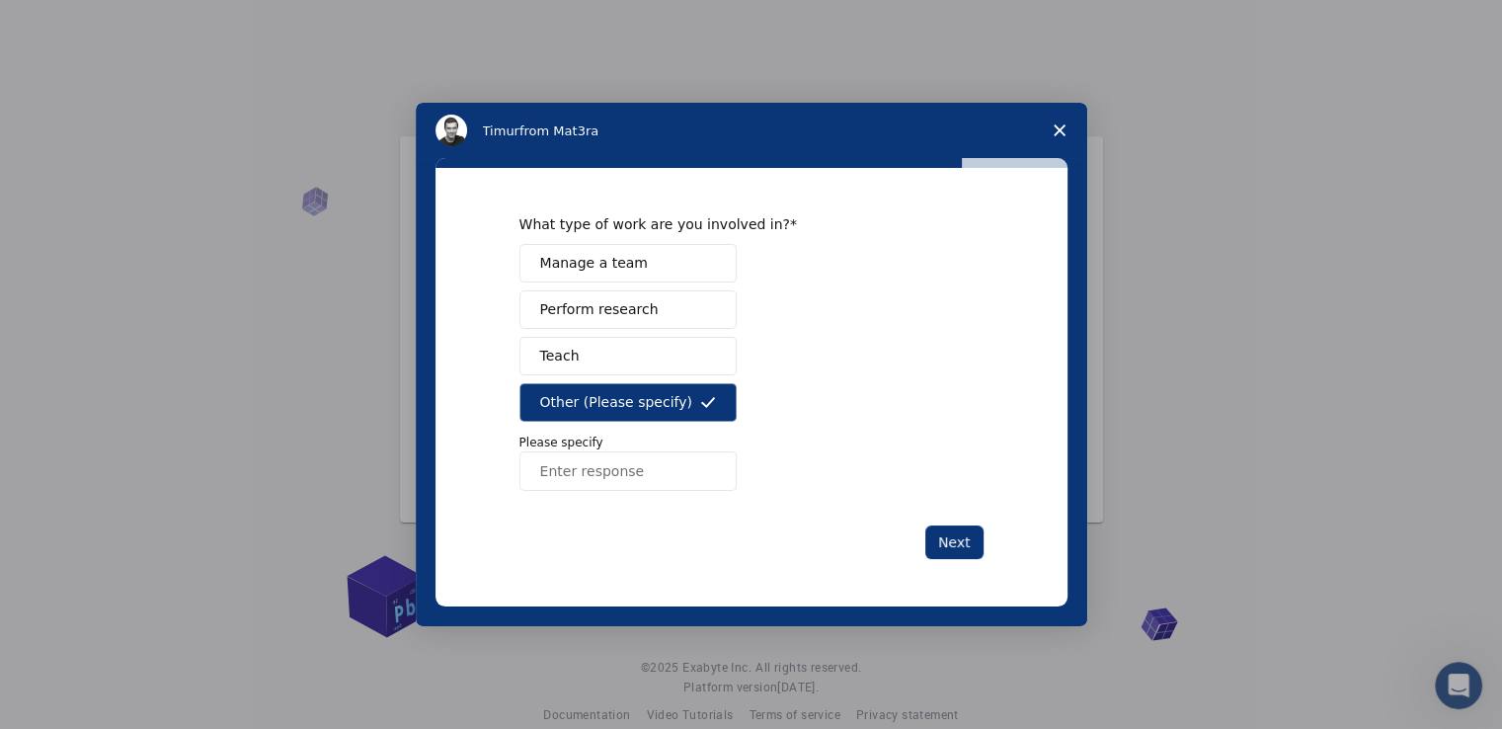
click at [612, 455] on input "Enter response" at bounding box center [627, 470] width 217 height 39
type input "learning"
click at [944, 554] on button "Next" at bounding box center [954, 542] width 58 height 34
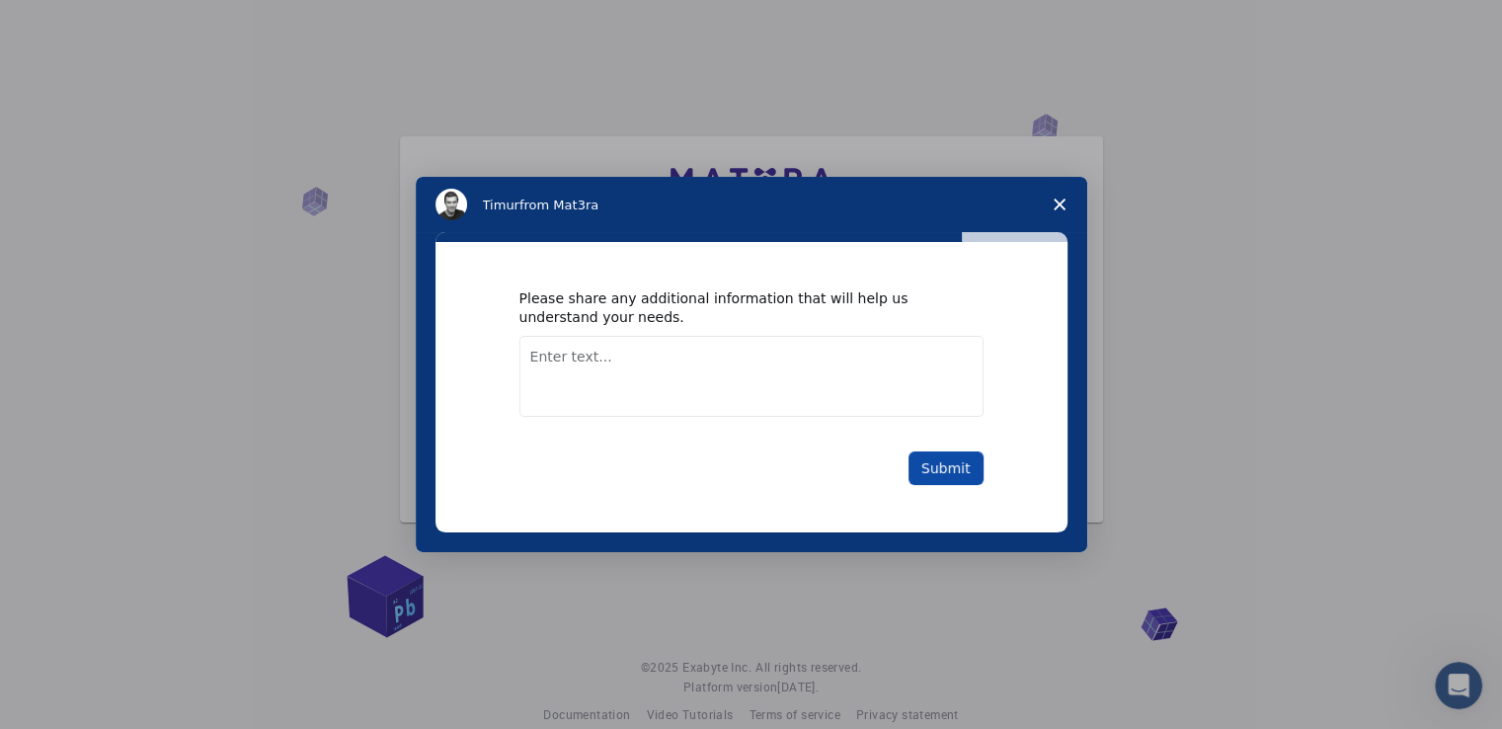
click at [924, 454] on button "Submit" at bounding box center [945, 468] width 75 height 34
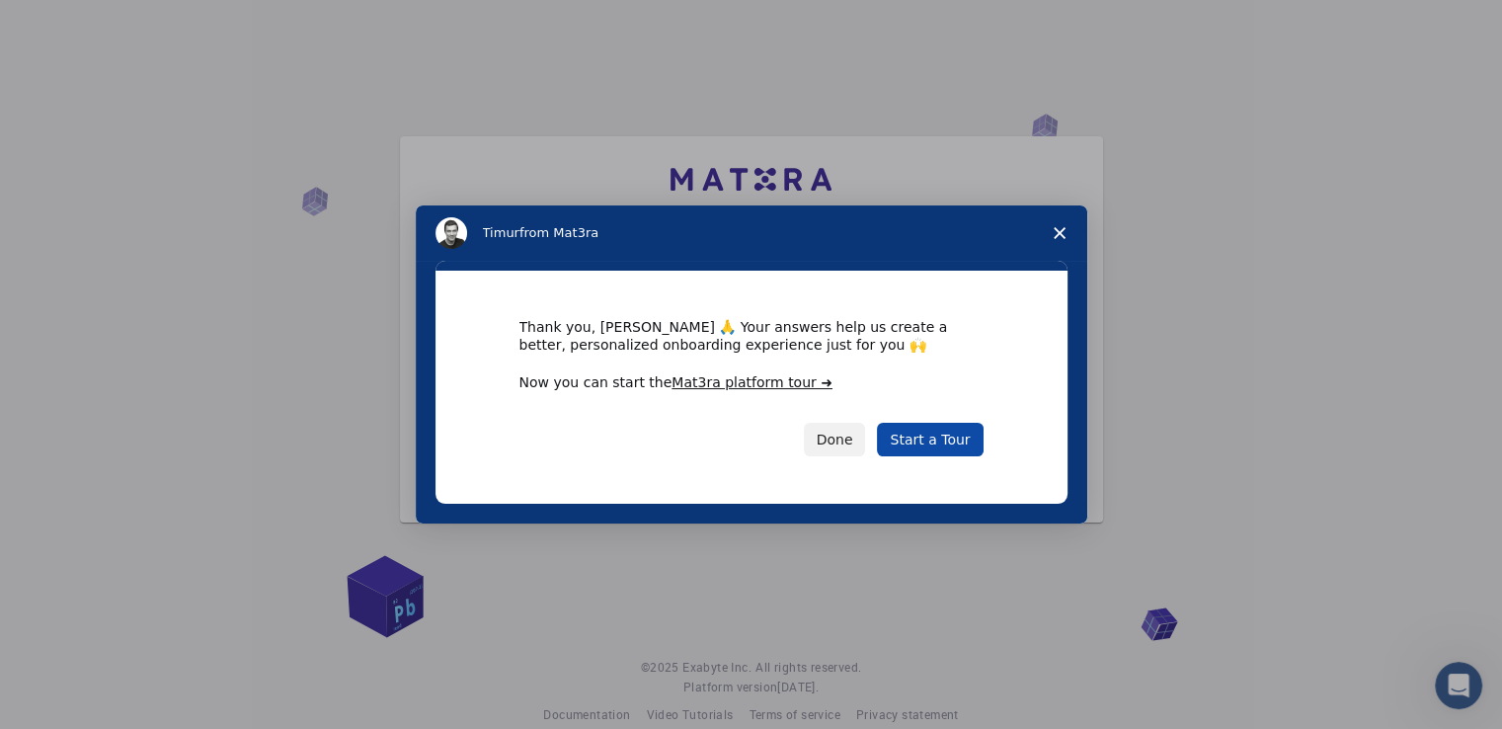
click at [924, 447] on link "Start a Tour" at bounding box center [930, 440] width 106 height 34
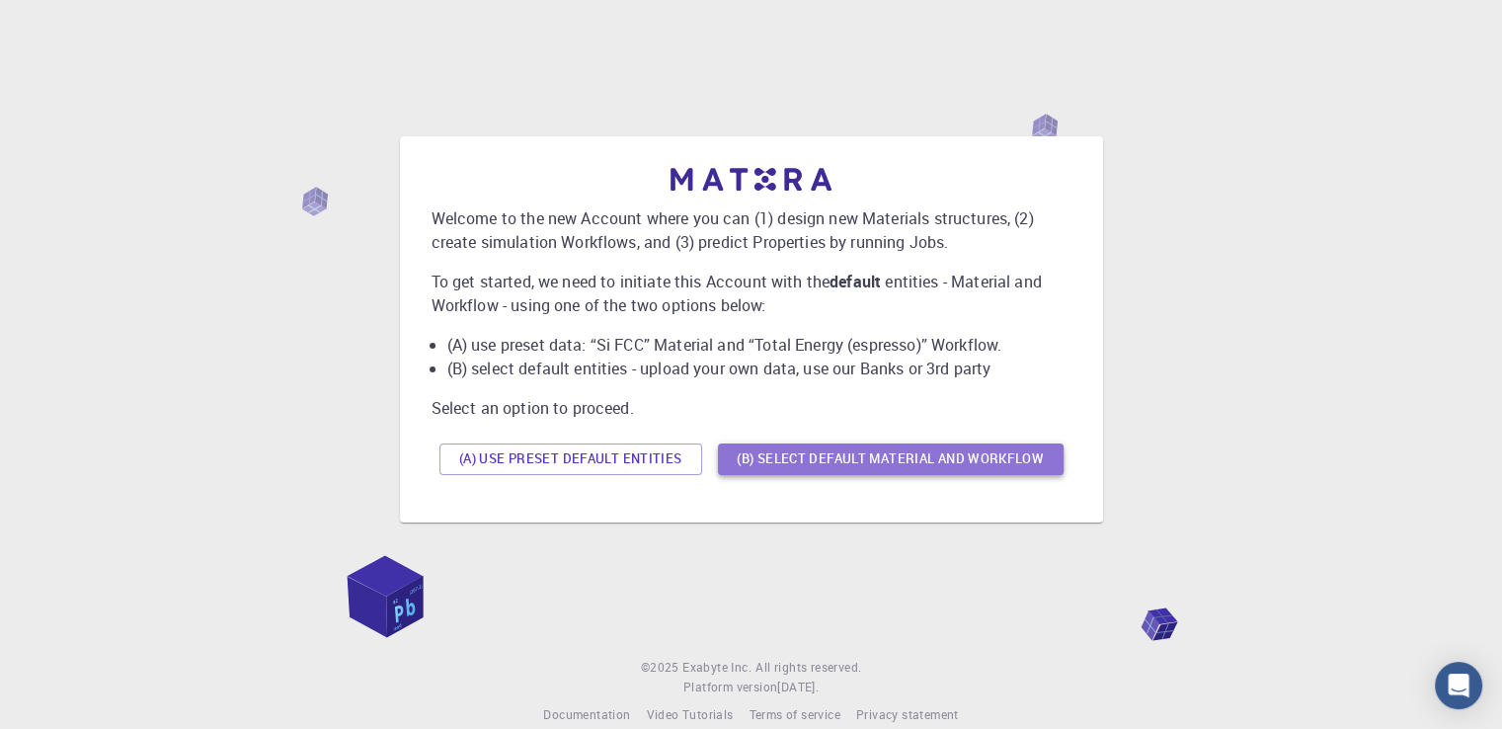
click at [814, 467] on button "(B) Select default material and workflow" at bounding box center [891, 459] width 346 height 32
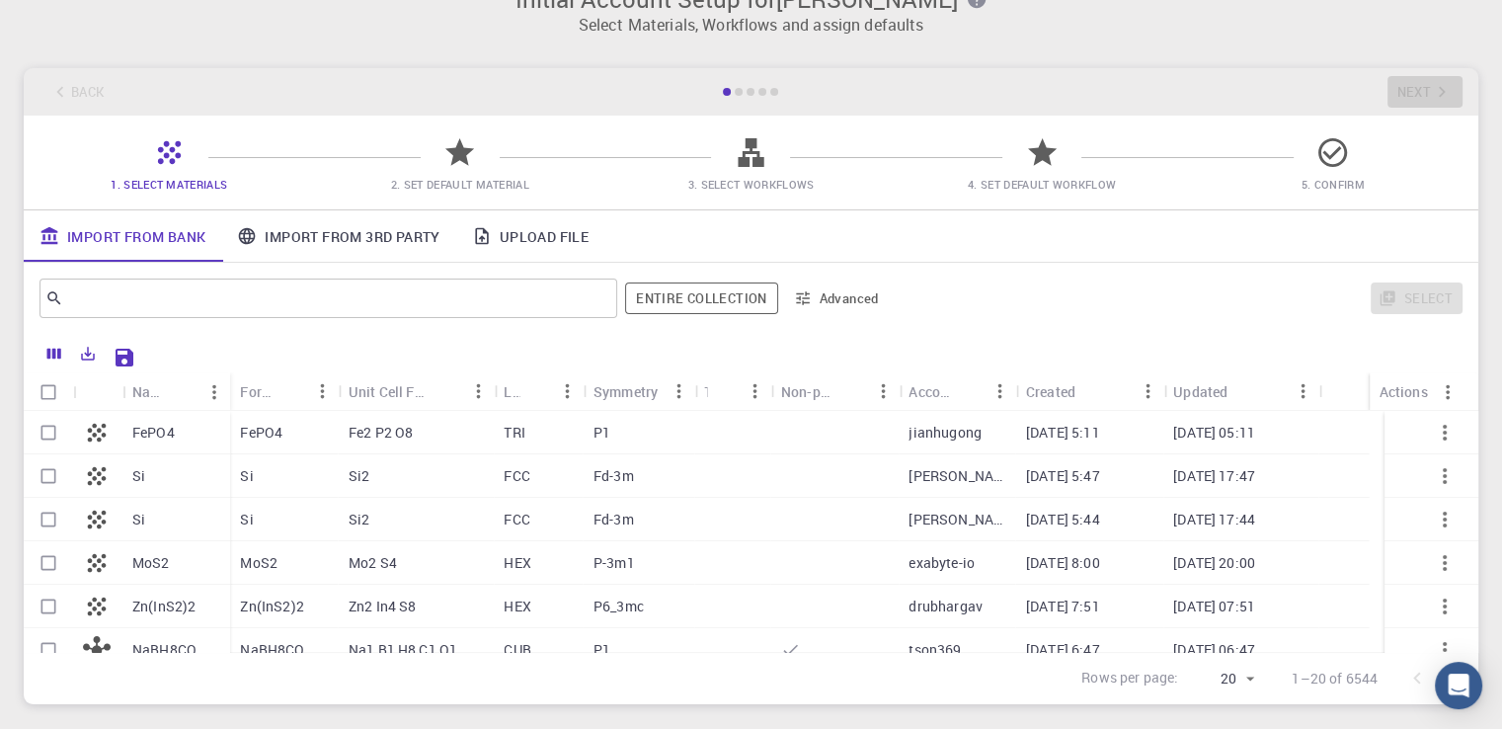
scroll to position [38, 0]
click at [47, 467] on input "Select row" at bounding box center [49, 477] width 38 height 38
checkbox input "true"
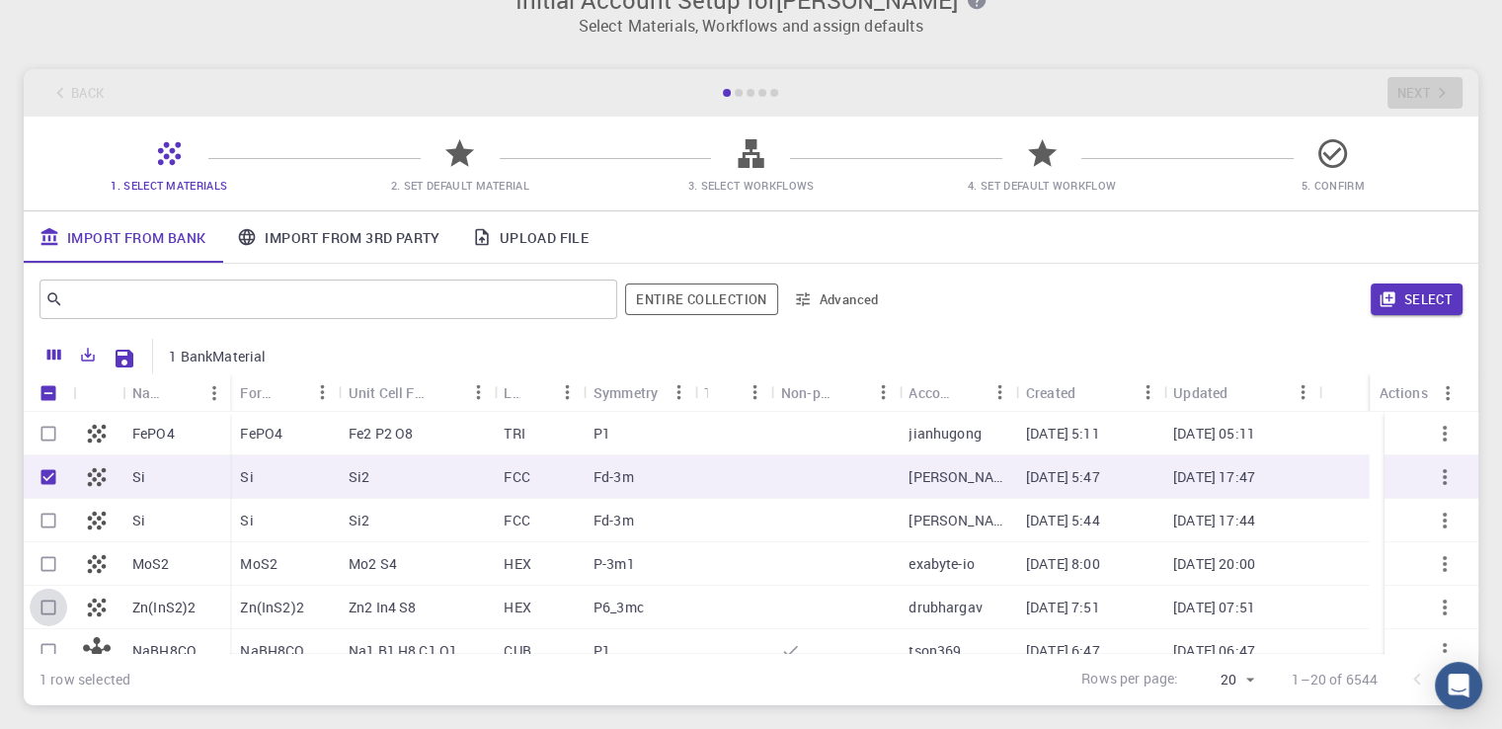
click at [47, 610] on input "Select row" at bounding box center [49, 607] width 38 height 38
checkbox input "true"
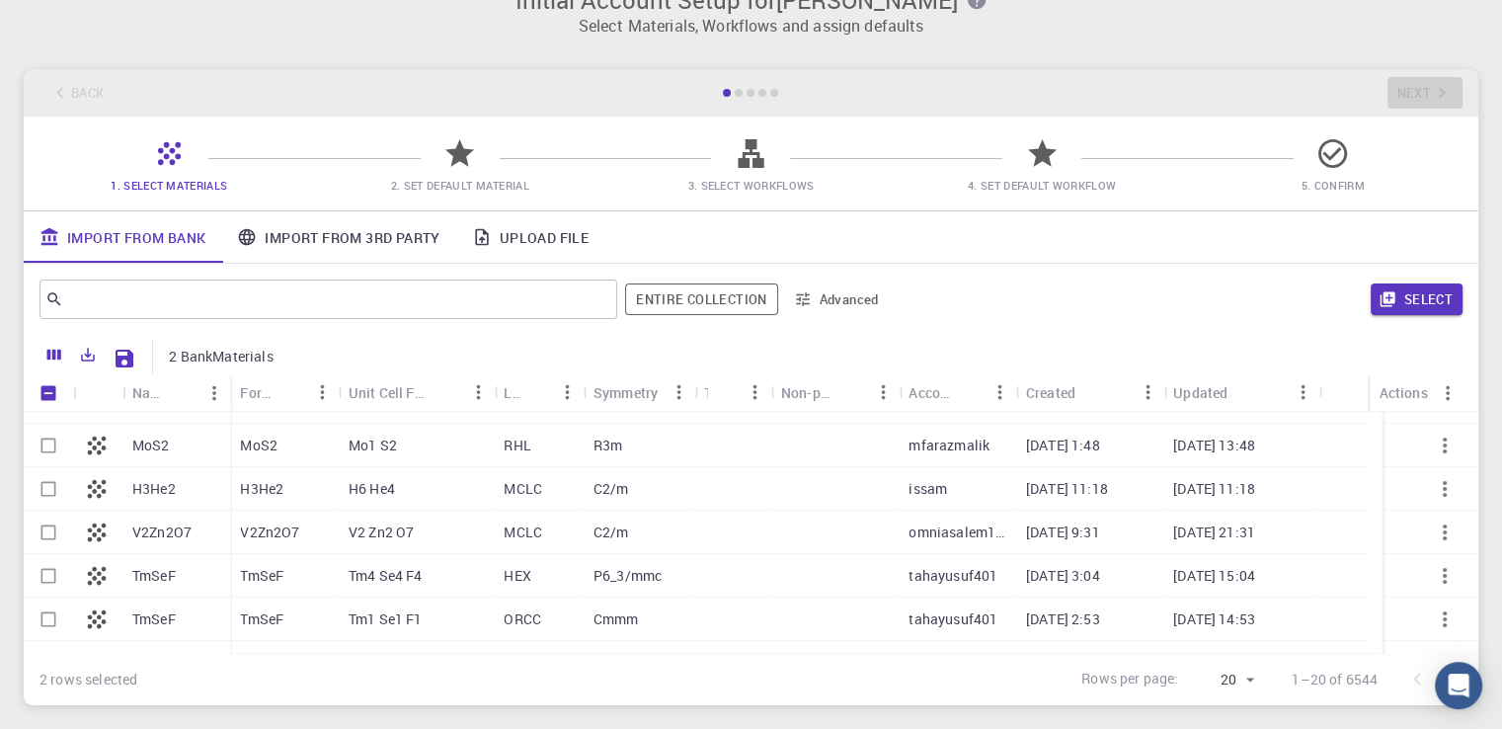
scroll to position [627, 0]
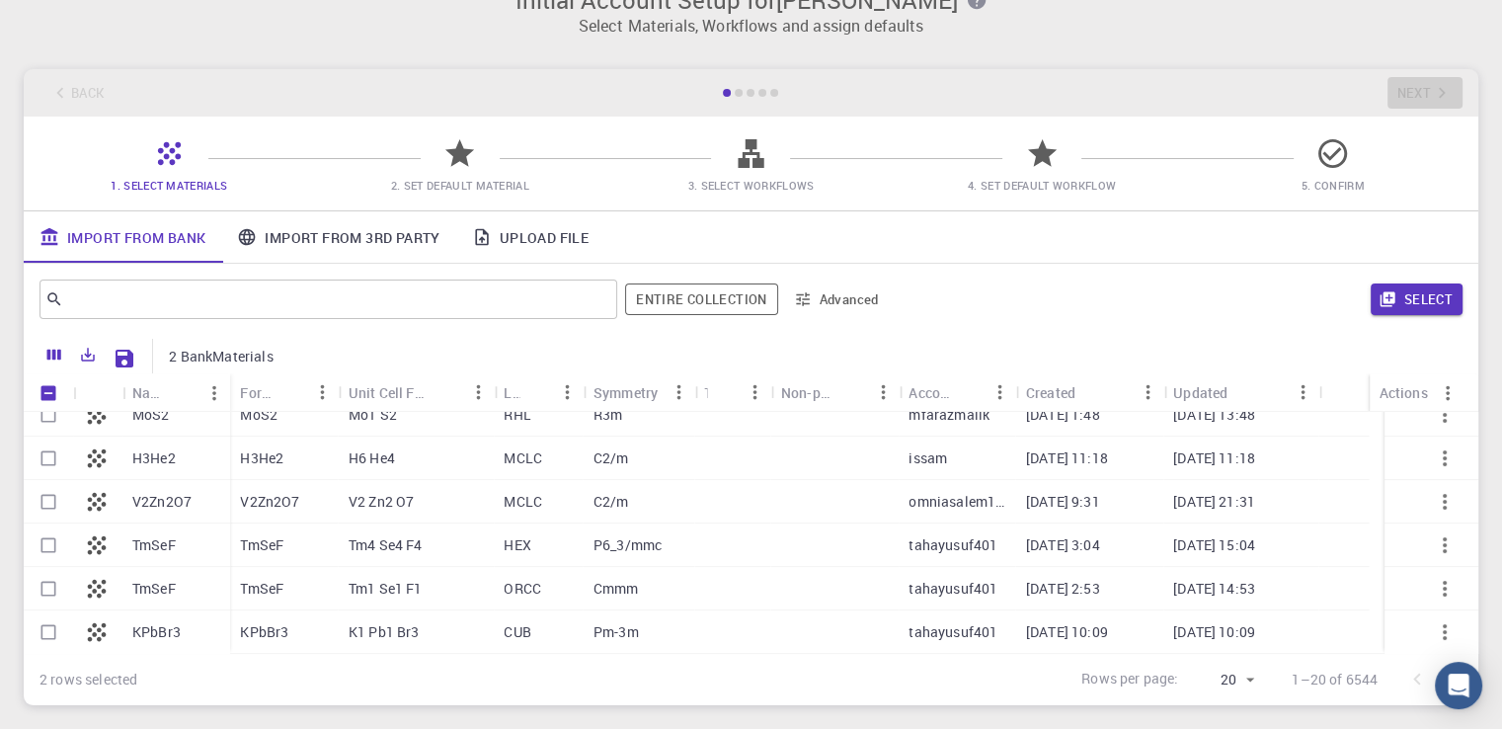
click at [50, 563] on div at bounding box center [48, 544] width 49 height 43
click at [50, 558] on input "Select row" at bounding box center [49, 545] width 38 height 38
checkbox input "true"
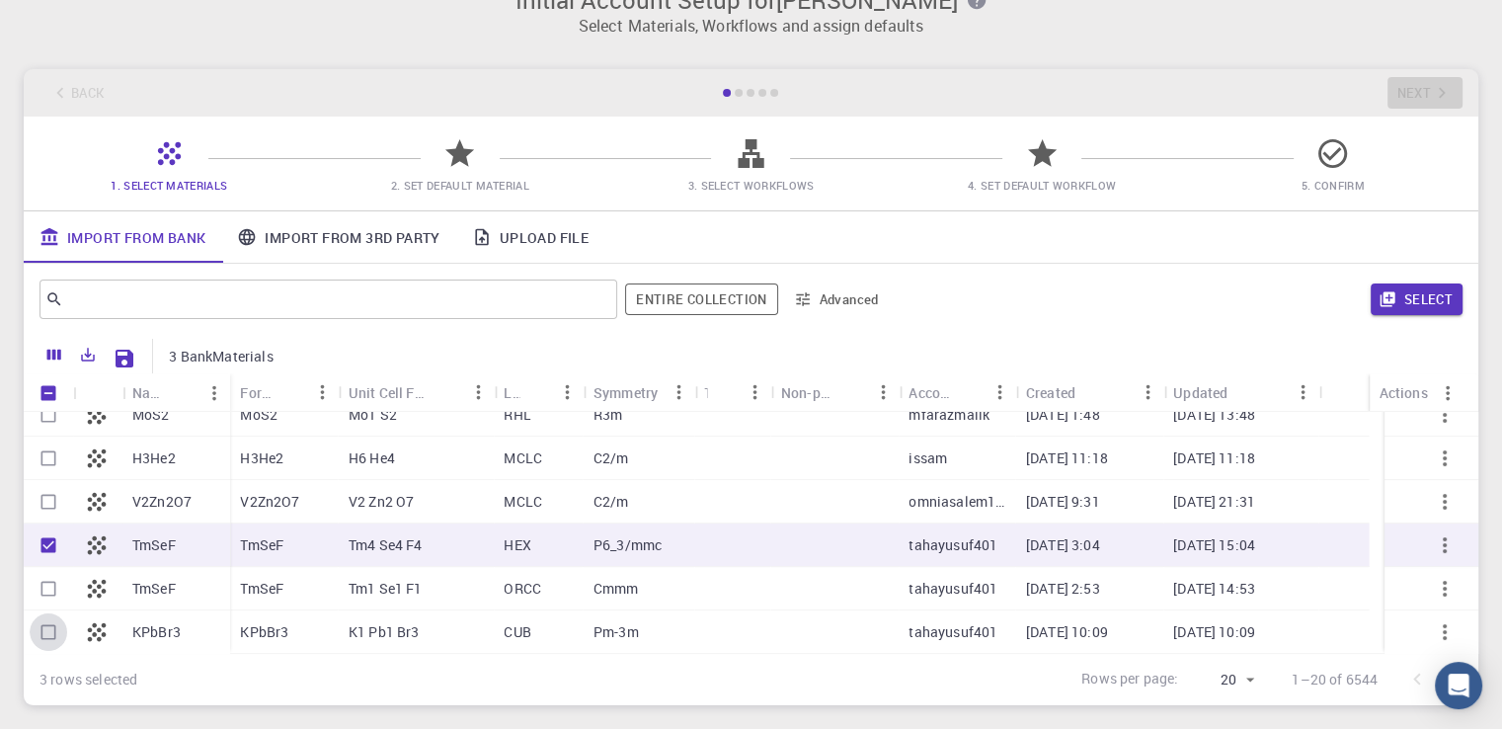
click at [58, 633] on input "Select row" at bounding box center [49, 632] width 38 height 38
checkbox input "true"
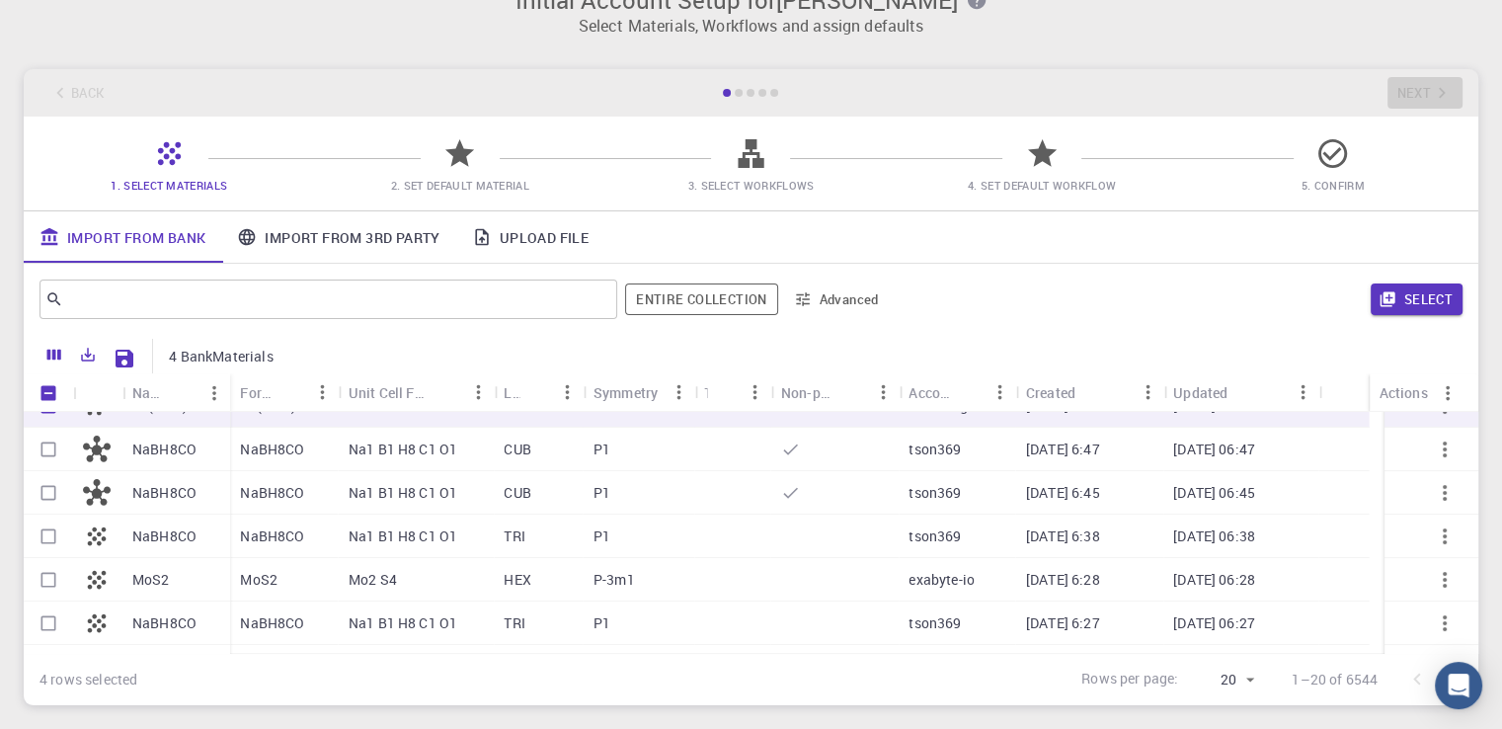
scroll to position [201, 0]
click at [40, 593] on input "Select row" at bounding box center [49, 580] width 38 height 38
checkbox input "true"
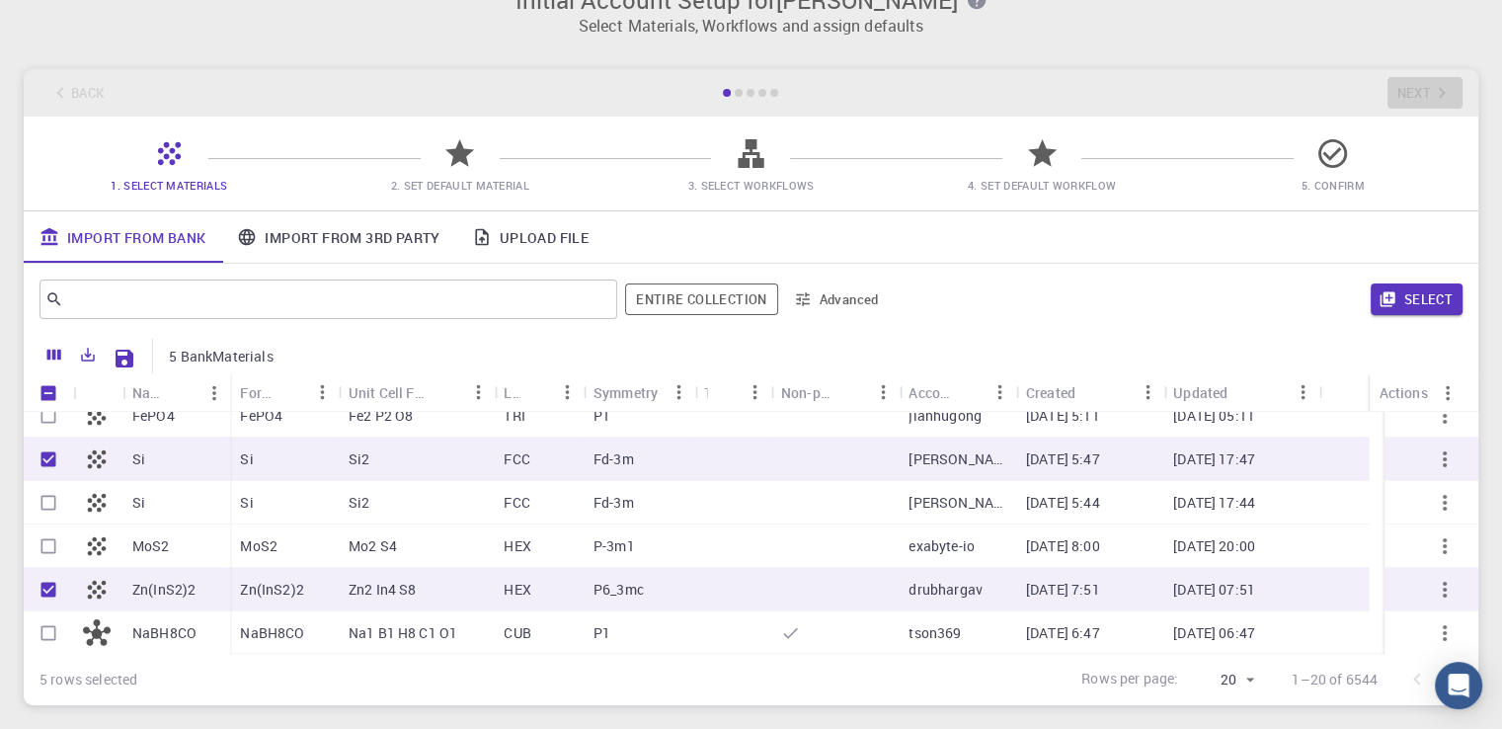
scroll to position [0, 0]
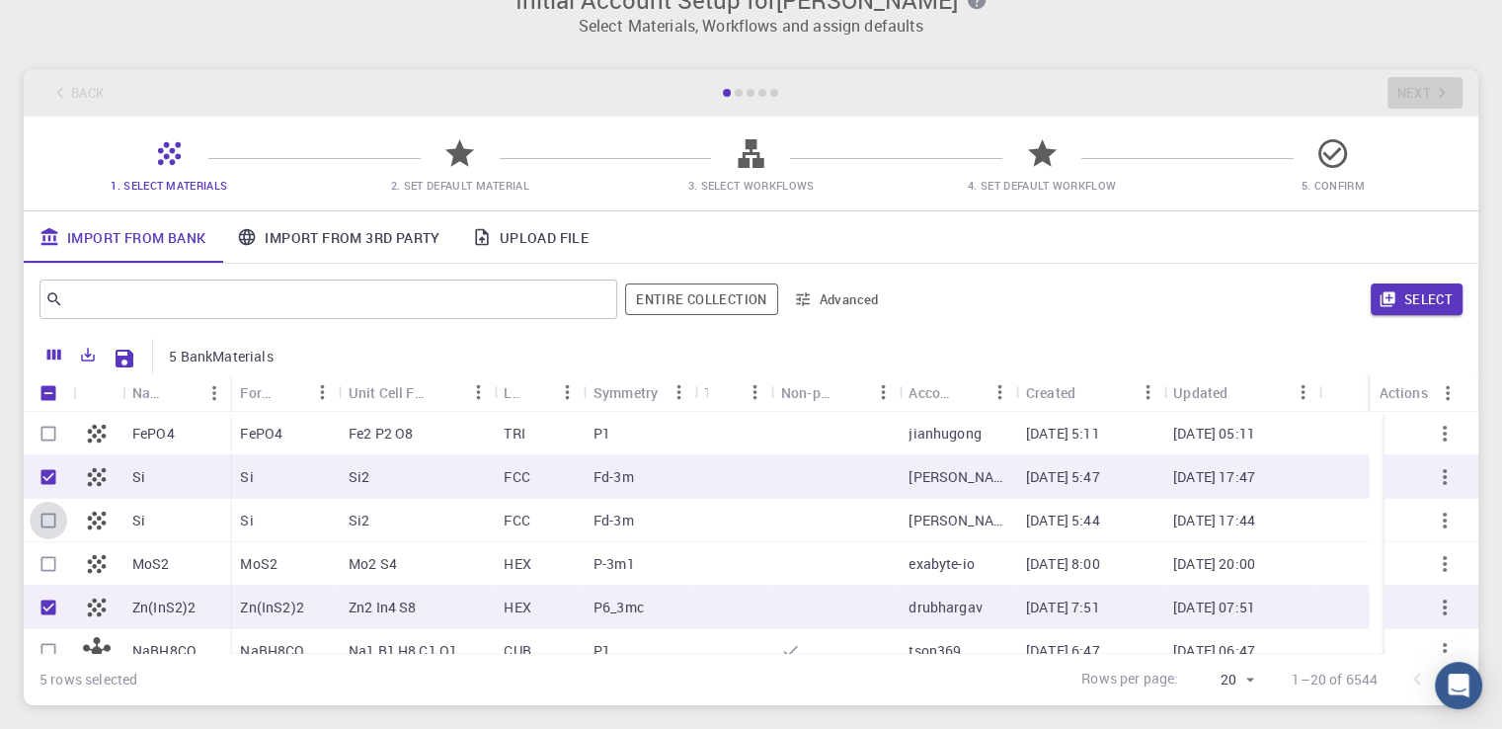
click at [53, 520] on input "Select row" at bounding box center [49, 521] width 38 height 38
checkbox input "true"
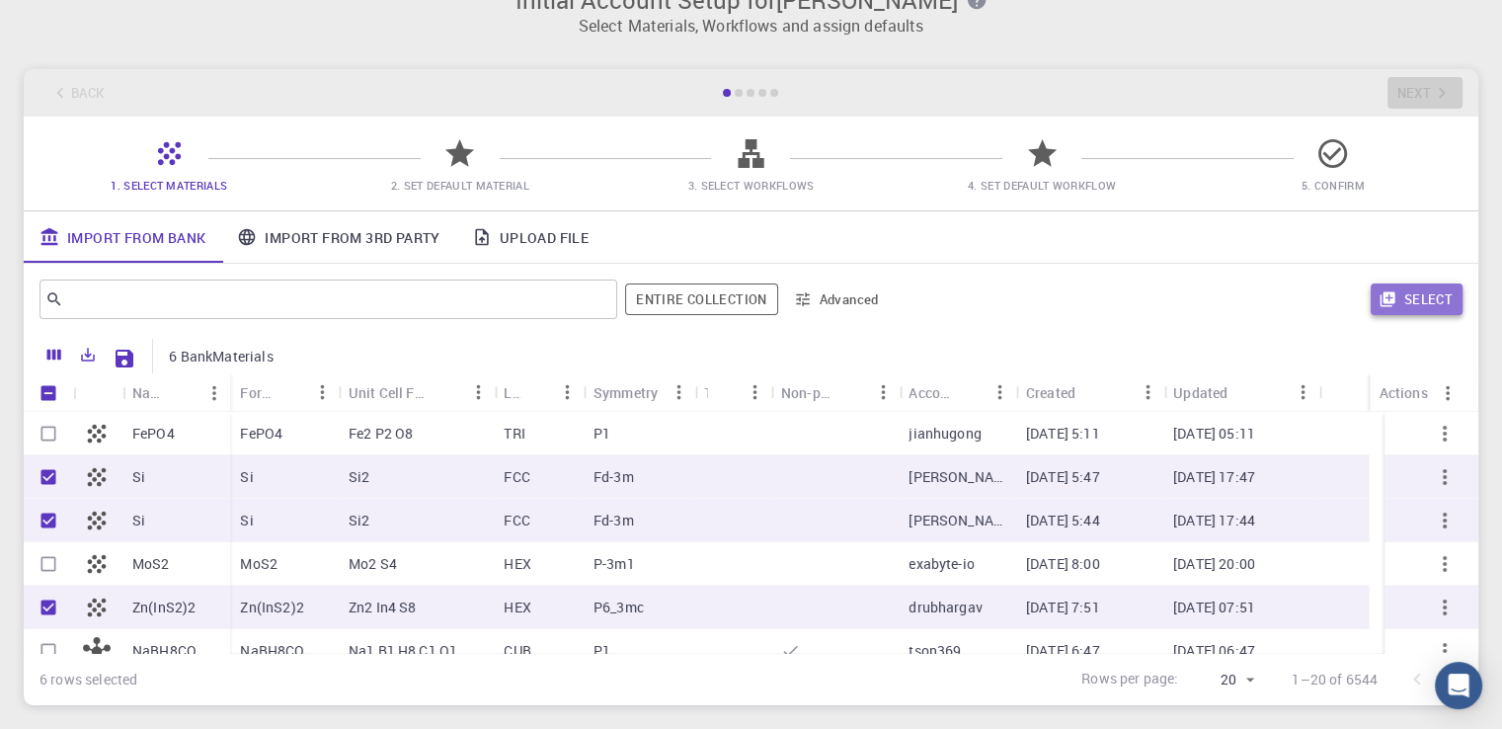
click at [1390, 302] on icon "button" at bounding box center [1386, 299] width 15 height 15
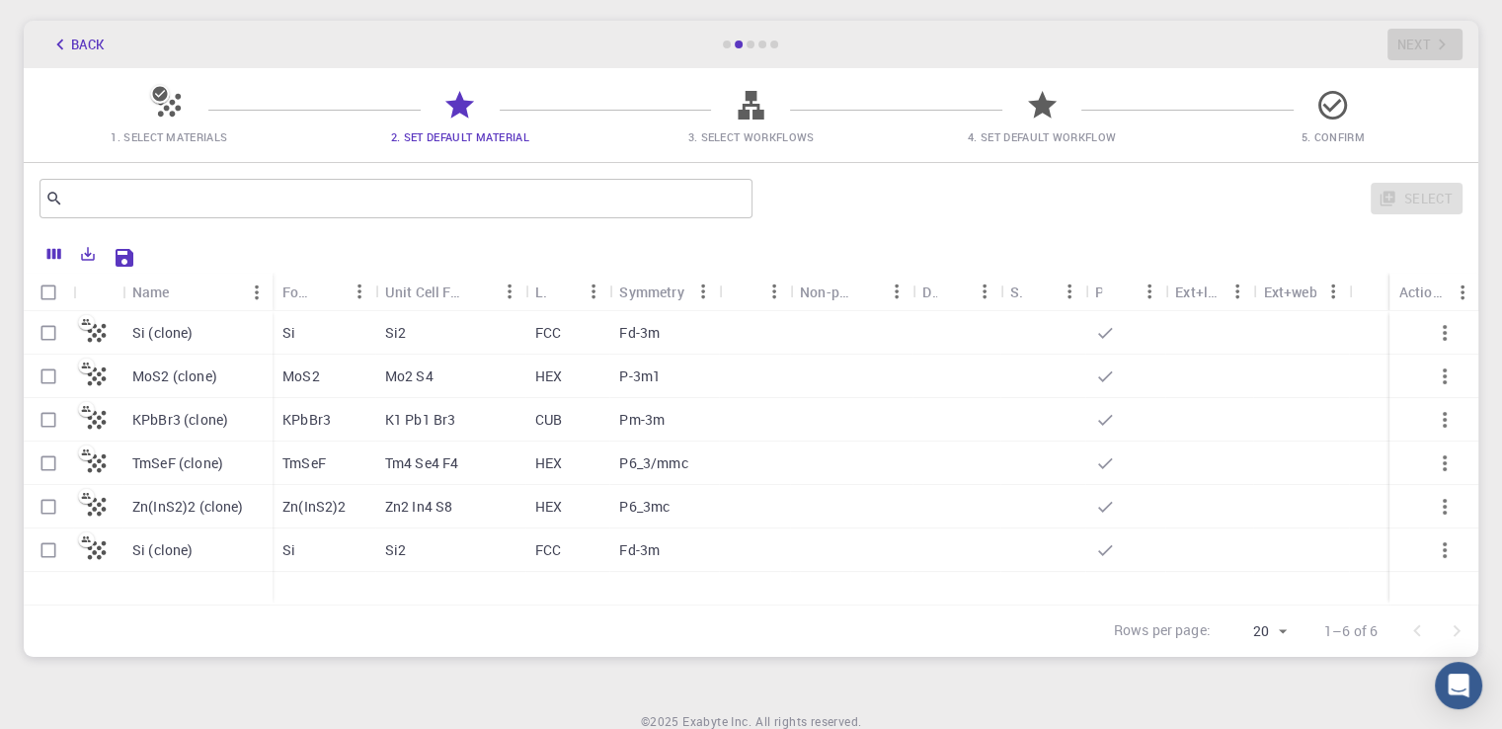
scroll to position [87, 0]
click at [46, 345] on input "Select row" at bounding box center [49, 332] width 38 height 38
checkbox input "true"
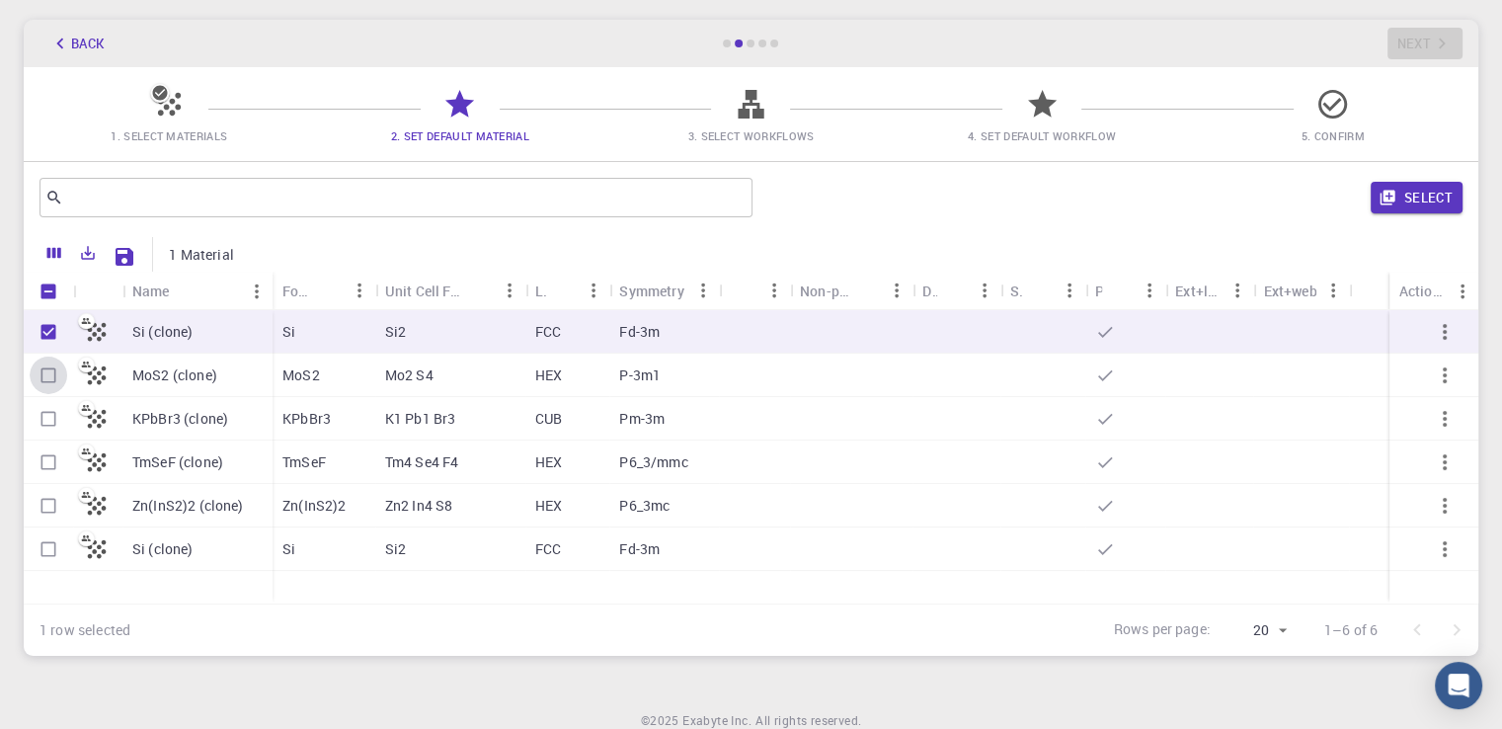
click at [44, 369] on input "Select row" at bounding box center [49, 375] width 38 height 38
checkbox input "true"
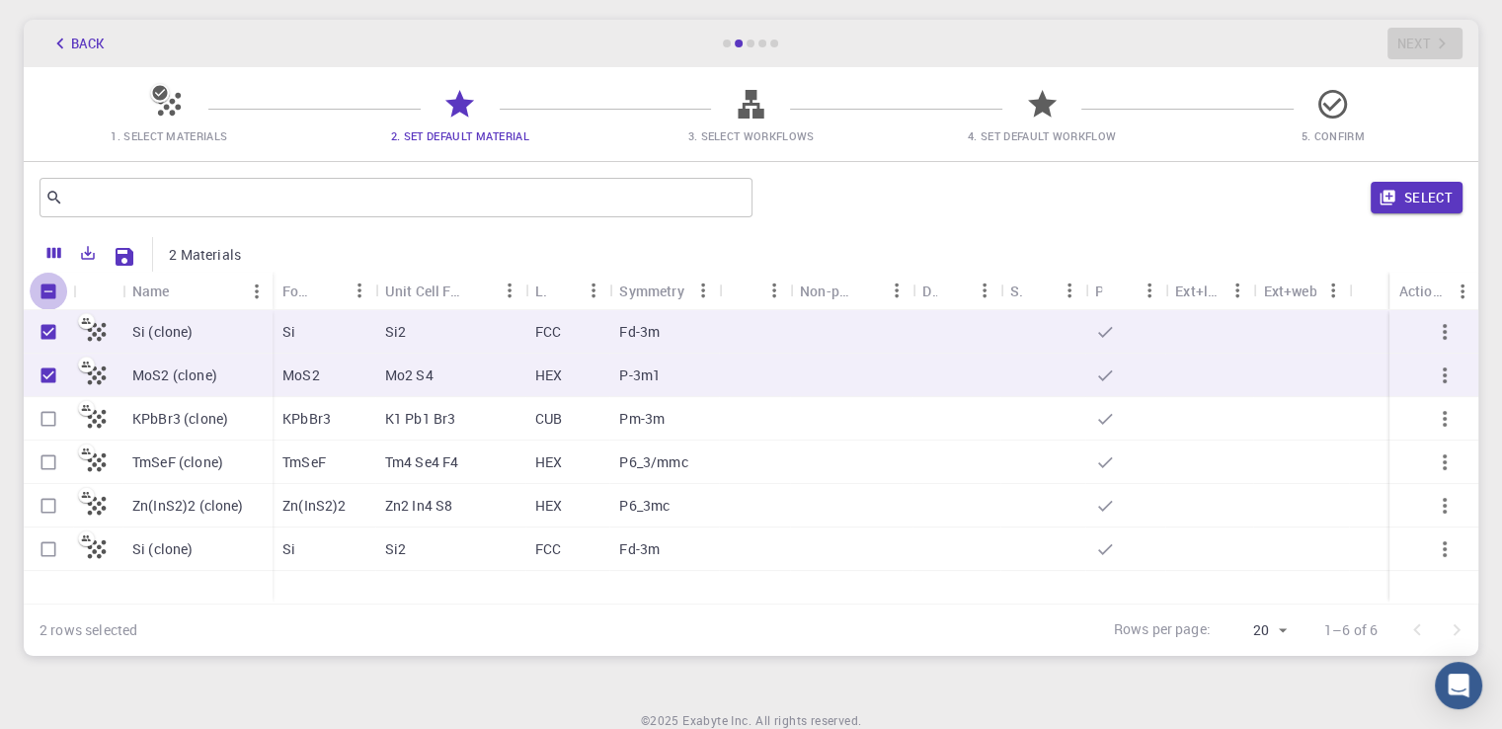
click at [51, 285] on input "Unselect all rows" at bounding box center [49, 291] width 38 height 38
checkbox input "false"
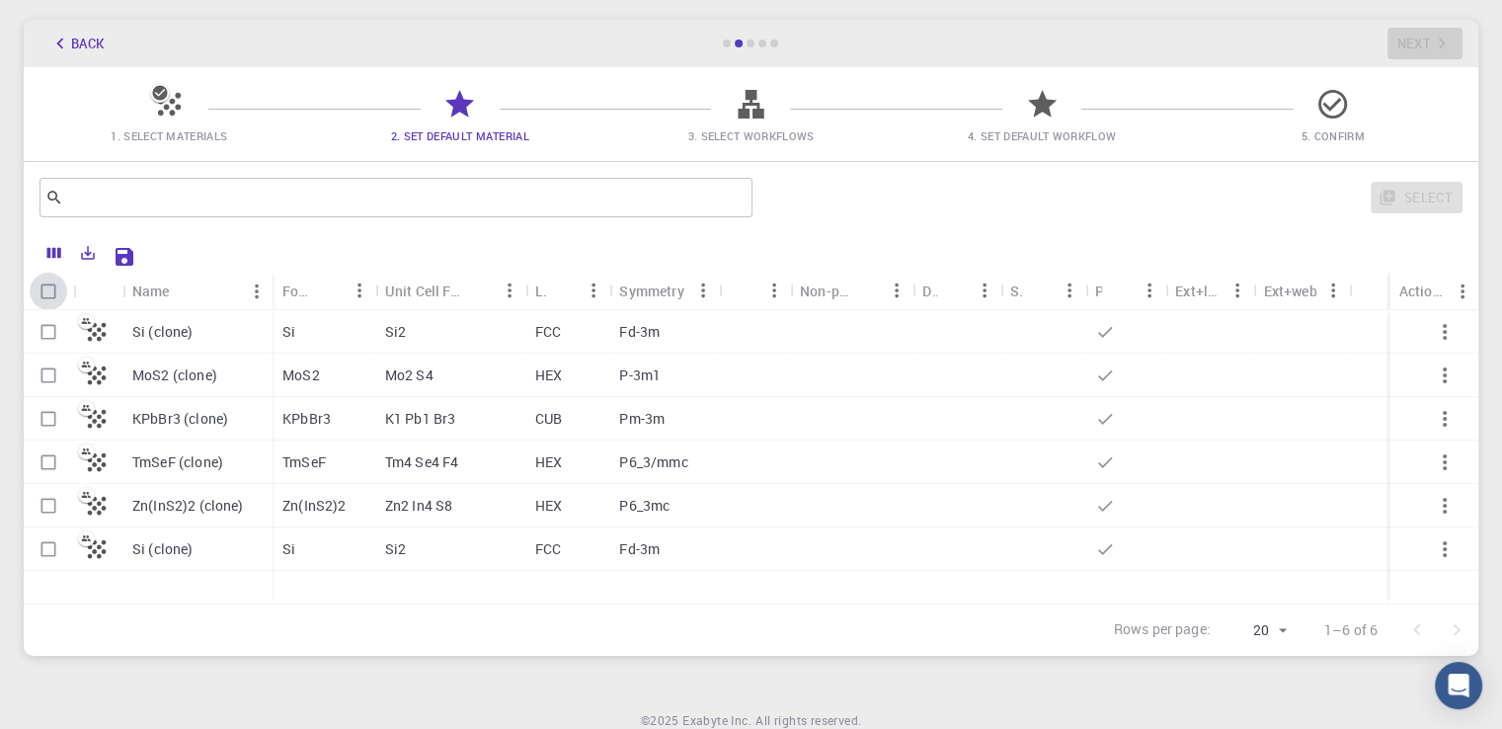
click at [51, 285] on input "Select all rows" at bounding box center [49, 291] width 38 height 38
checkbox input "true"
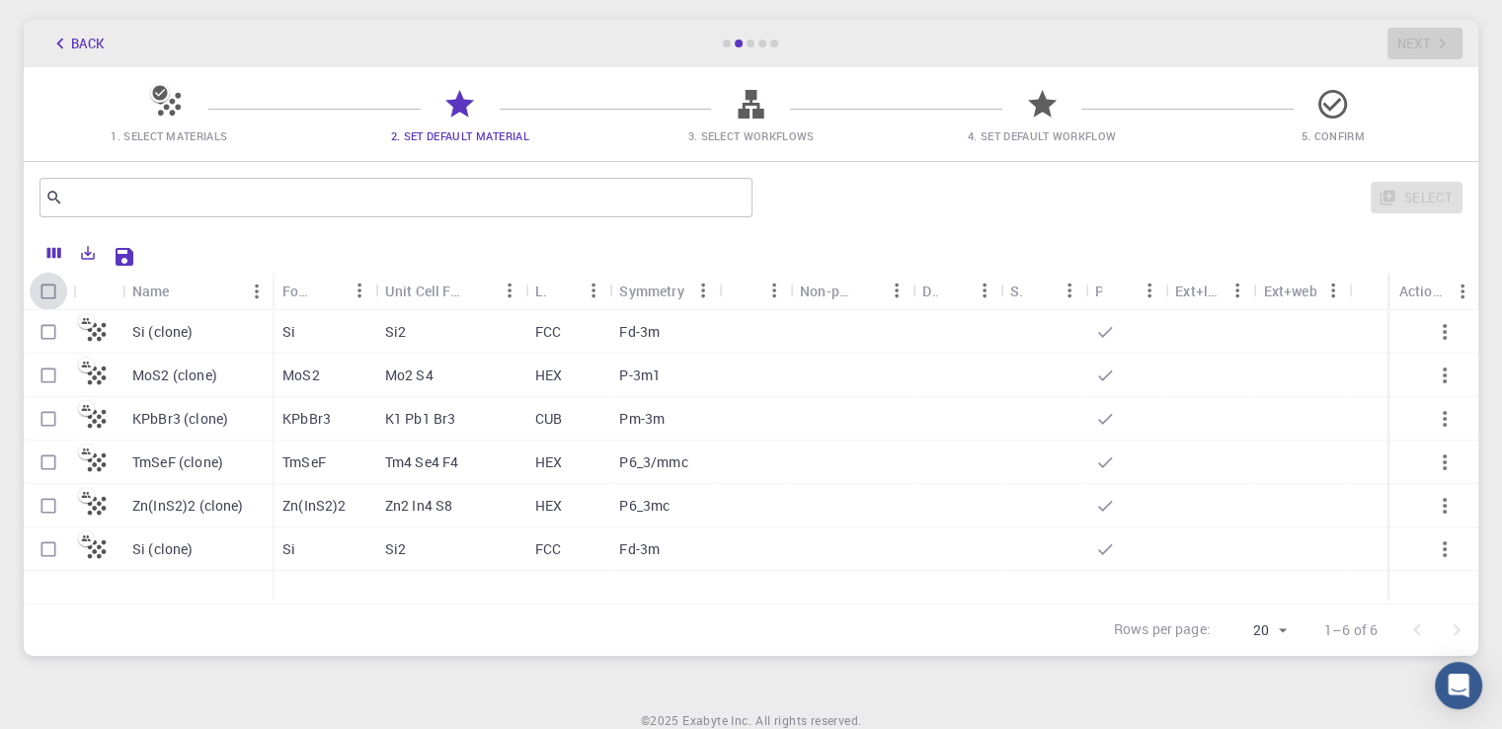
checkbox input "true"
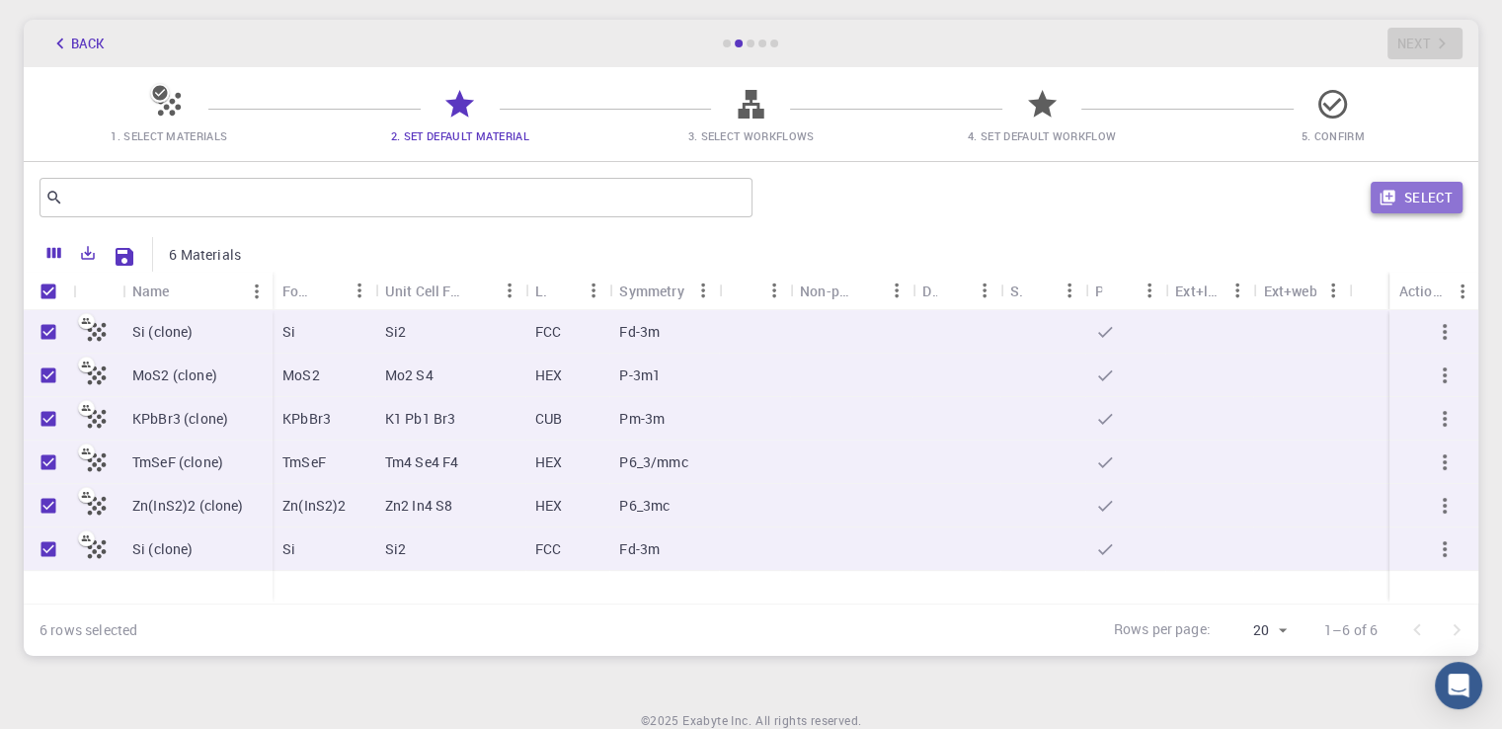
click at [1407, 191] on button "Select" at bounding box center [1416, 198] width 92 height 32
checkbox input "false"
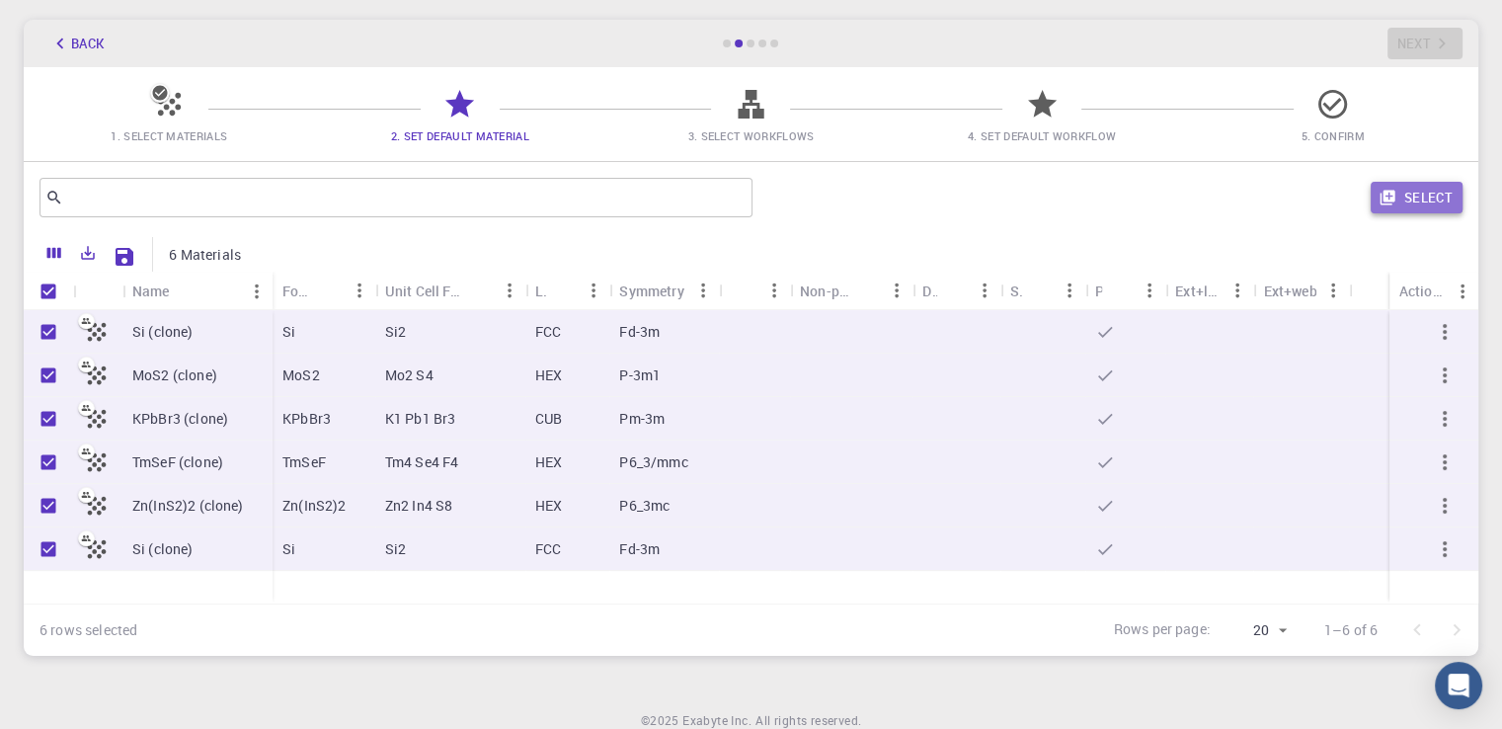
checkbox input "false"
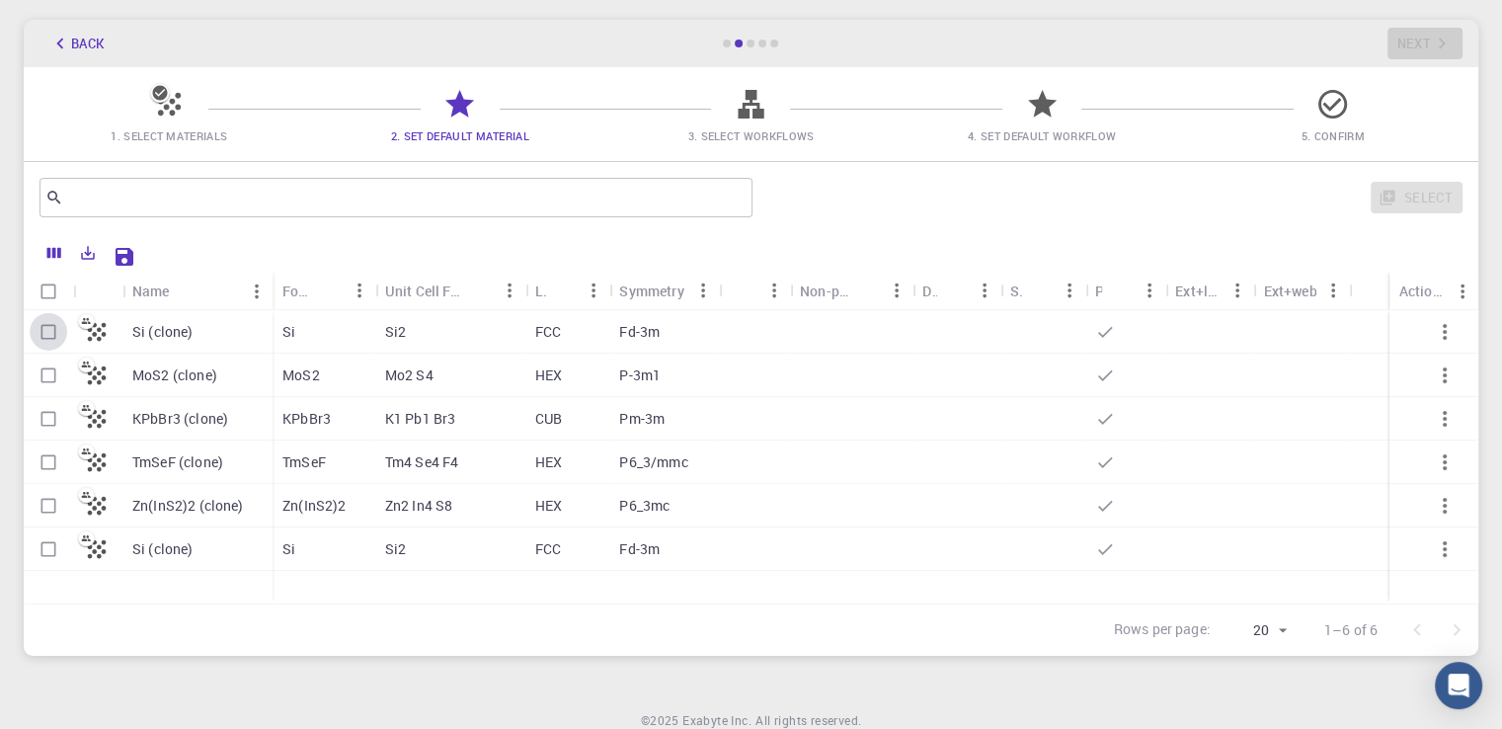
click at [48, 337] on input "Select row" at bounding box center [49, 332] width 38 height 38
checkbox input "true"
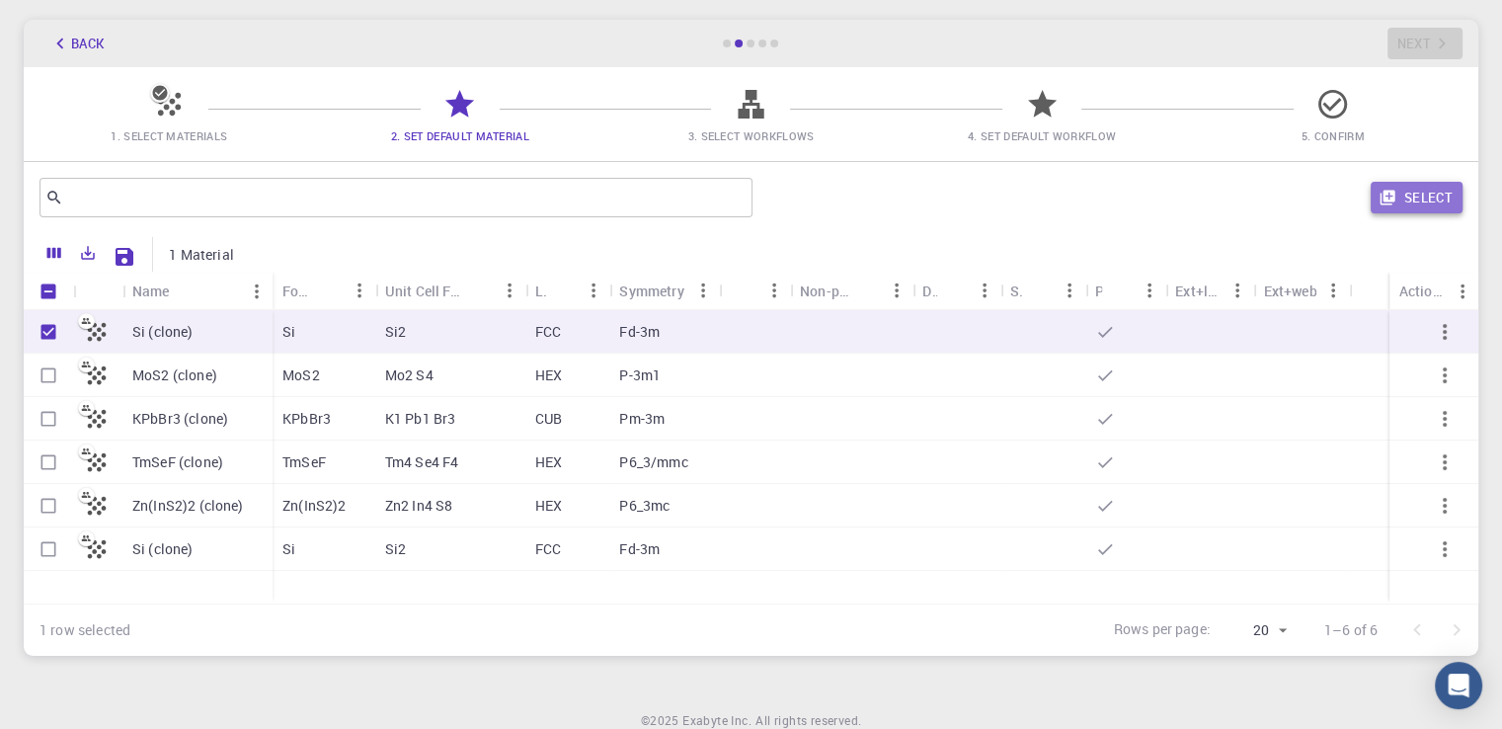
click at [1390, 210] on button "Select" at bounding box center [1416, 198] width 92 height 32
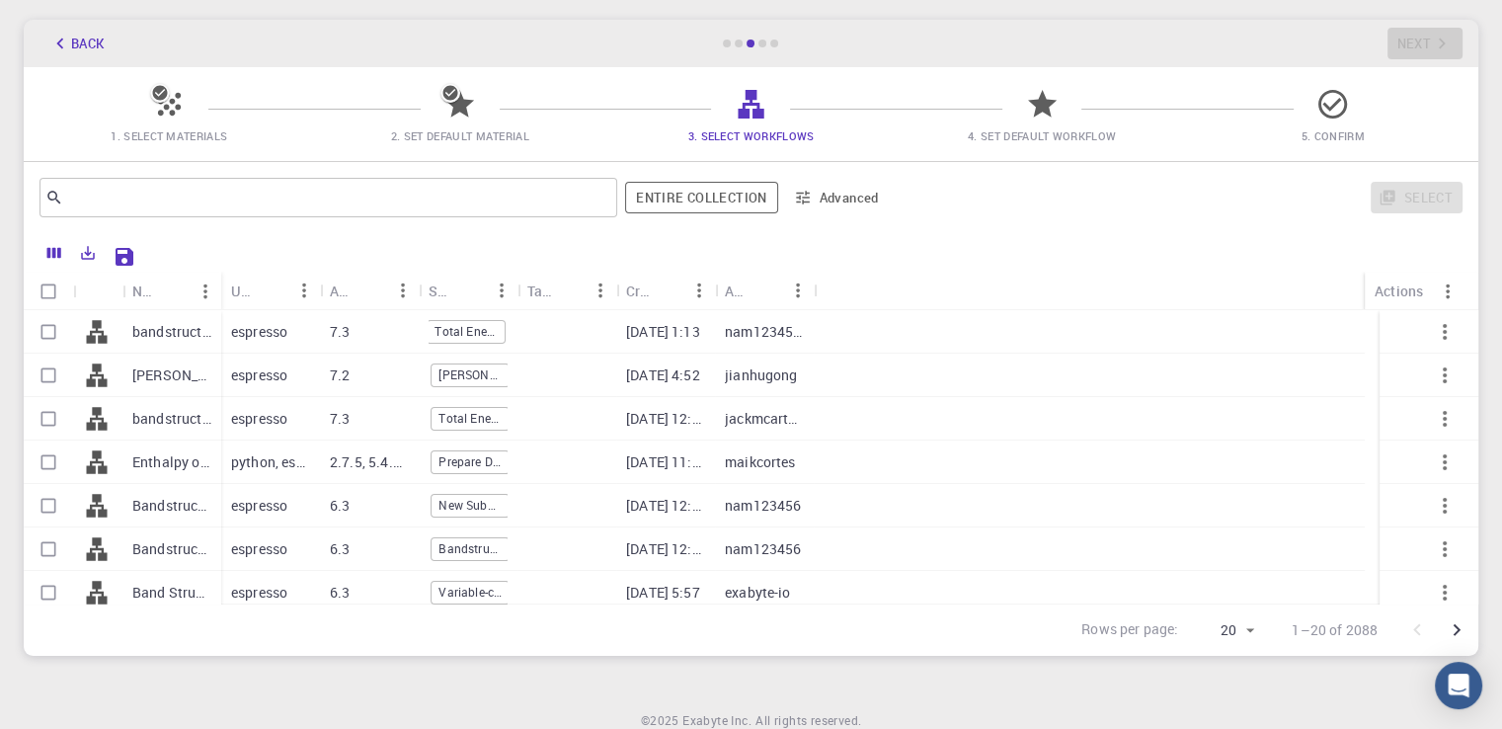
scroll to position [0, 0]
click at [43, 468] on input "Select row" at bounding box center [49, 462] width 38 height 38
checkbox input "true"
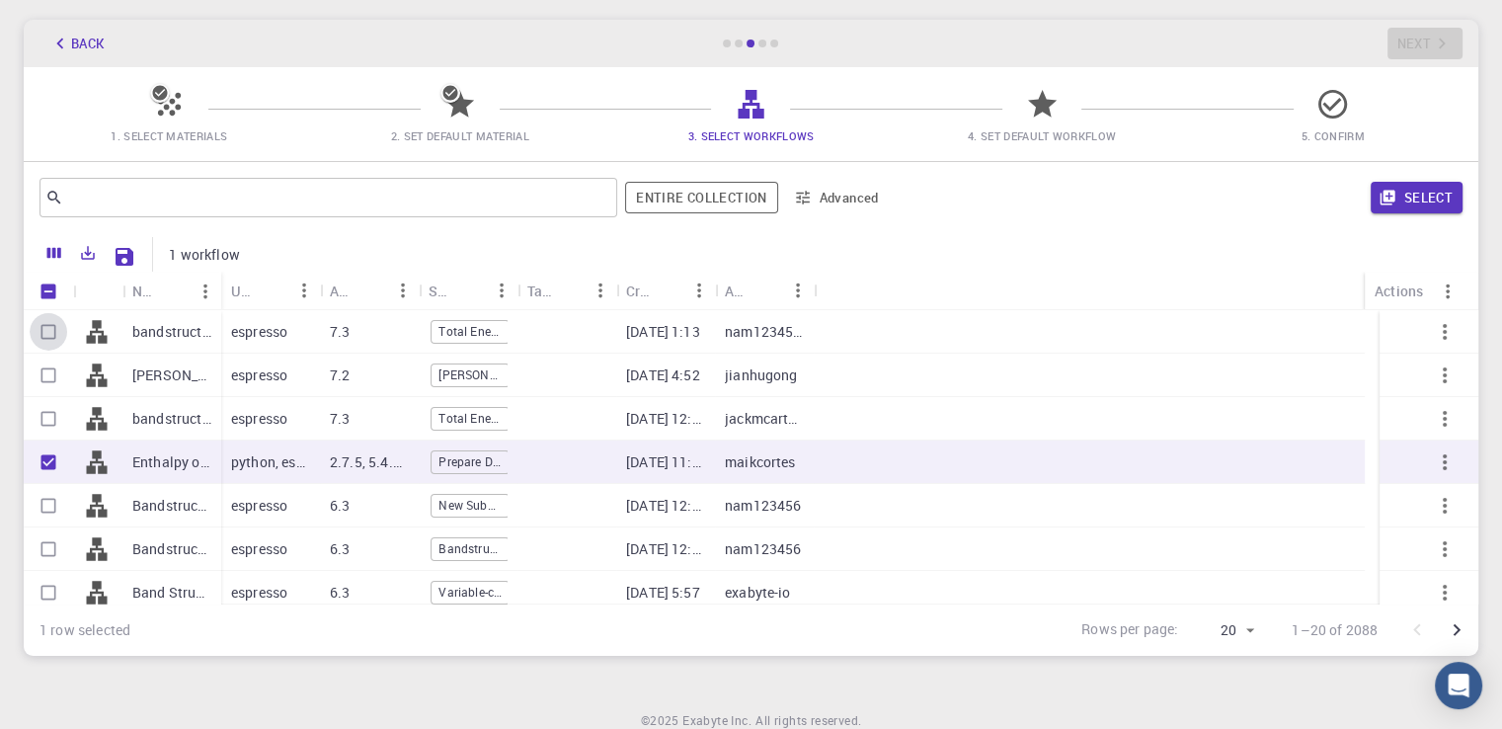
click at [45, 338] on input "Select row" at bounding box center [49, 332] width 38 height 38
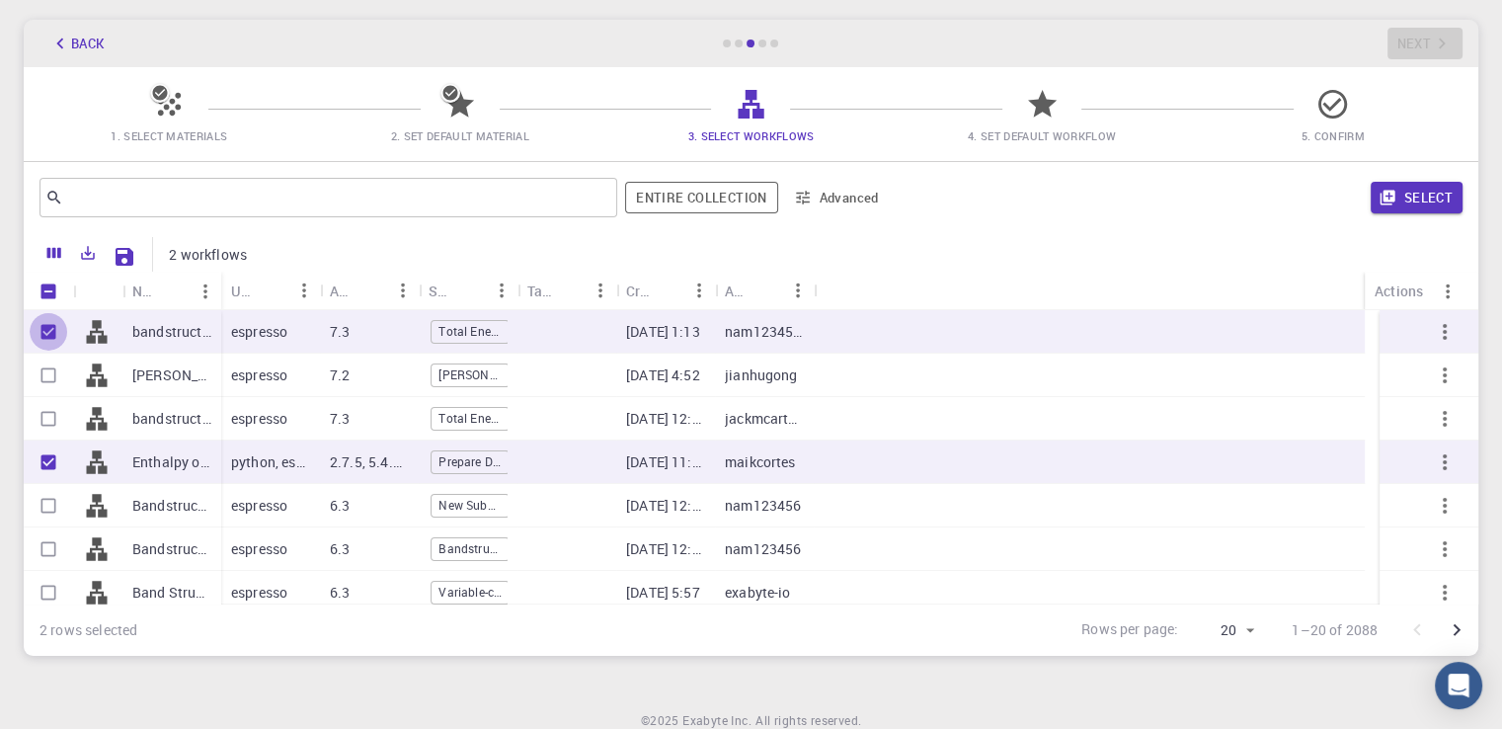
click at [45, 329] on input "Unselect row" at bounding box center [49, 332] width 38 height 38
checkbox input "false"
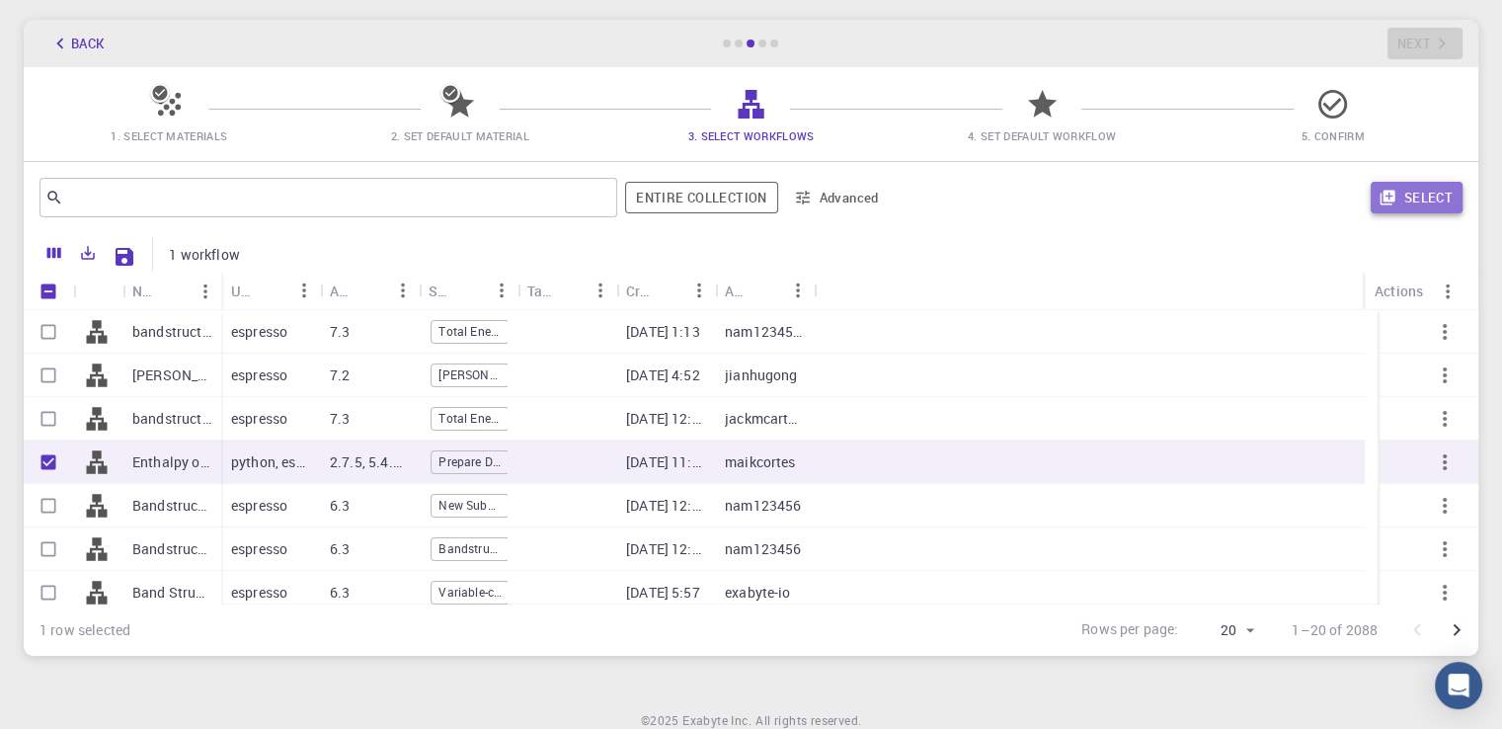
click at [1400, 209] on button "Select" at bounding box center [1416, 198] width 92 height 32
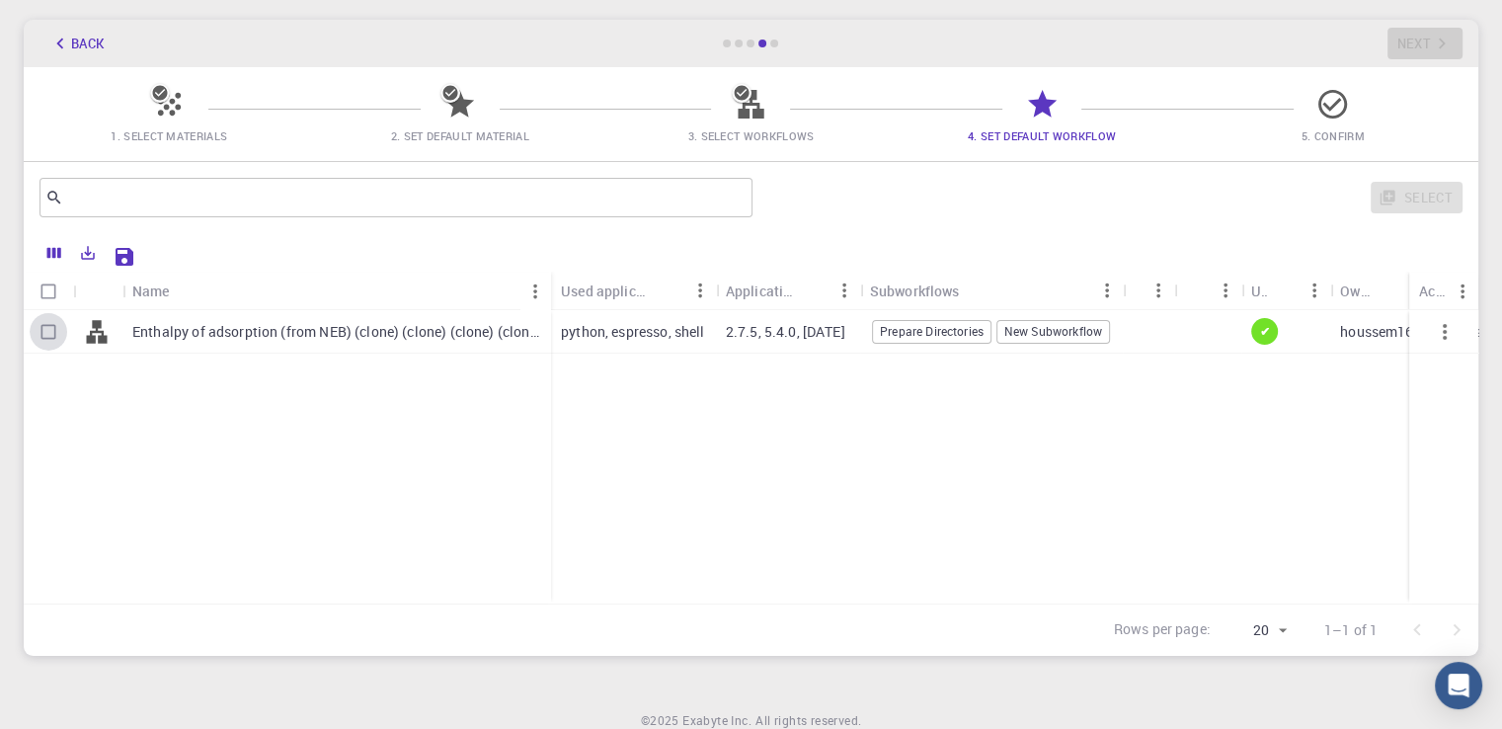
click at [53, 330] on input "Select row" at bounding box center [49, 332] width 38 height 38
checkbox input "true"
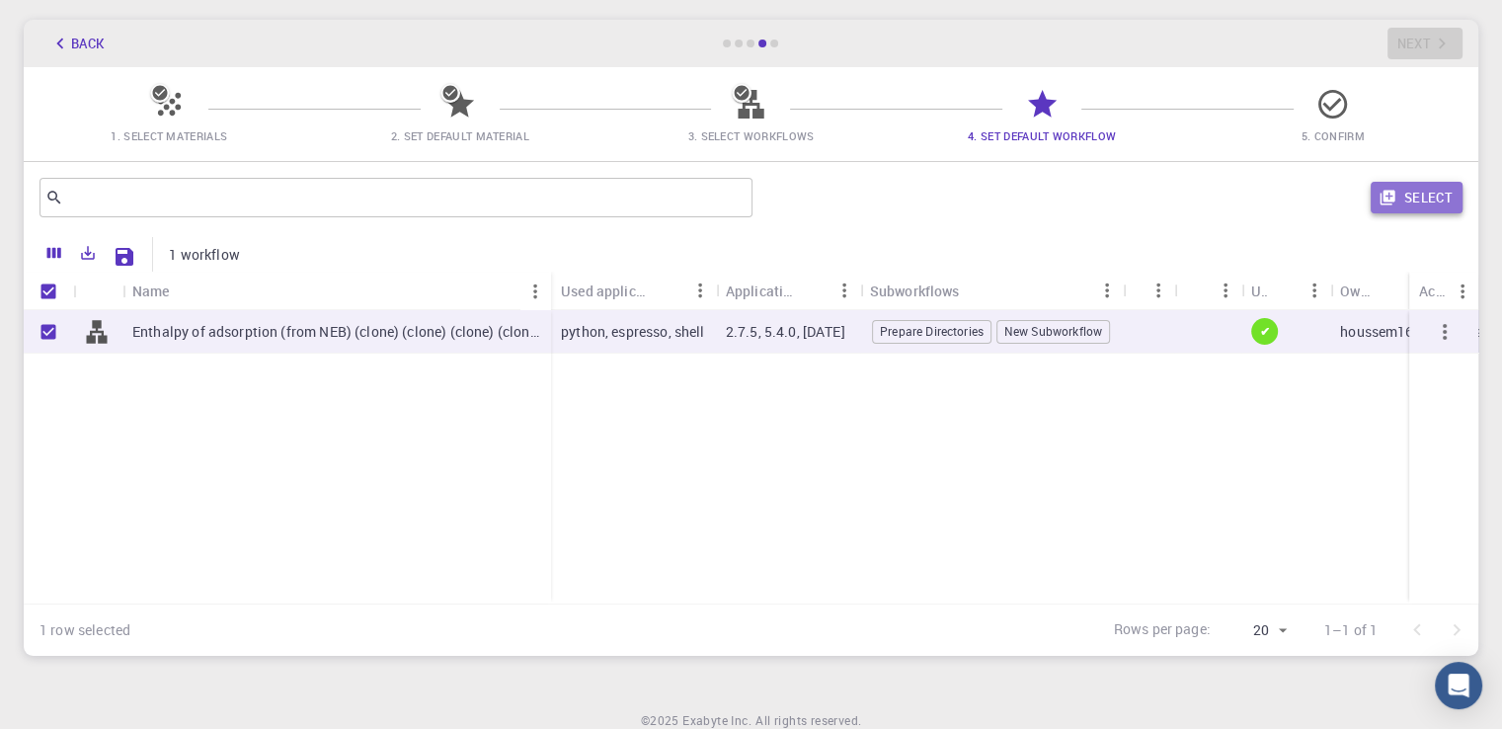
click at [1452, 186] on button "Select" at bounding box center [1416, 198] width 92 height 32
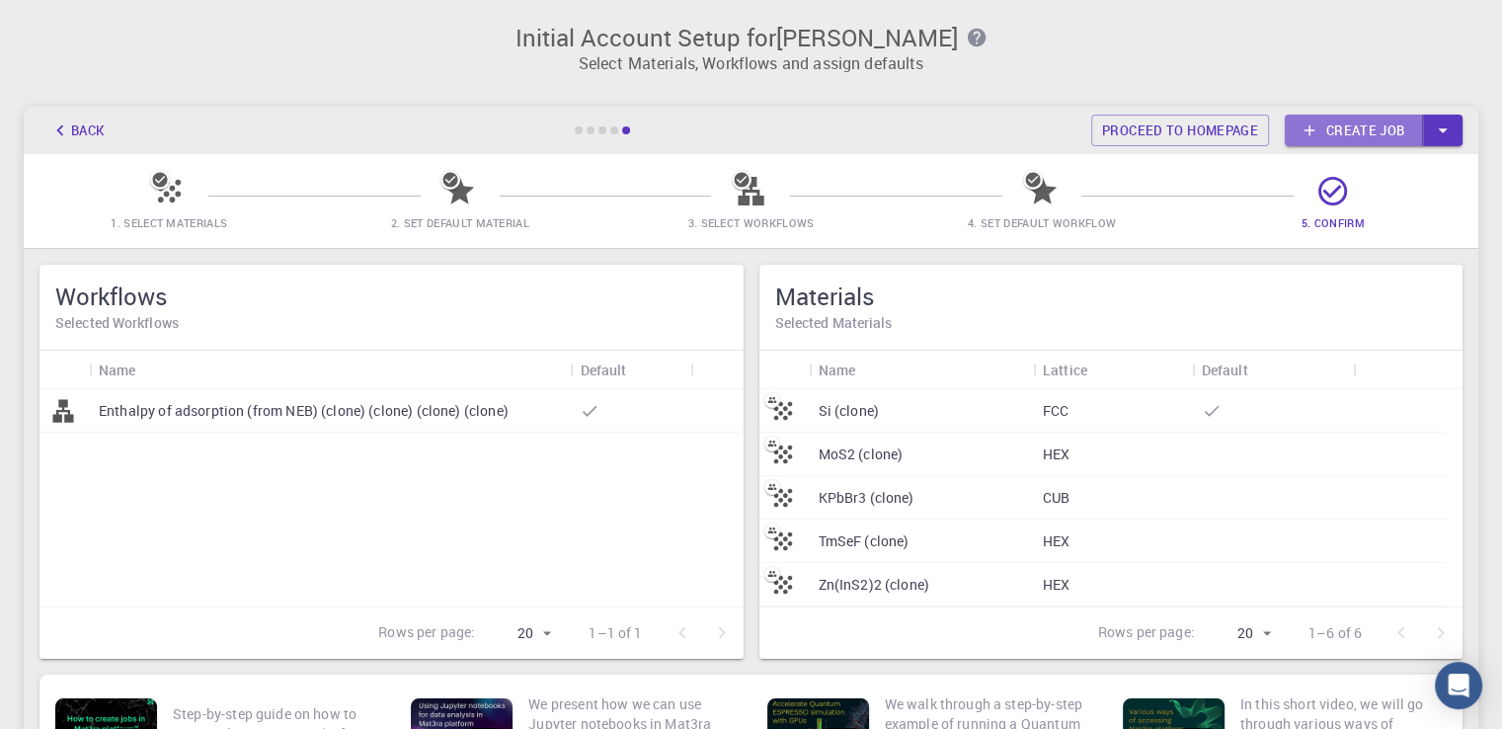
click at [1341, 119] on link "Create job" at bounding box center [1353, 131] width 138 height 32
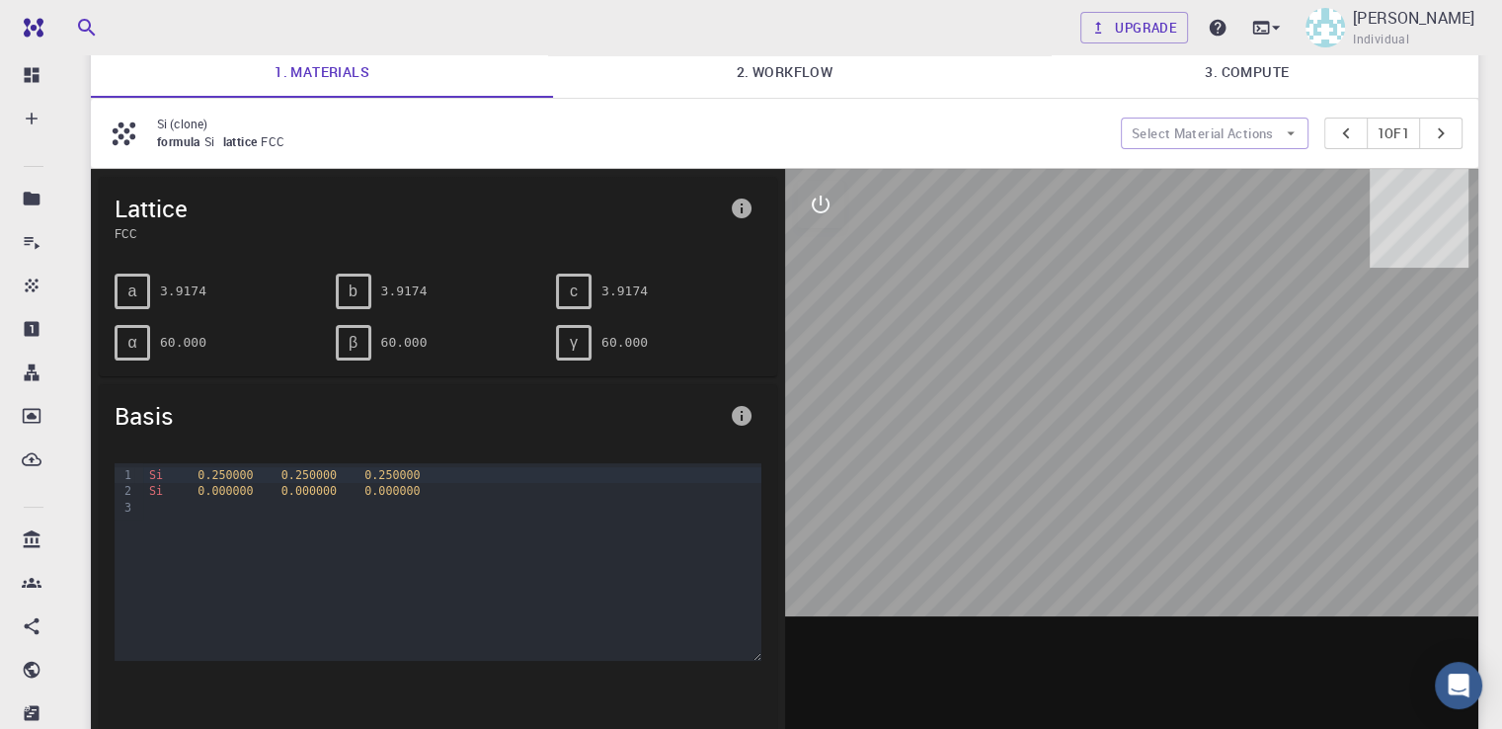
scroll to position [141, 0]
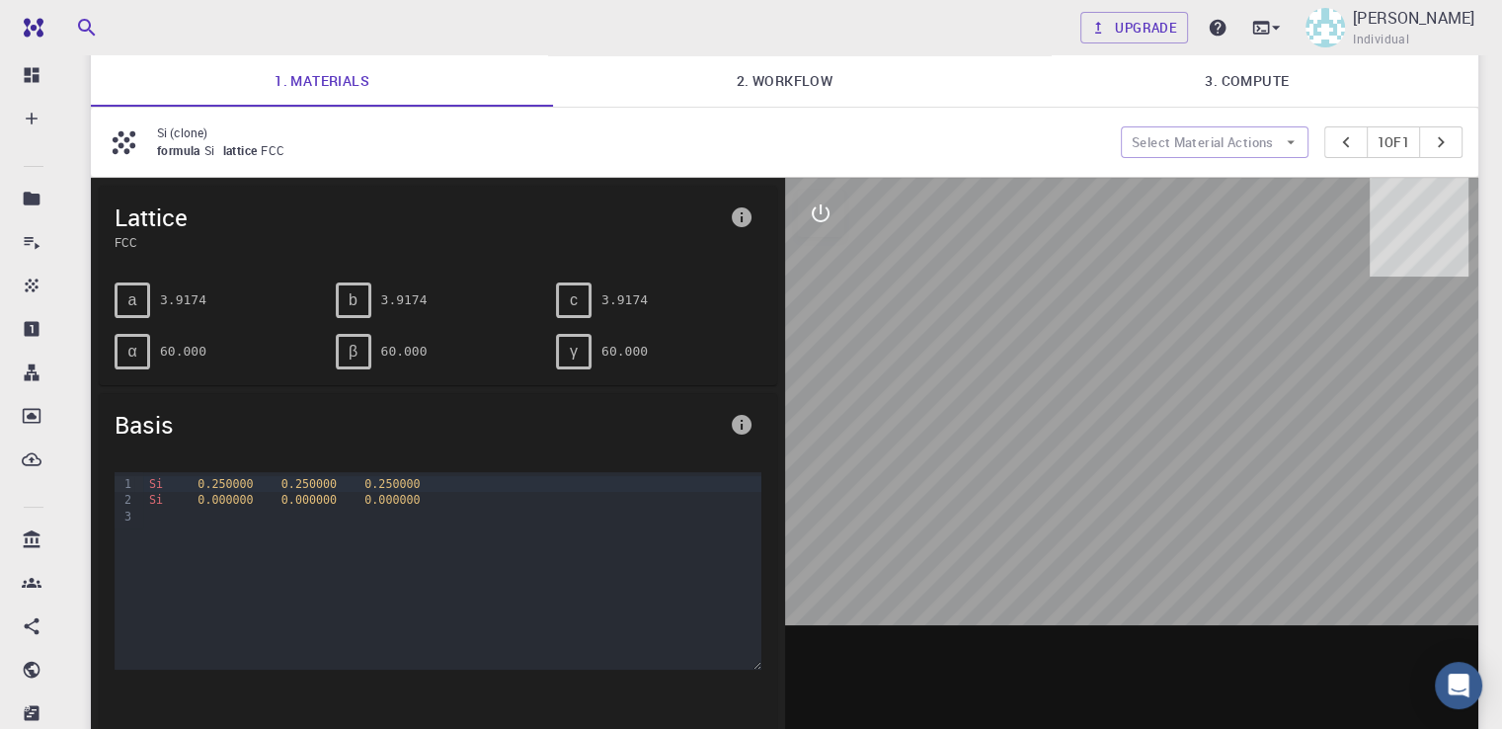
click at [344, 299] on div "b" at bounding box center [354, 300] width 36 height 36
click at [403, 292] on pre "3.9174" at bounding box center [404, 299] width 46 height 35
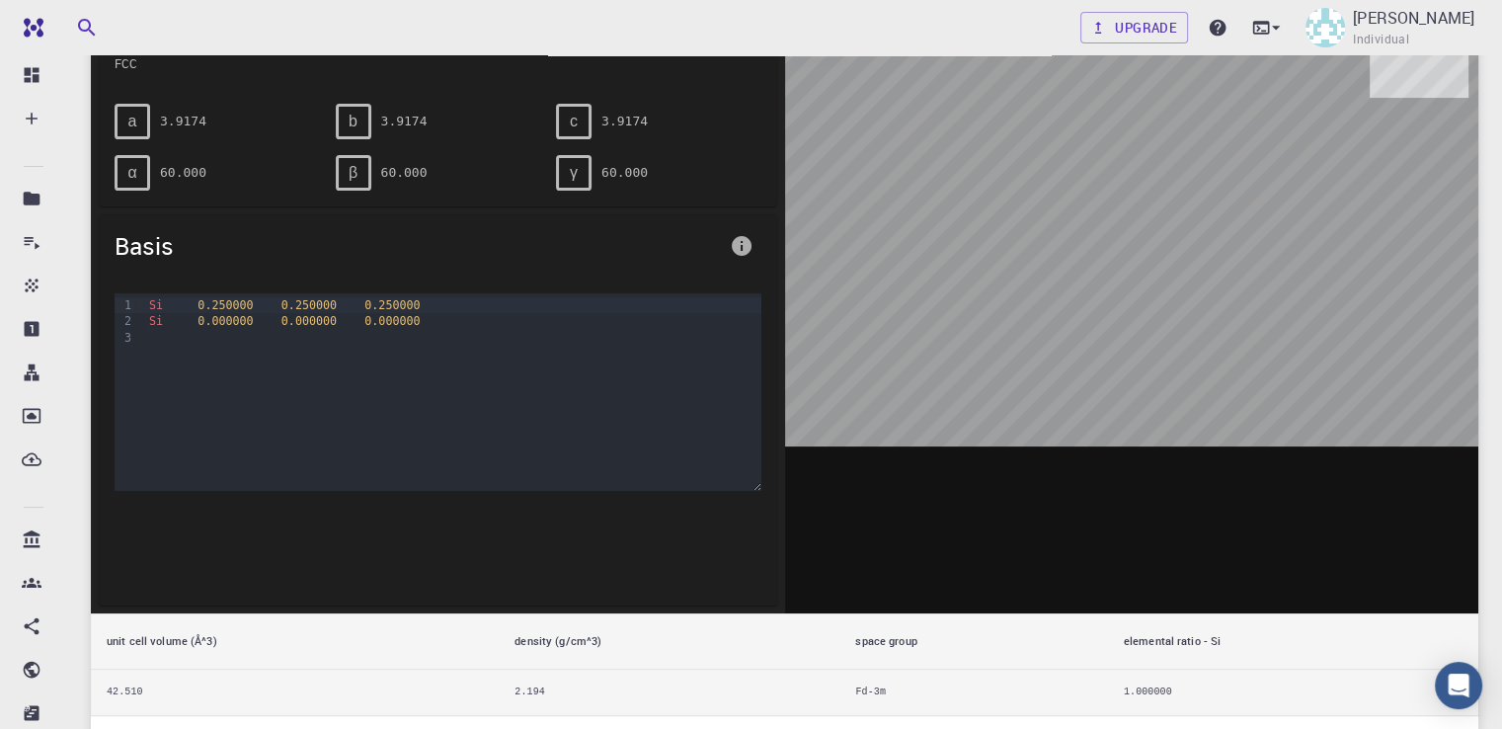
scroll to position [320, 0]
click at [280, 325] on div "Si 0.000000 0.000000 0.000000" at bounding box center [451, 321] width 617 height 16
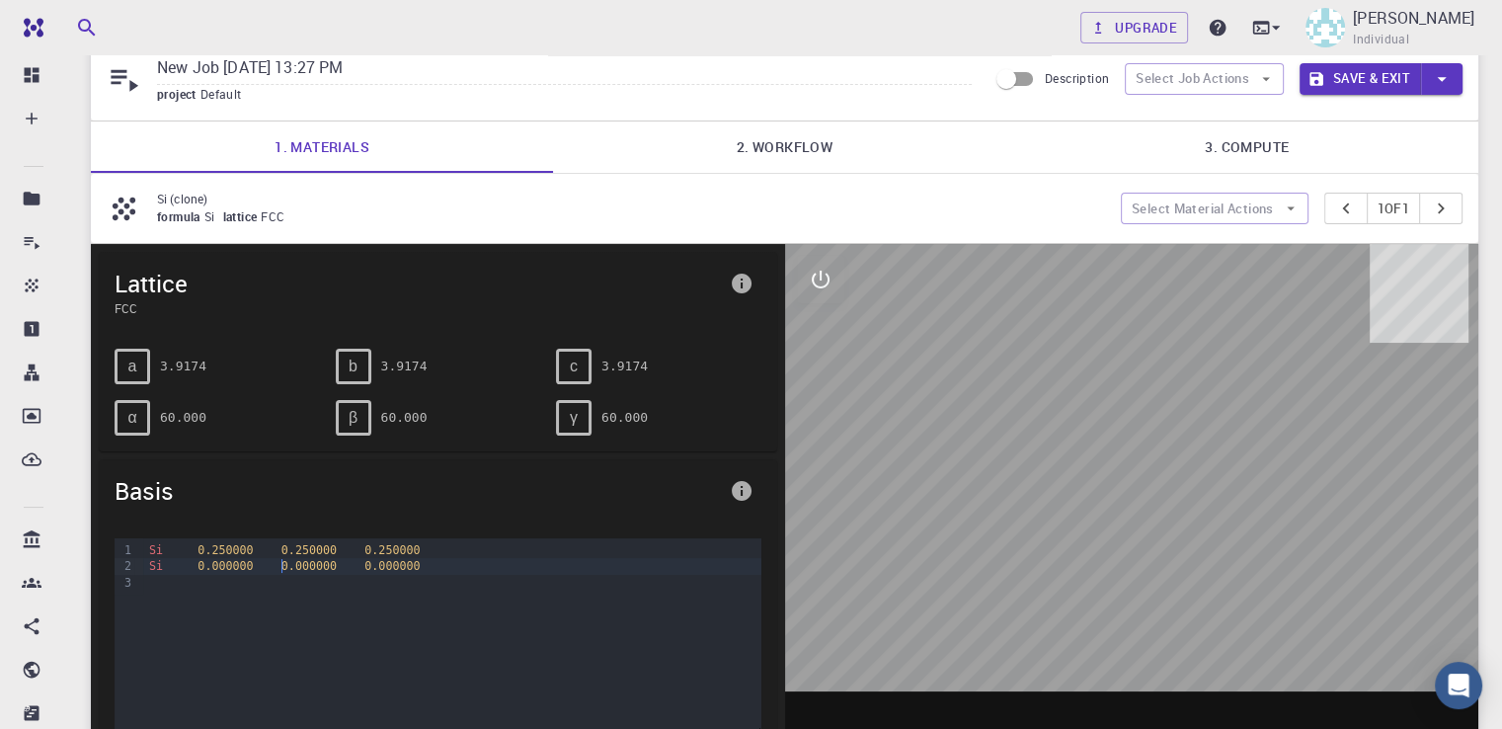
scroll to position [73, 0]
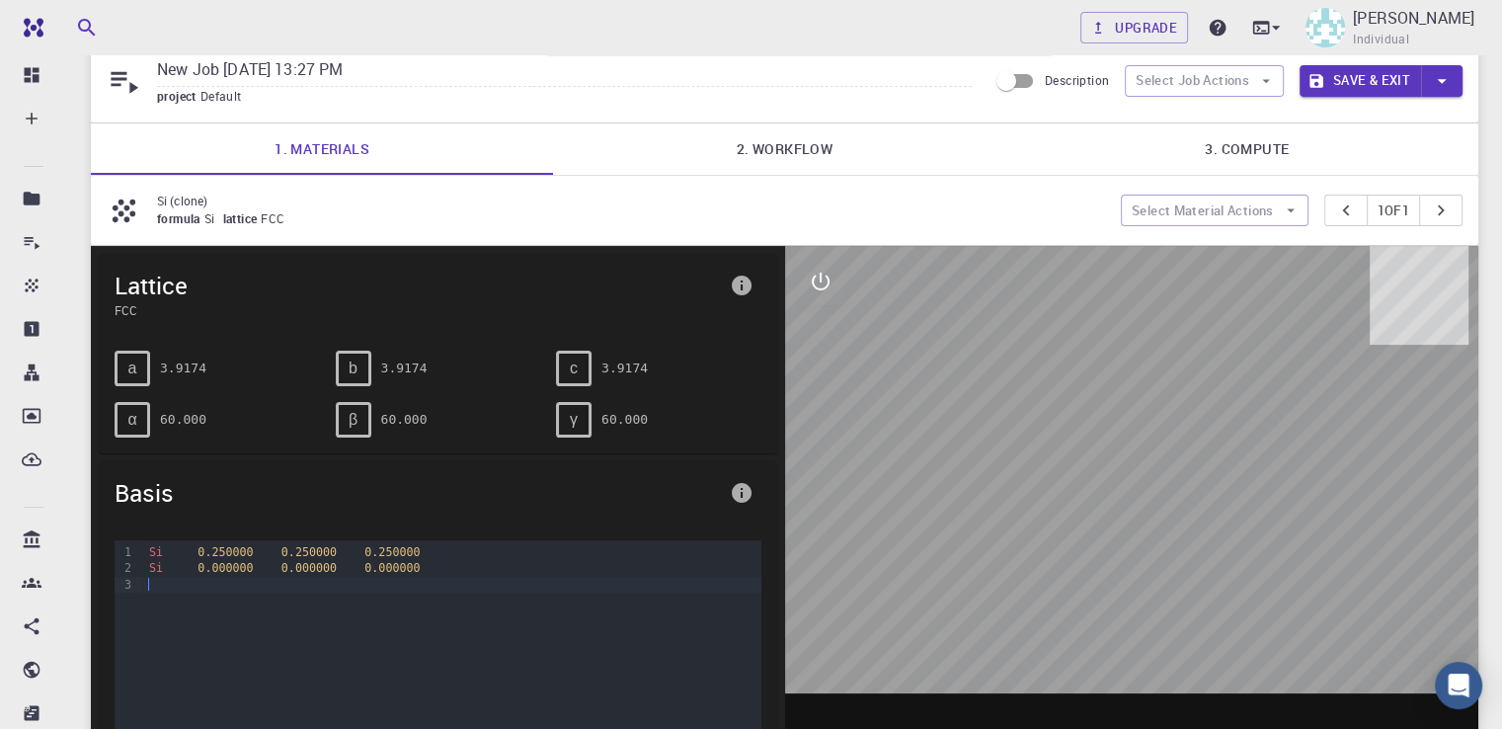
click at [169, 583] on div at bounding box center [451, 585] width 617 height 16
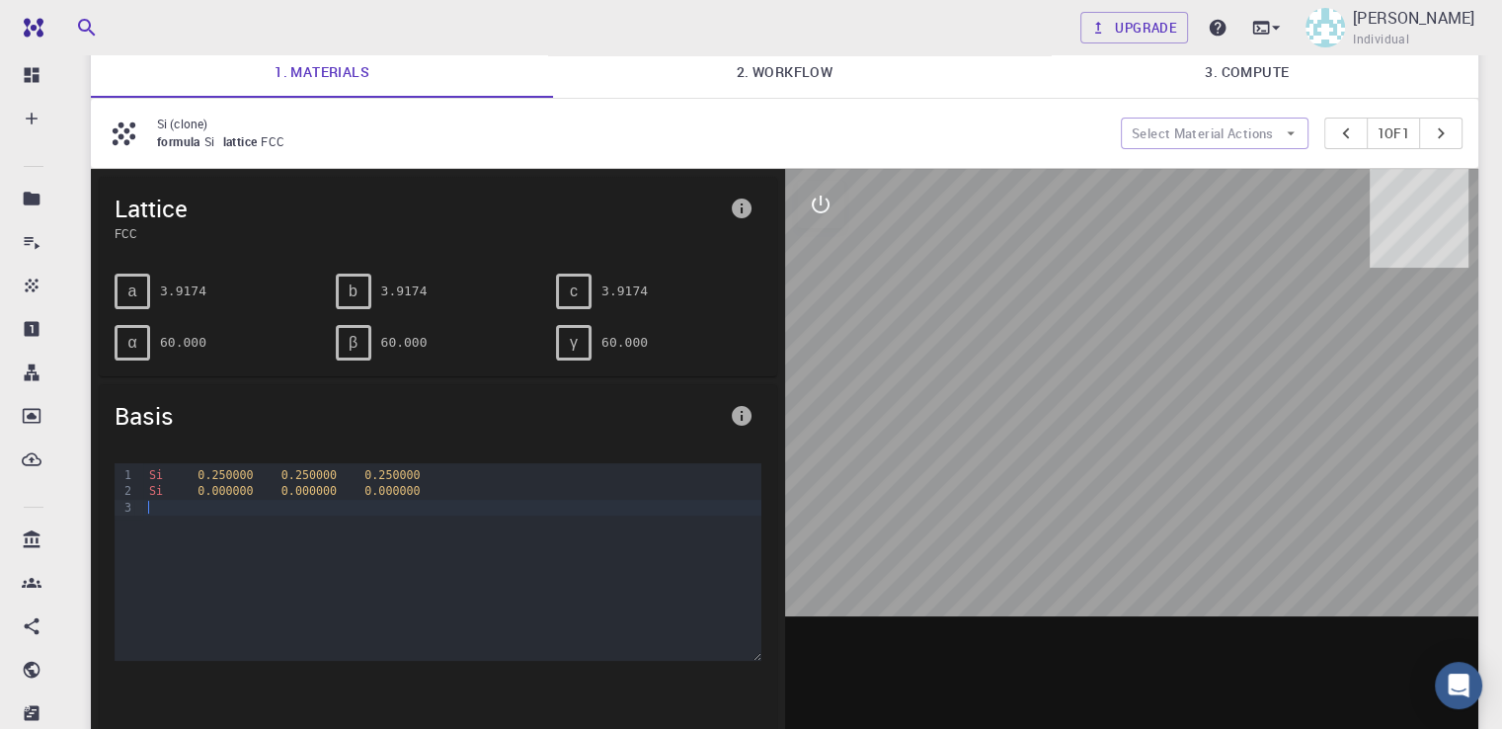
scroll to position [152, 0]
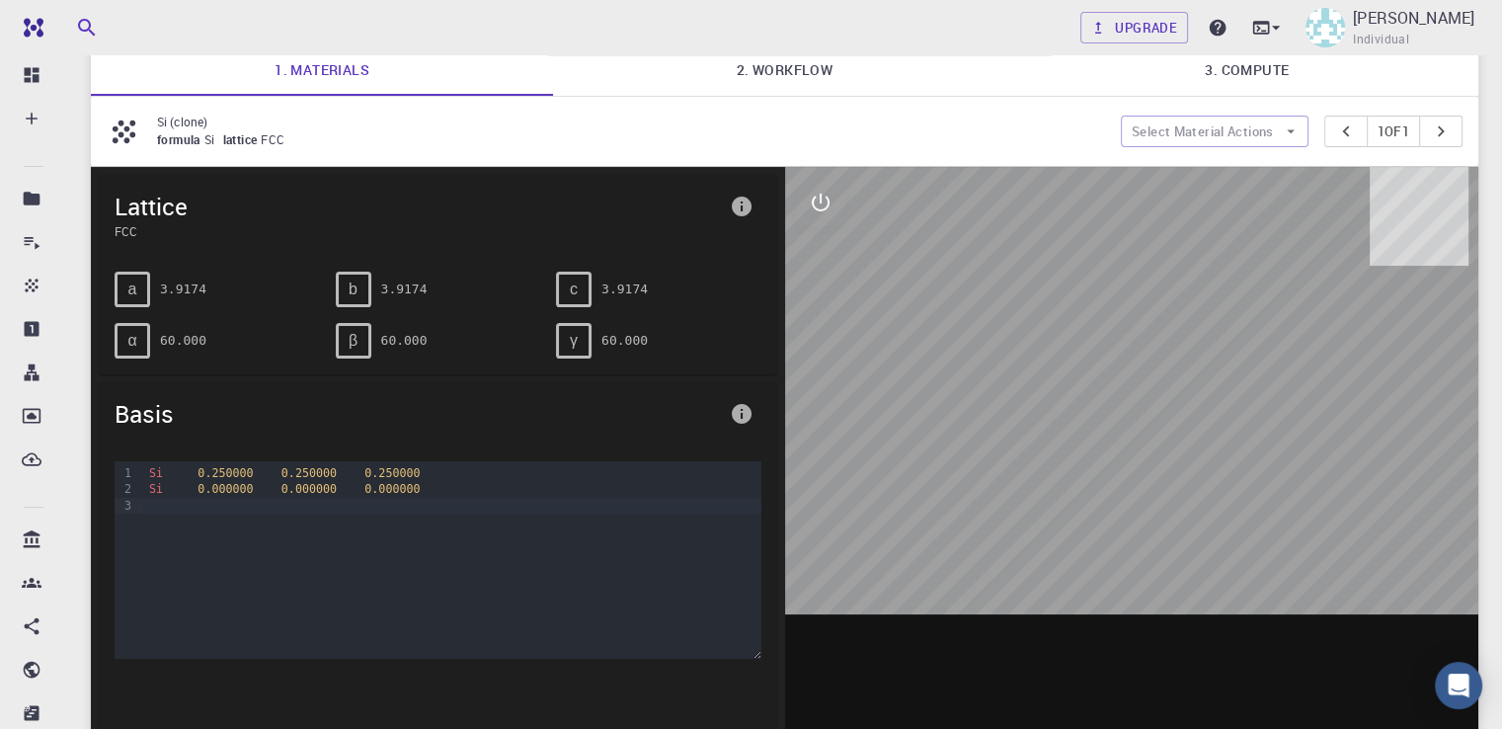
click at [786, 413] on div at bounding box center [1132, 474] width 694 height 614
click at [745, 412] on icon "info" at bounding box center [742, 414] width 20 height 20
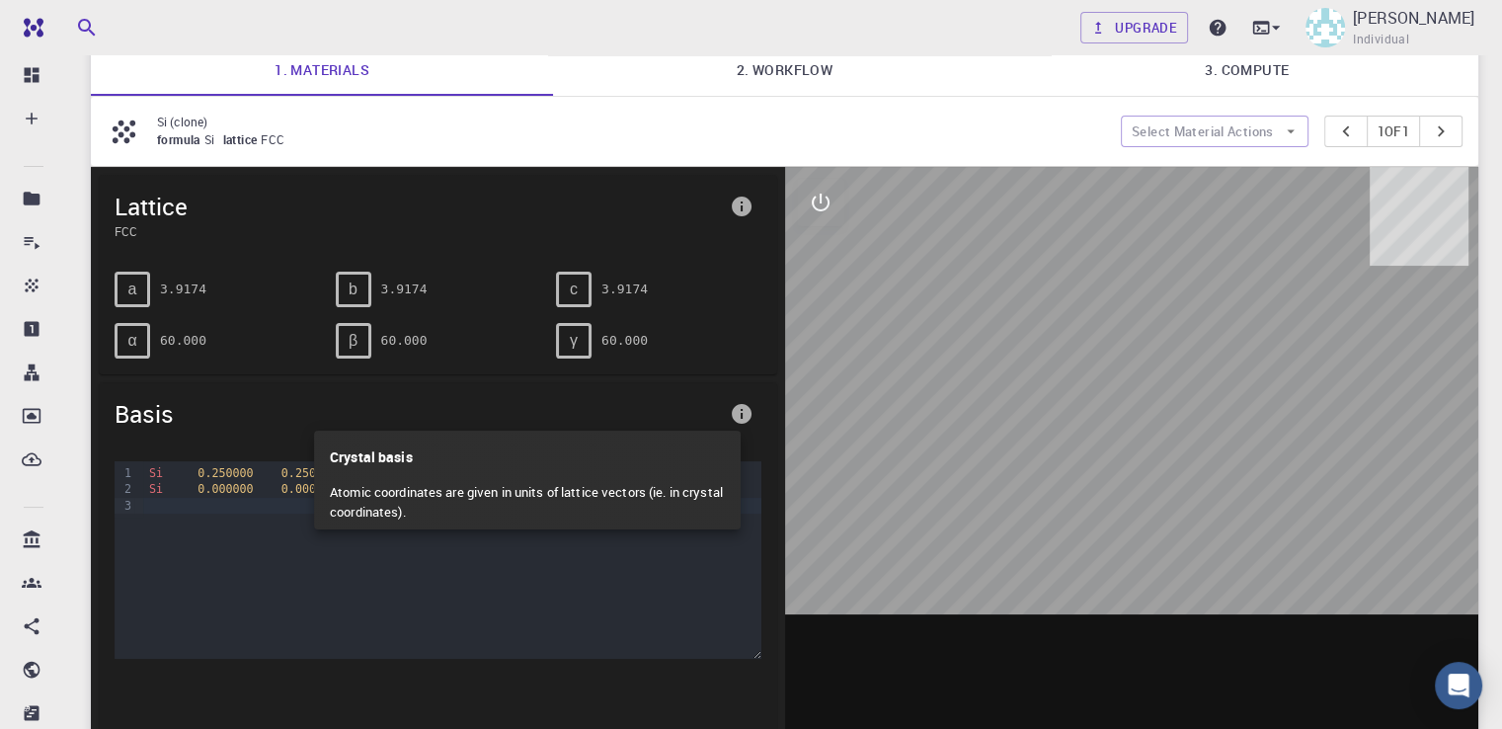
click at [745, 412] on div at bounding box center [751, 364] width 1502 height 729
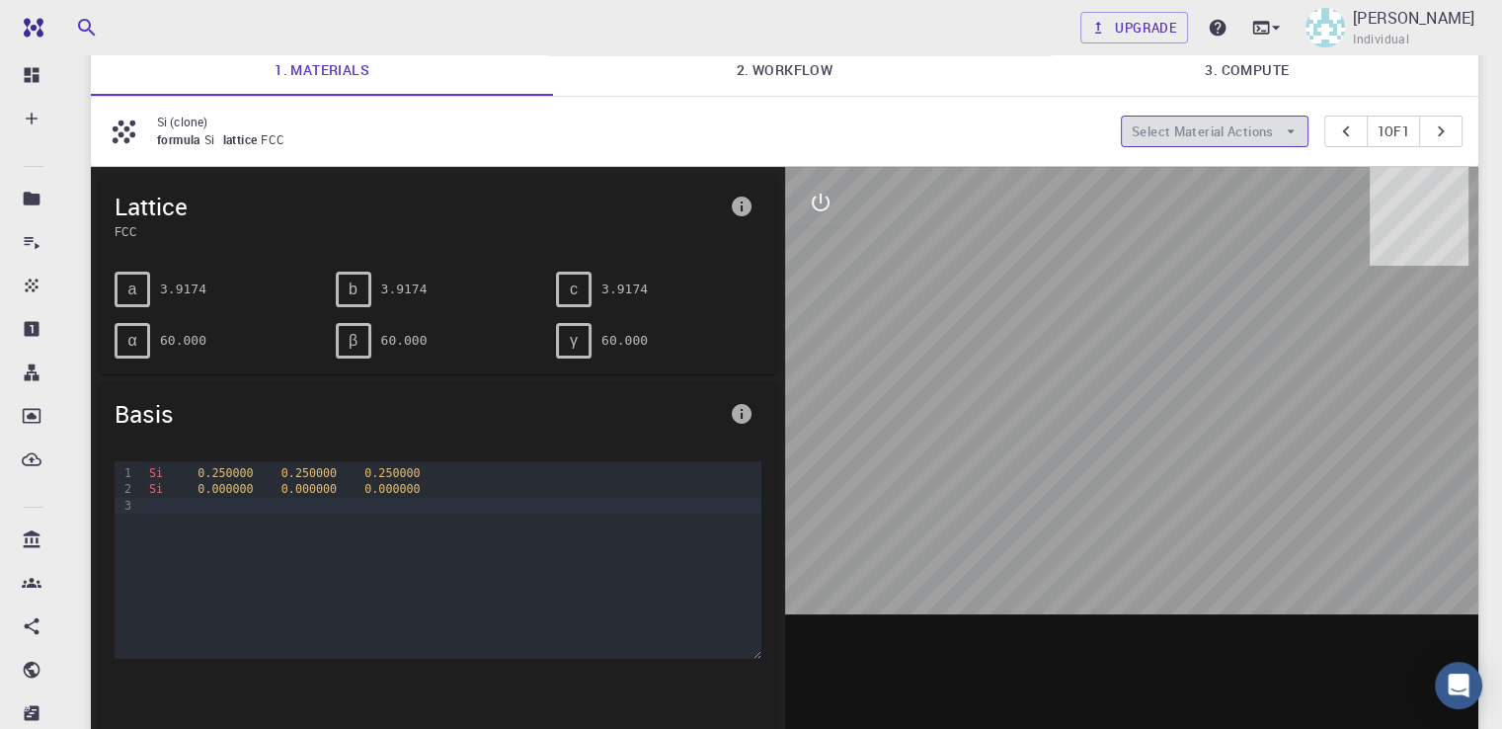
click at [1197, 143] on button "Select Material Actions" at bounding box center [1215, 132] width 188 height 32
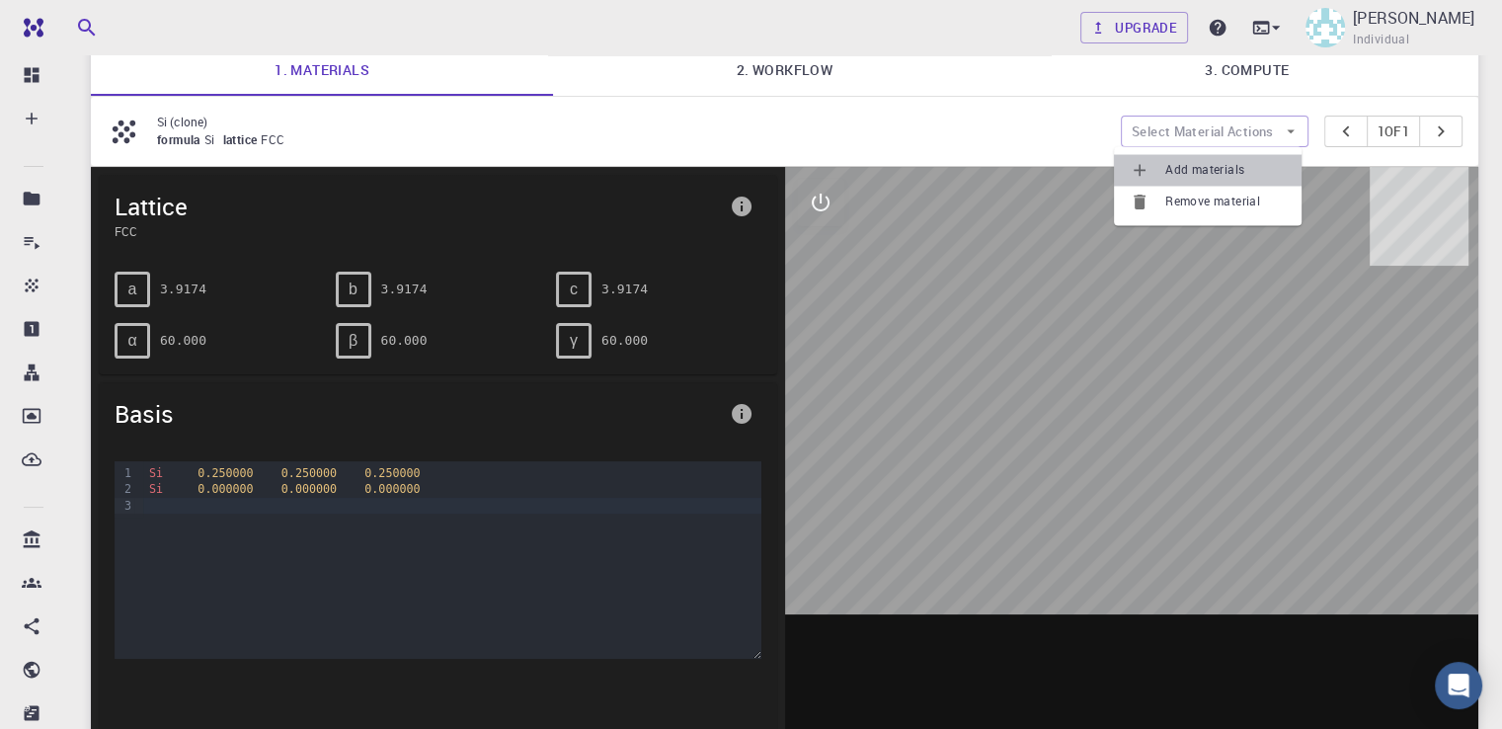
click at [1193, 170] on span "Add materials" at bounding box center [1225, 170] width 120 height 20
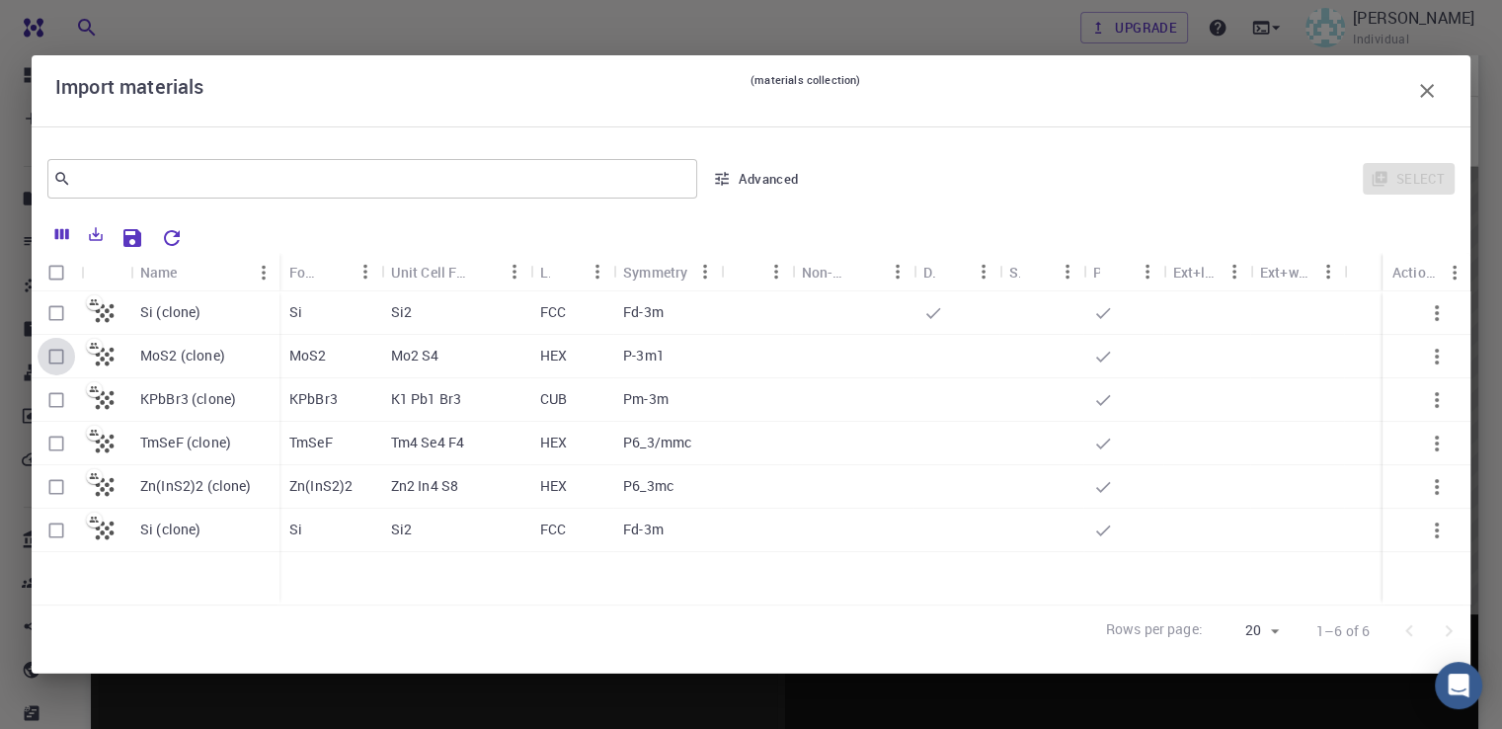
click at [48, 358] on input "Select row" at bounding box center [57, 357] width 38 height 38
checkbox input "true"
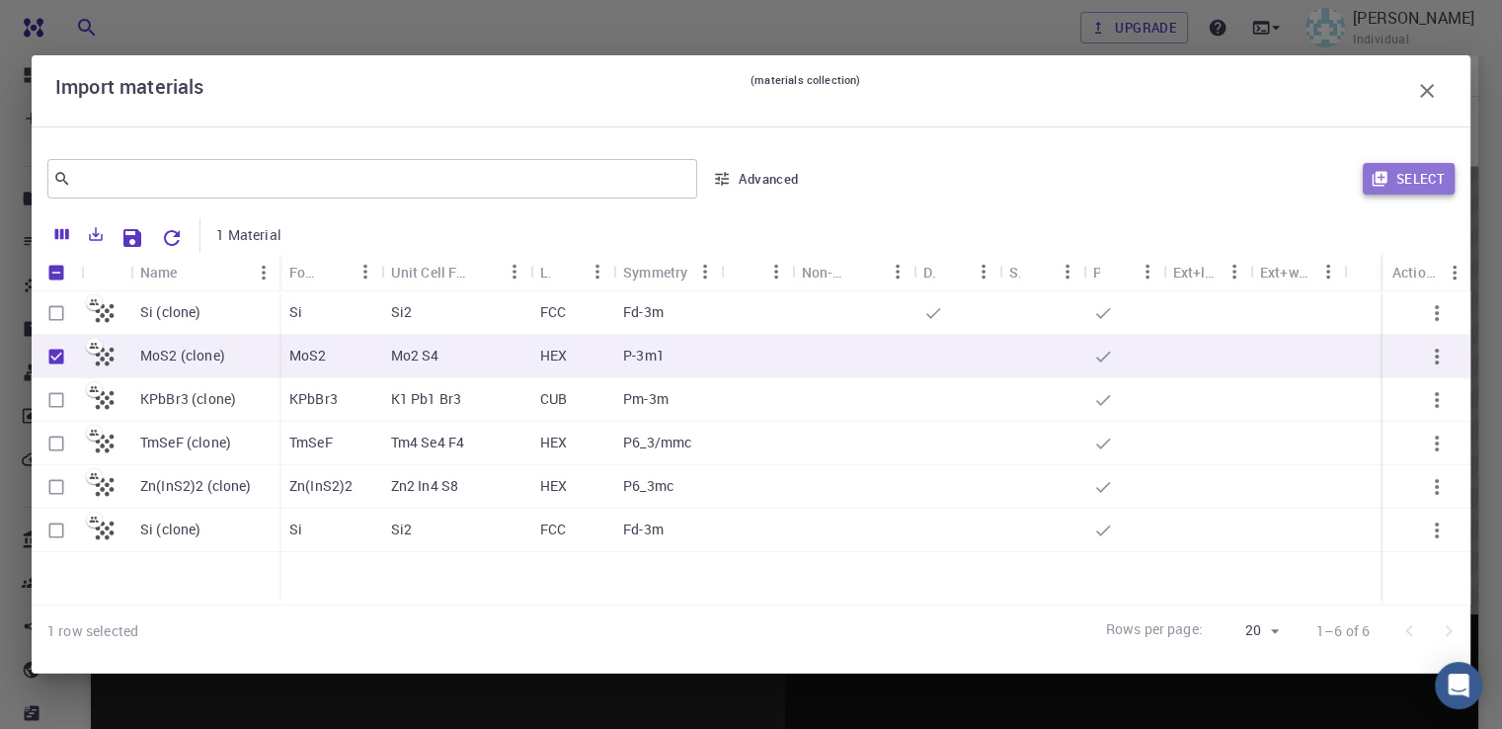
click at [1410, 173] on button "Select" at bounding box center [1408, 179] width 92 height 32
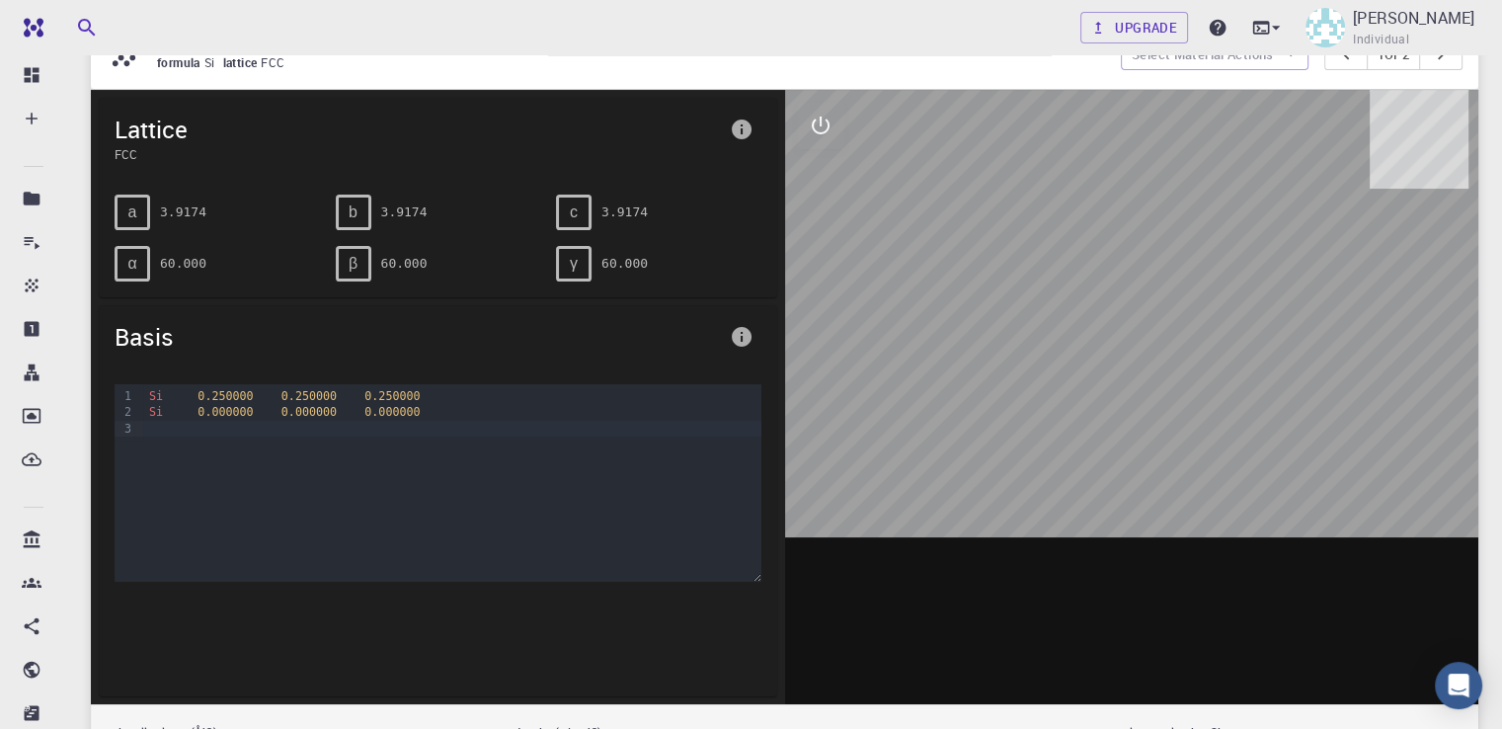
scroll to position [216, 0]
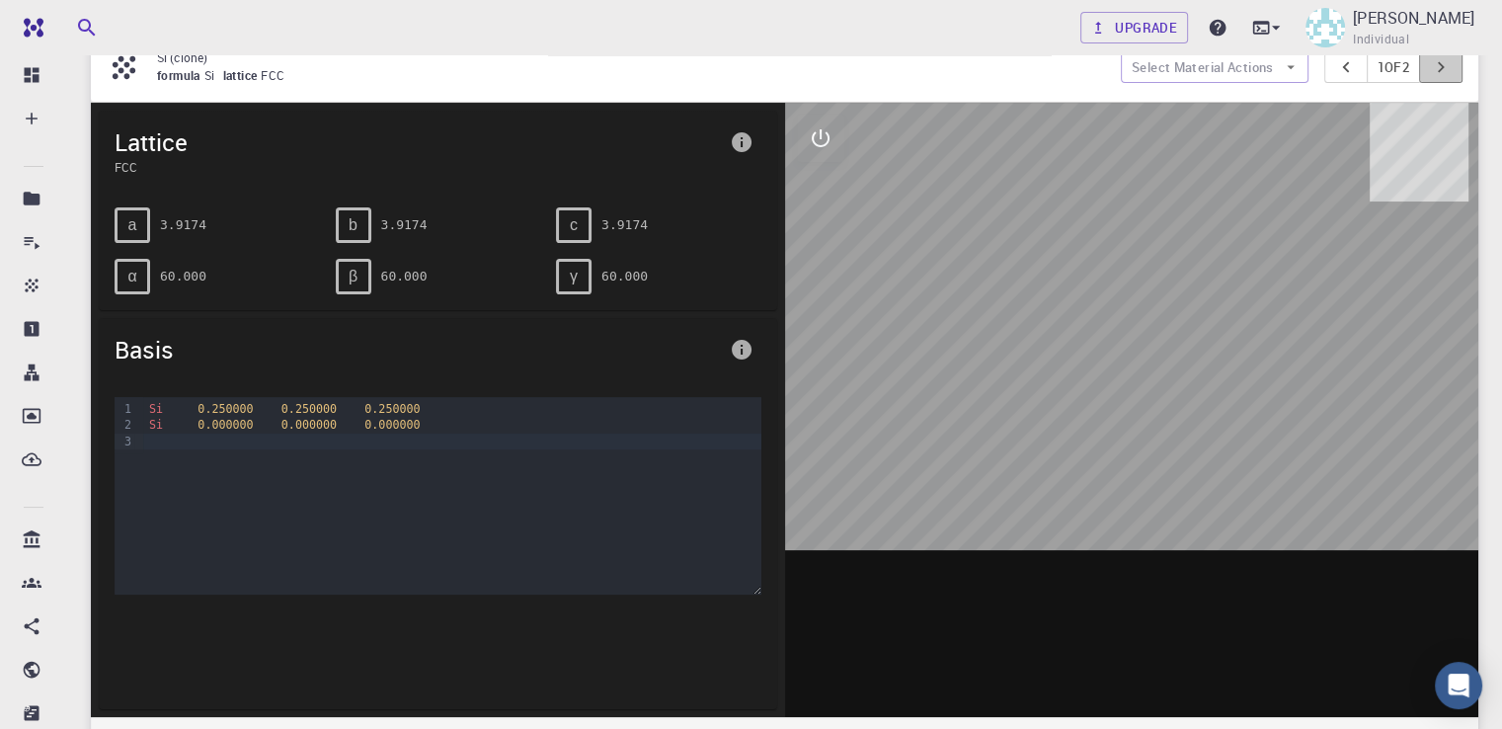
click at [1433, 71] on icon "pager" at bounding box center [1441, 67] width 22 height 22
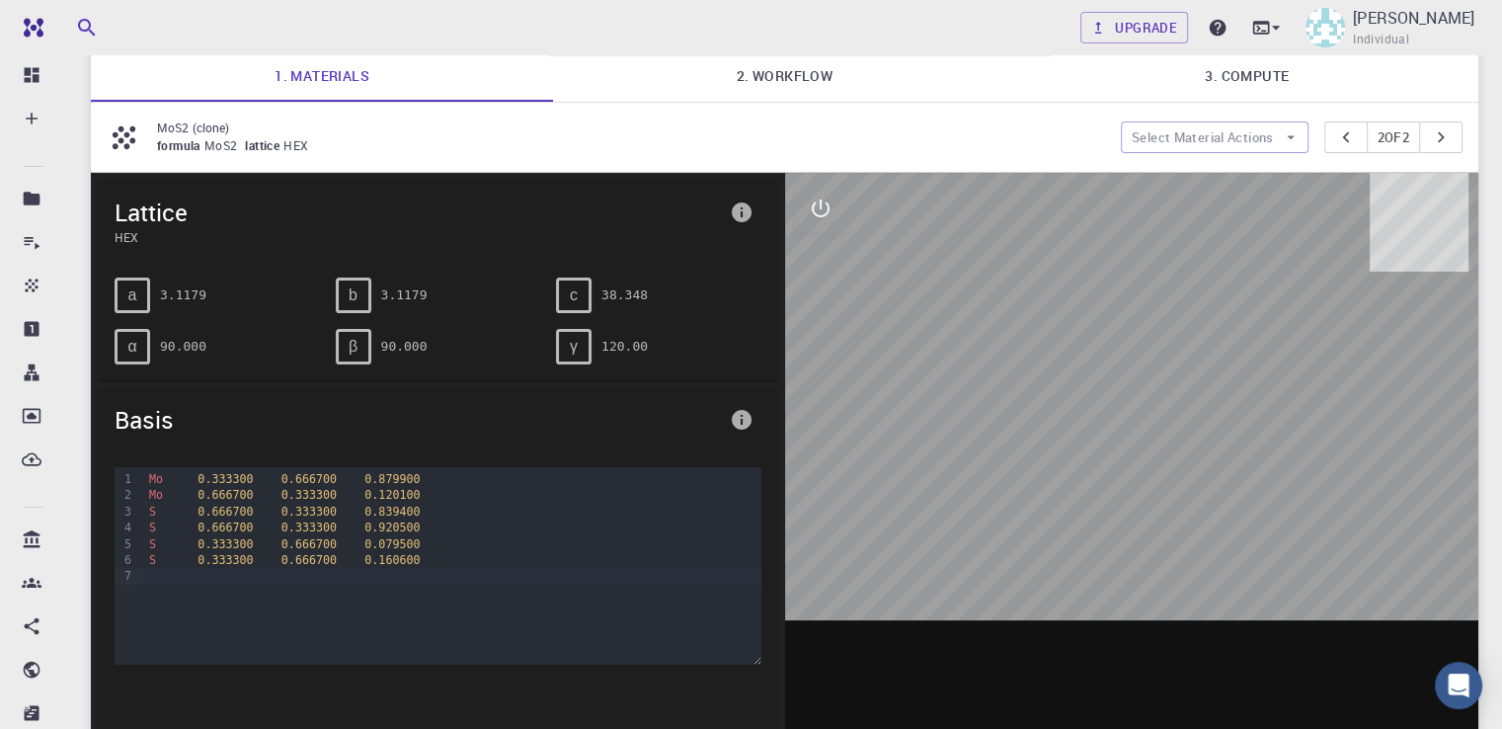
scroll to position [145, 0]
click at [817, 193] on button "interactive" at bounding box center [820, 209] width 47 height 47
click at [814, 269] on button "view" at bounding box center [820, 256] width 47 height 47
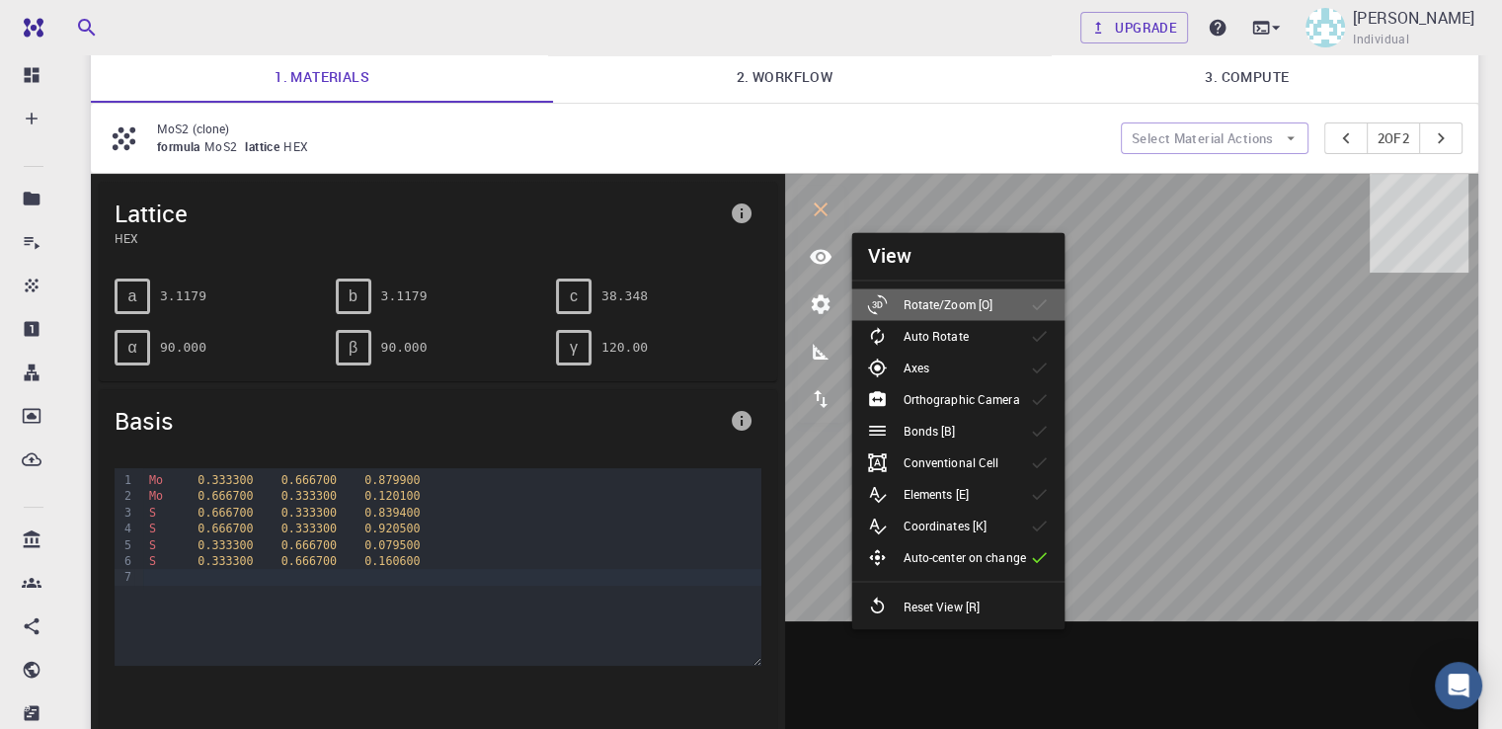
click at [963, 291] on li "Rotate/Zoom [O]" at bounding box center [957, 304] width 213 height 32
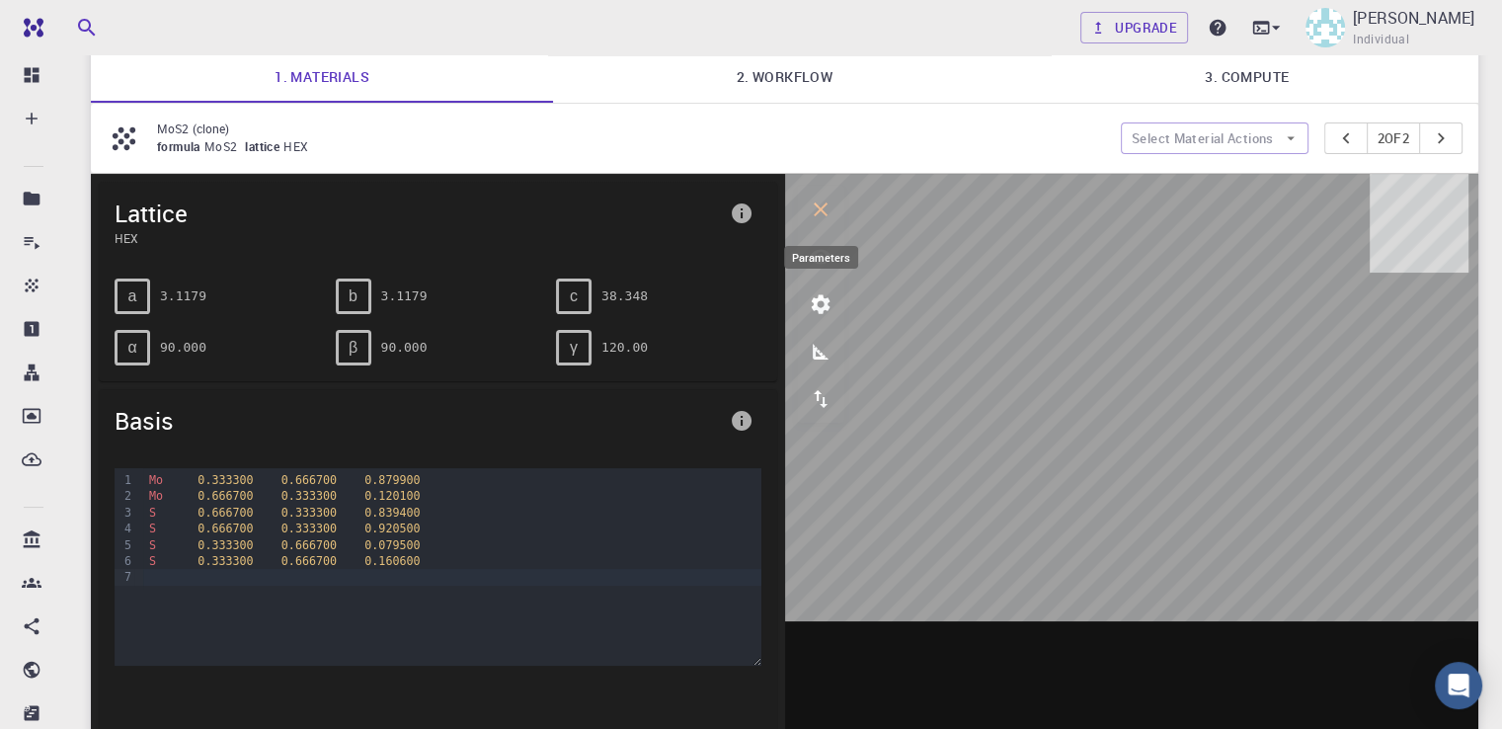
click at [797, 285] on button "parameters" at bounding box center [820, 303] width 47 height 47
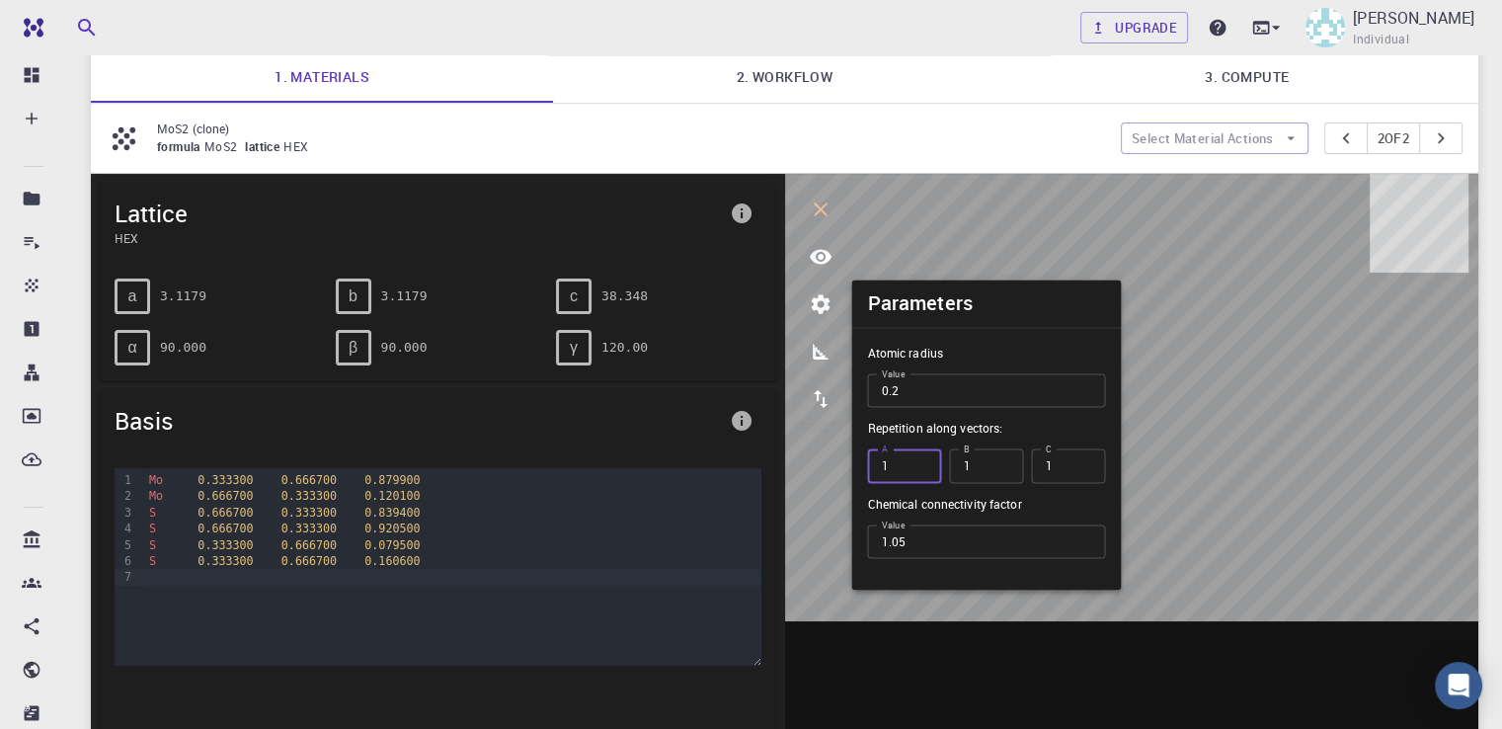
click at [899, 450] on input "1" at bounding box center [904, 466] width 74 height 34
type input "3"
click at [983, 471] on input "1" at bounding box center [986, 466] width 74 height 34
type input "3"
click at [1056, 475] on input "1" at bounding box center [1068, 466] width 74 height 34
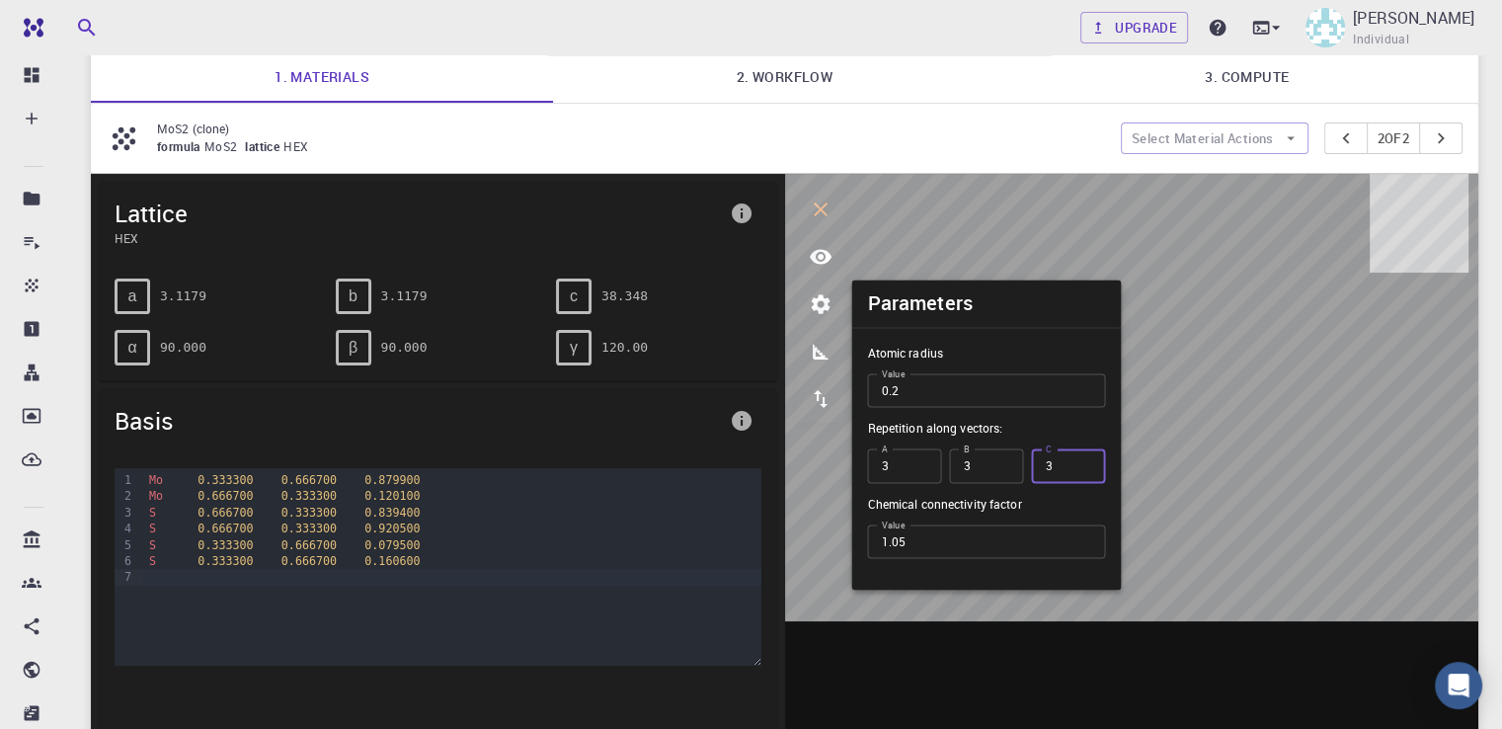
type input "3"
click at [826, 205] on icon "interactive" at bounding box center [821, 209] width 24 height 24
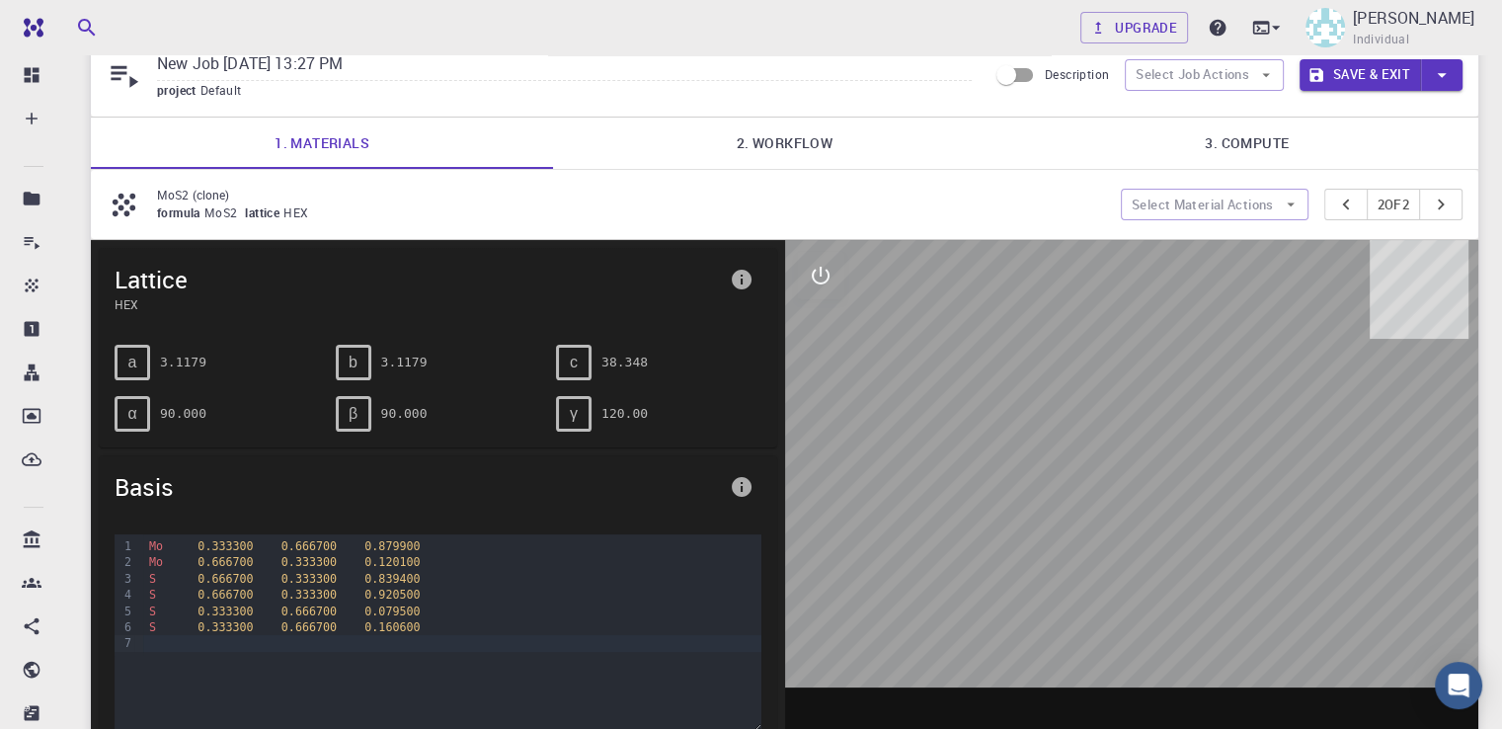
scroll to position [182, 0]
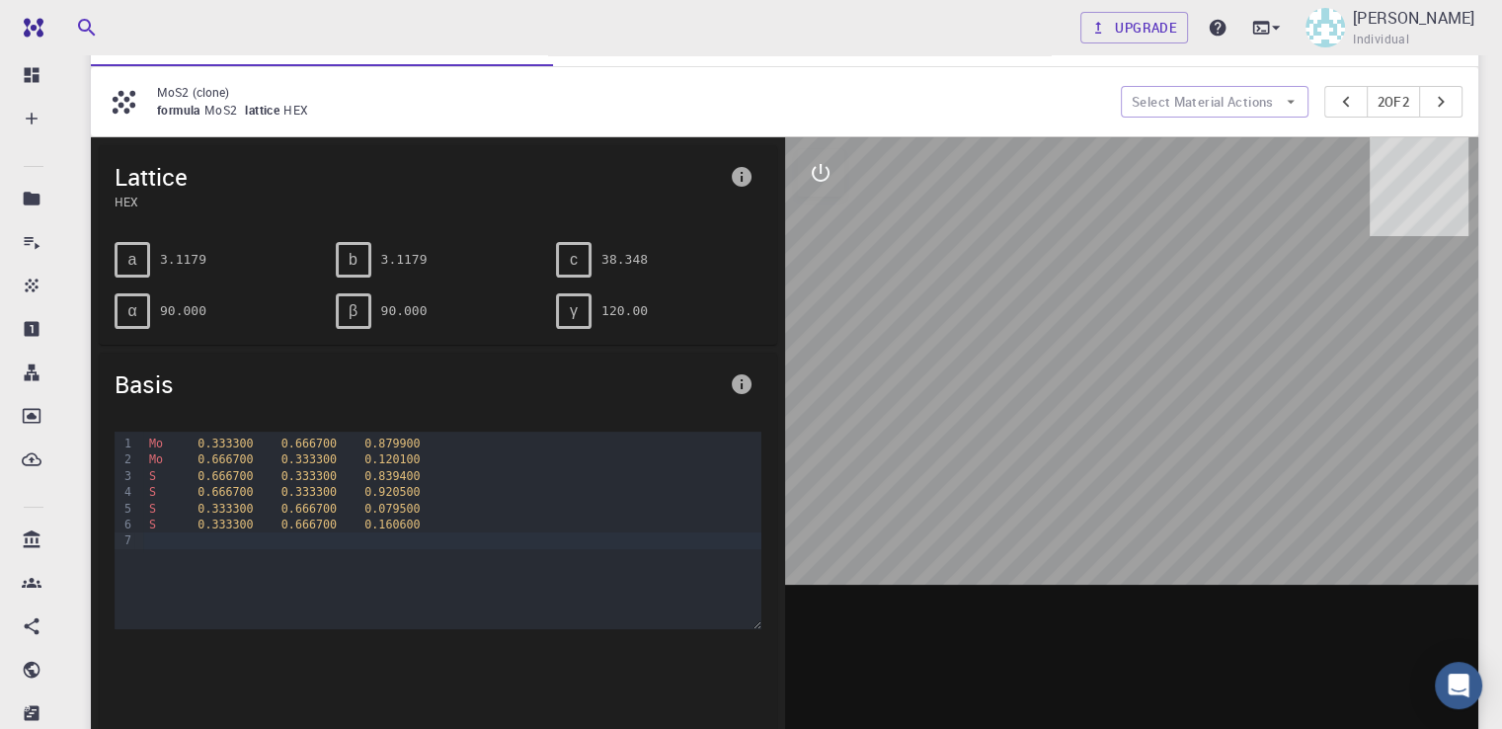
drag, startPoint x: 1113, startPoint y: 376, endPoint x: 1131, endPoint y: 475, distance: 100.5
click at [1131, 475] on div at bounding box center [1132, 444] width 694 height 614
drag, startPoint x: 1131, startPoint y: 475, endPoint x: 1025, endPoint y: 463, distance: 107.3
click at [1025, 463] on div at bounding box center [1132, 444] width 694 height 614
click at [814, 169] on icon "interactive" at bounding box center [821, 173] width 24 height 24
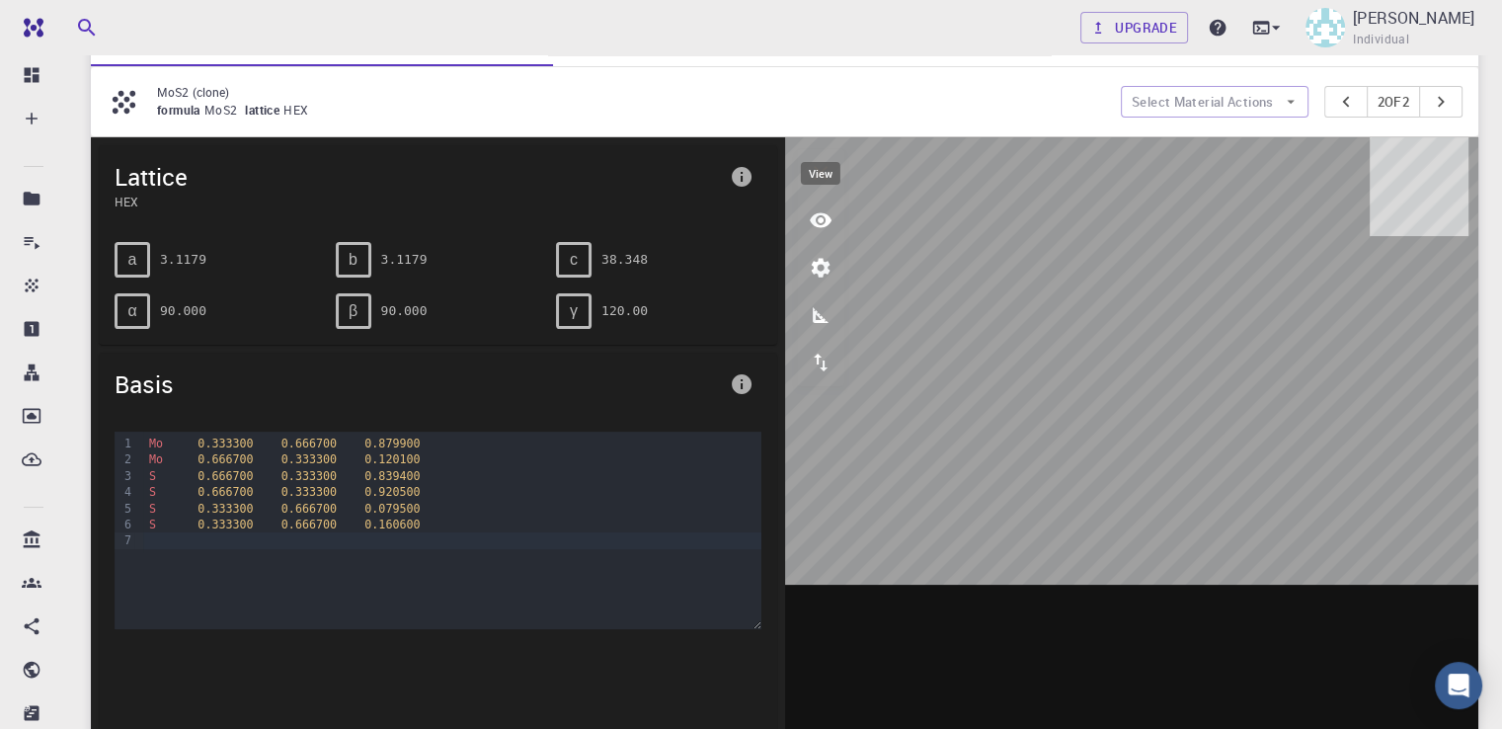
click at [828, 235] on button "view" at bounding box center [820, 219] width 47 height 47
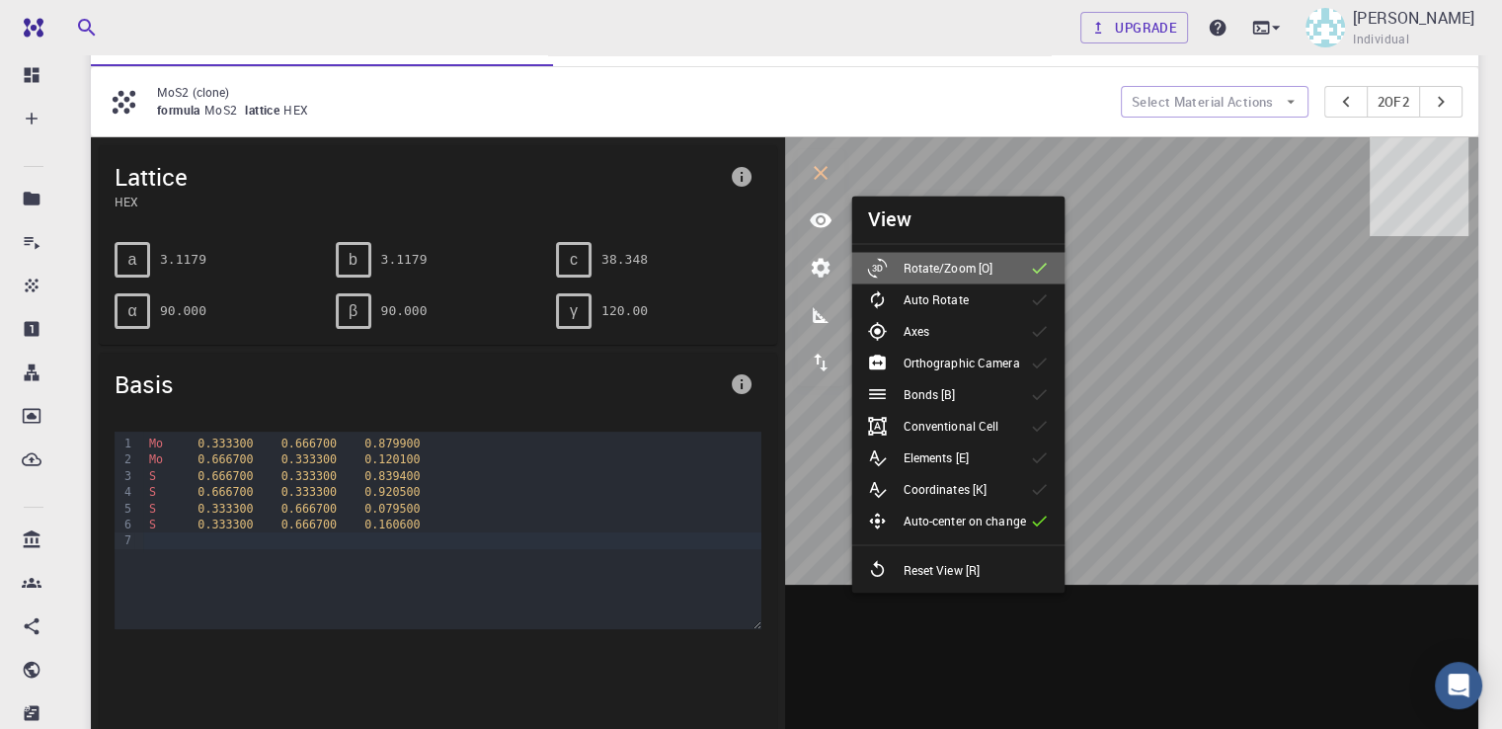
click at [1030, 262] on icon at bounding box center [1040, 268] width 20 height 20
click at [1023, 266] on li "Rotate/Zoom [O]" at bounding box center [957, 268] width 213 height 32
